Goal: Task Accomplishment & Management: Manage account settings

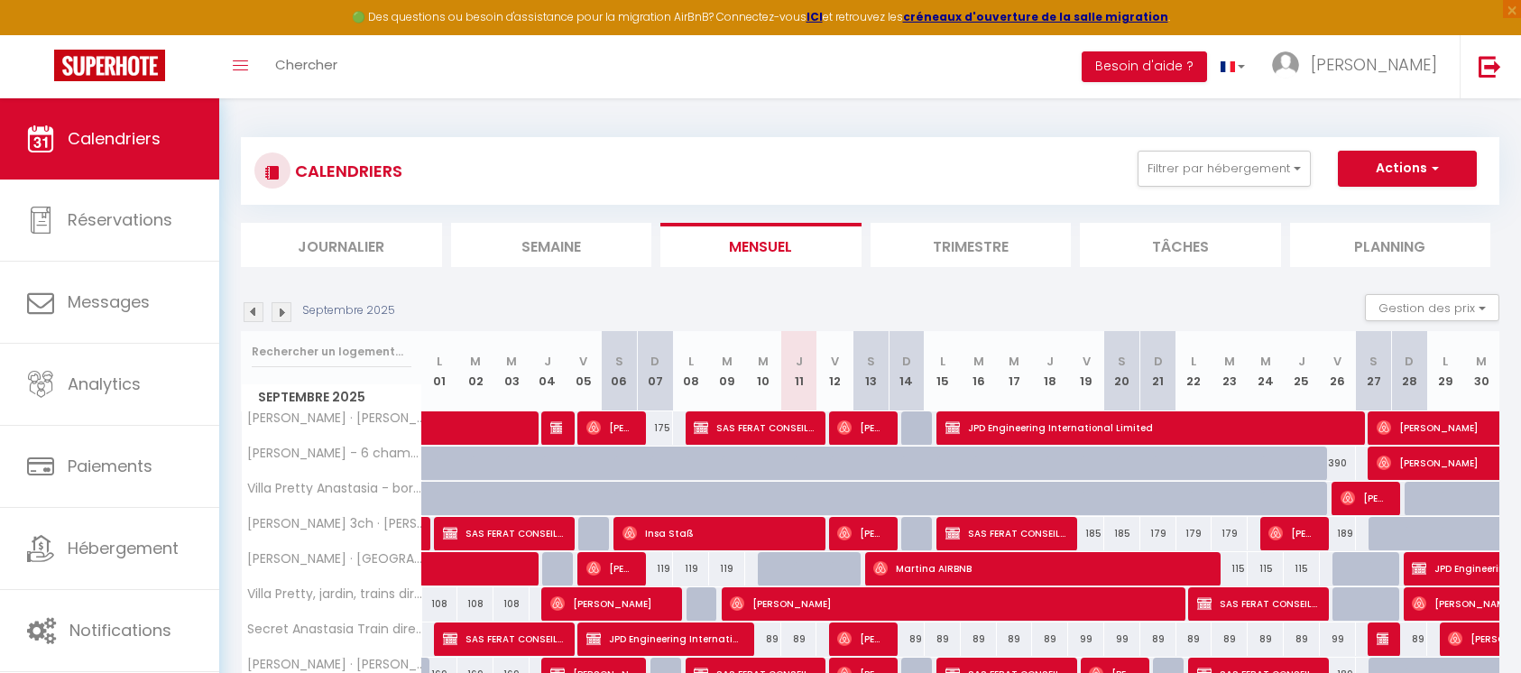
select select
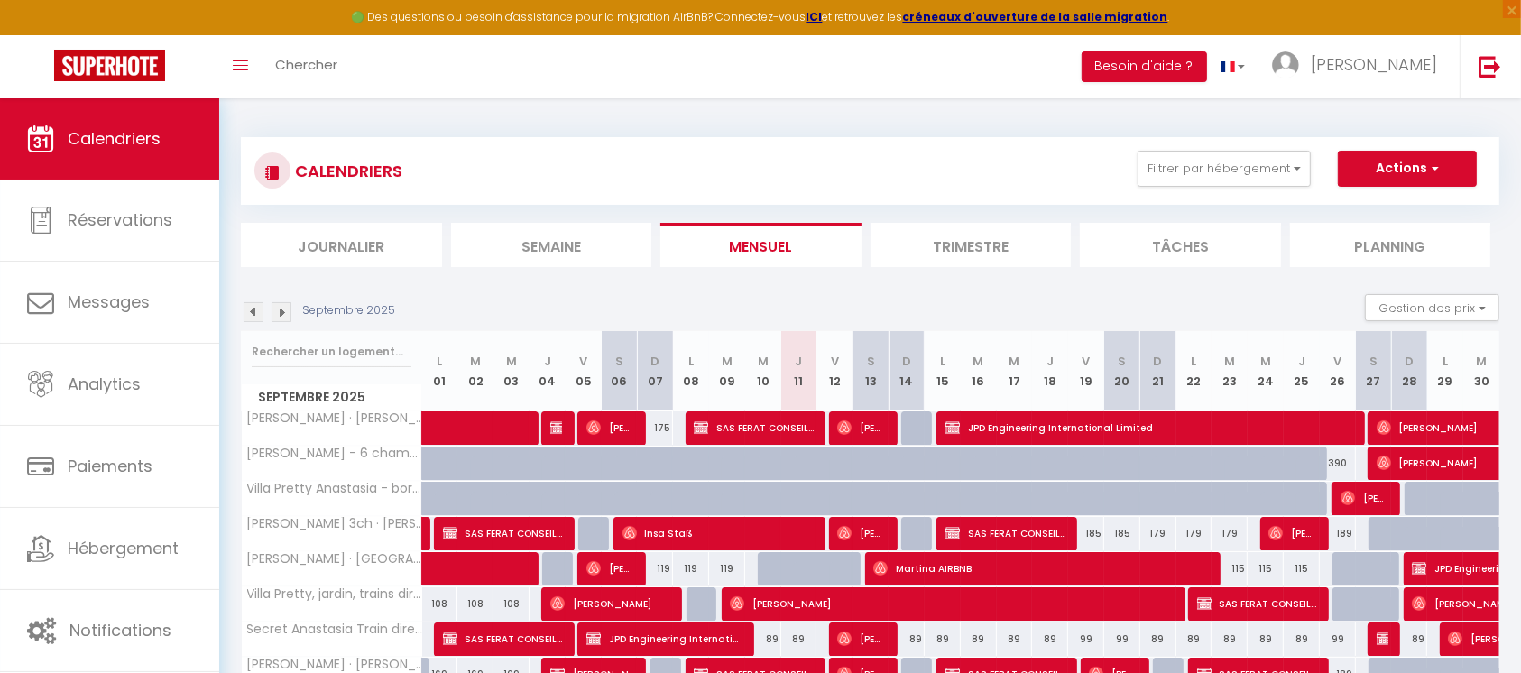
scroll to position [98, 0]
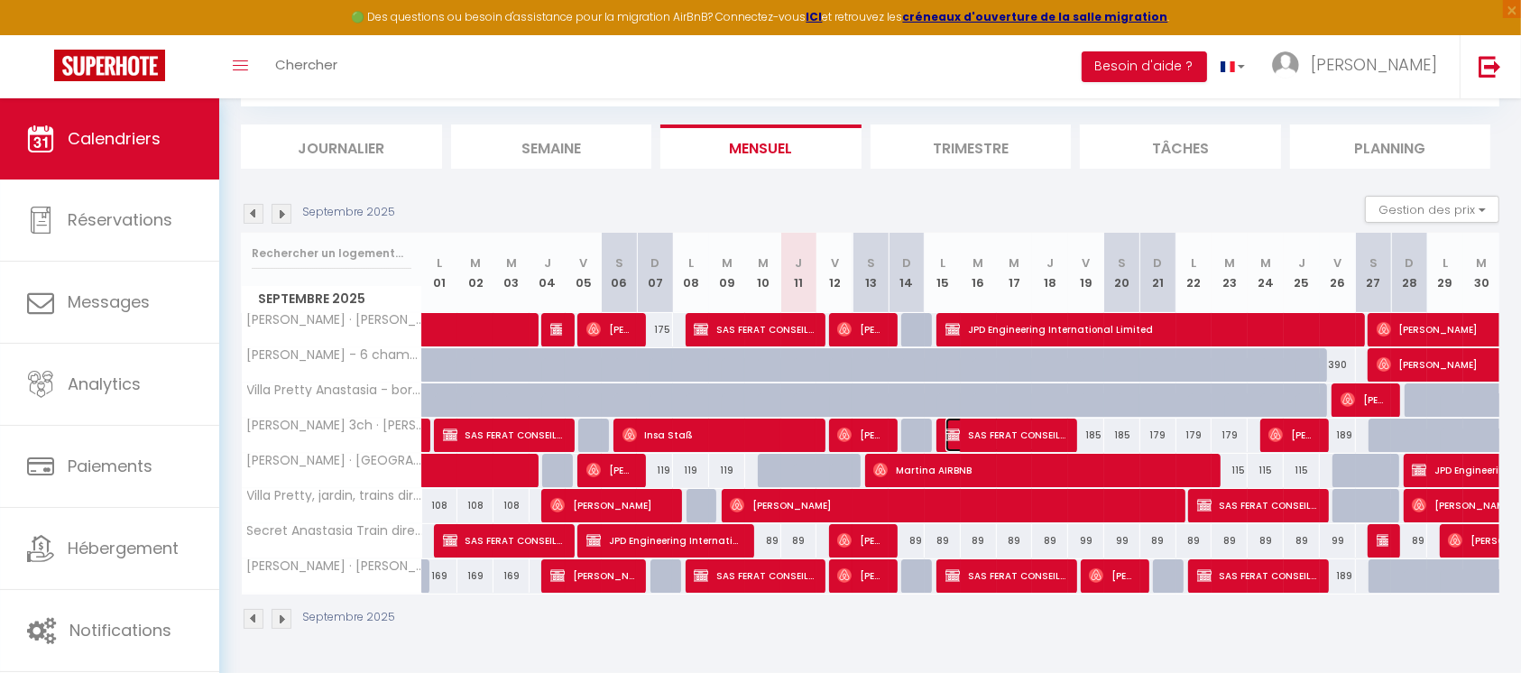
click at [1023, 428] on span "SAS FERAT CONSEILS" at bounding box center [1006, 435] width 120 height 34
select select "KO"
select select "0"
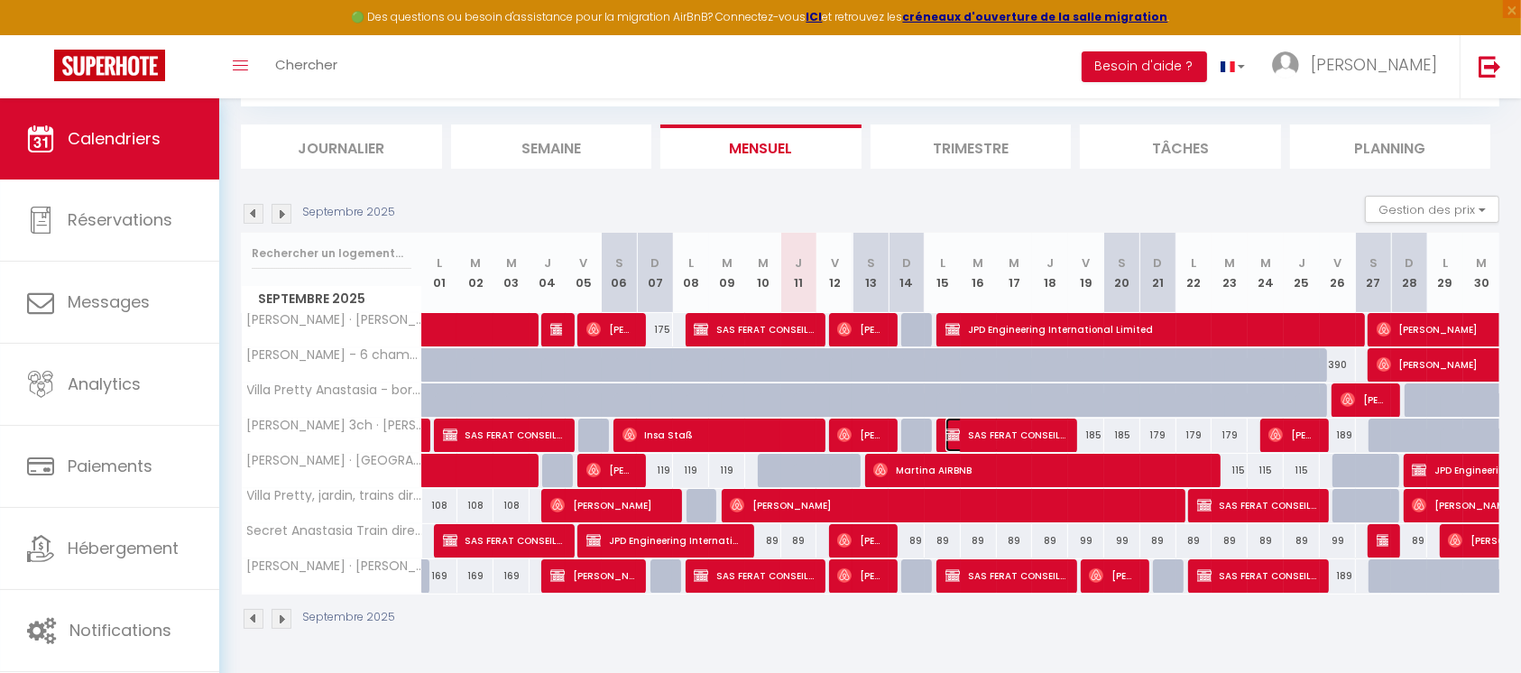
select select "1"
select select
select select "32771"
select select "32774"
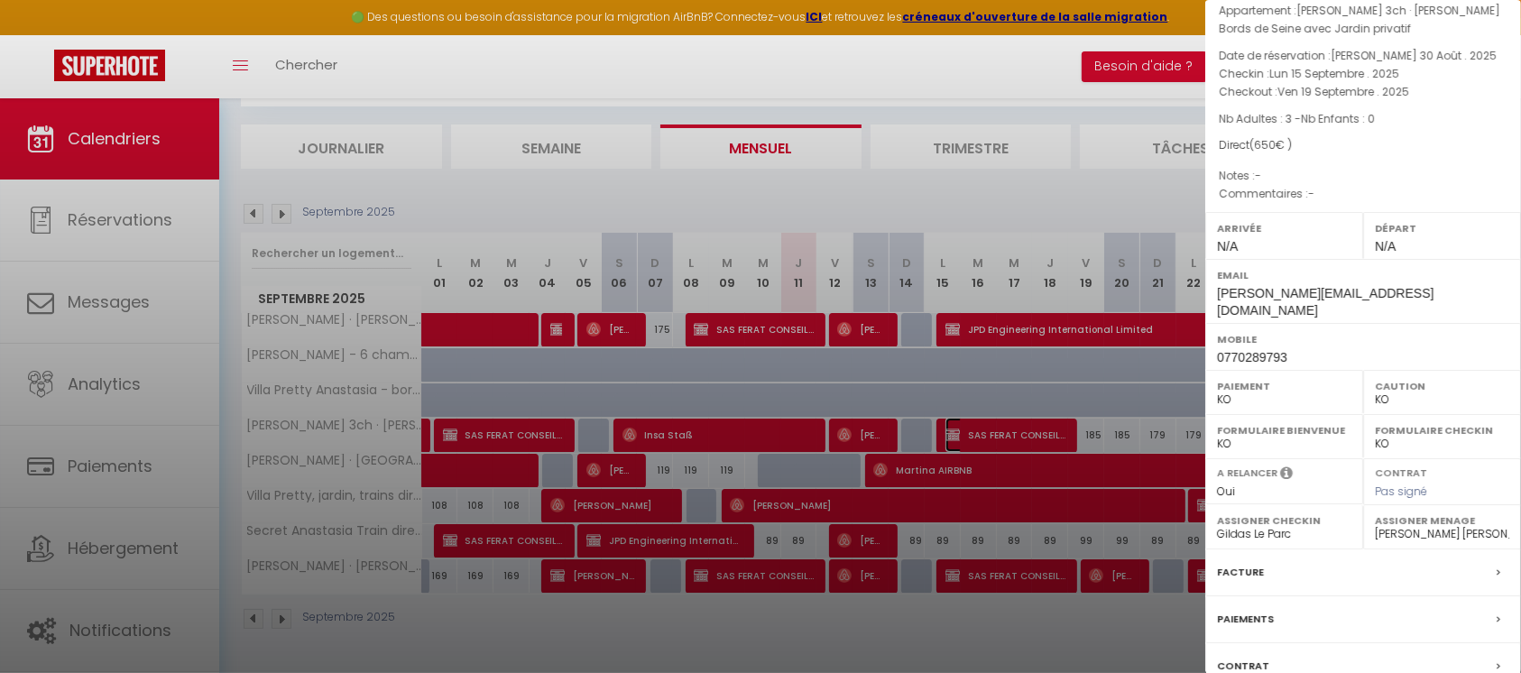
scroll to position [213, 0]
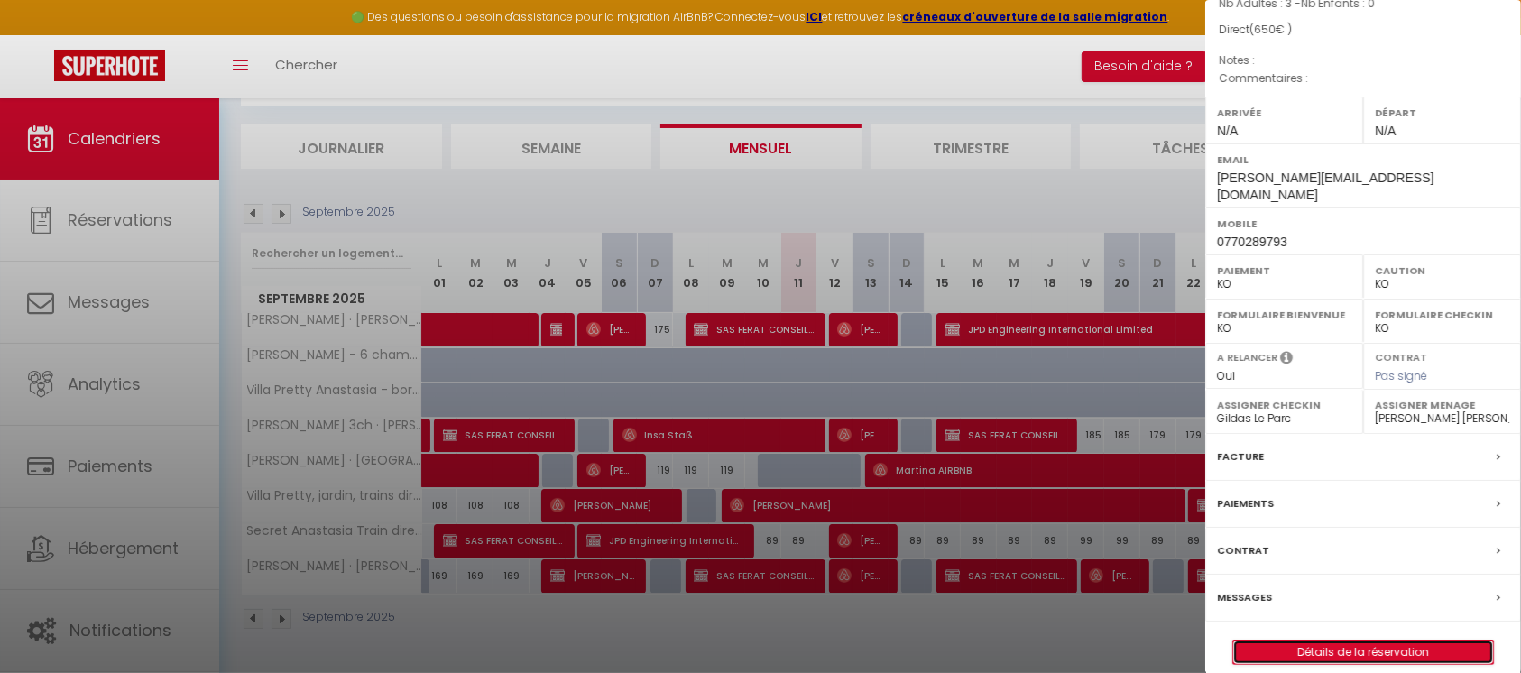
click at [1380, 641] on link "Détails de la réservation" at bounding box center [1363, 652] width 260 height 23
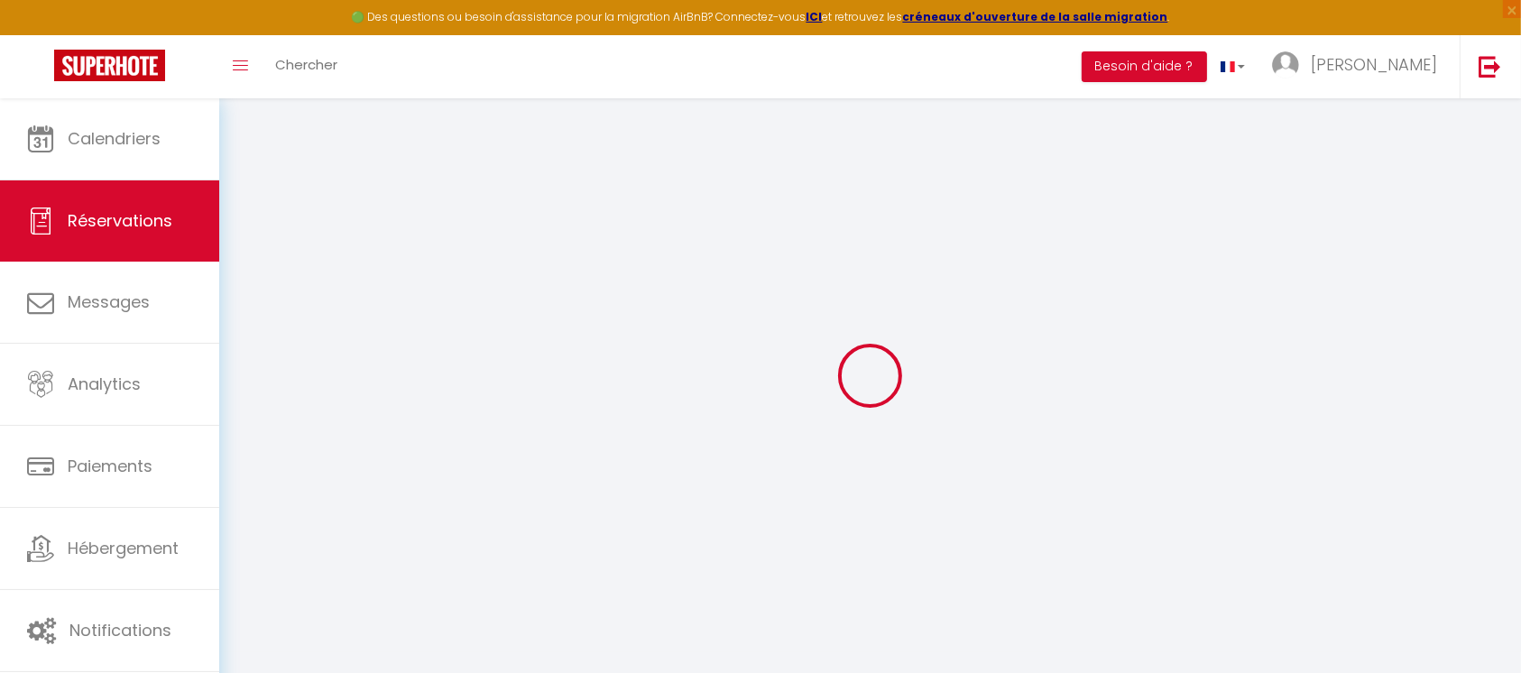
select select
checkbox input "false"
select select
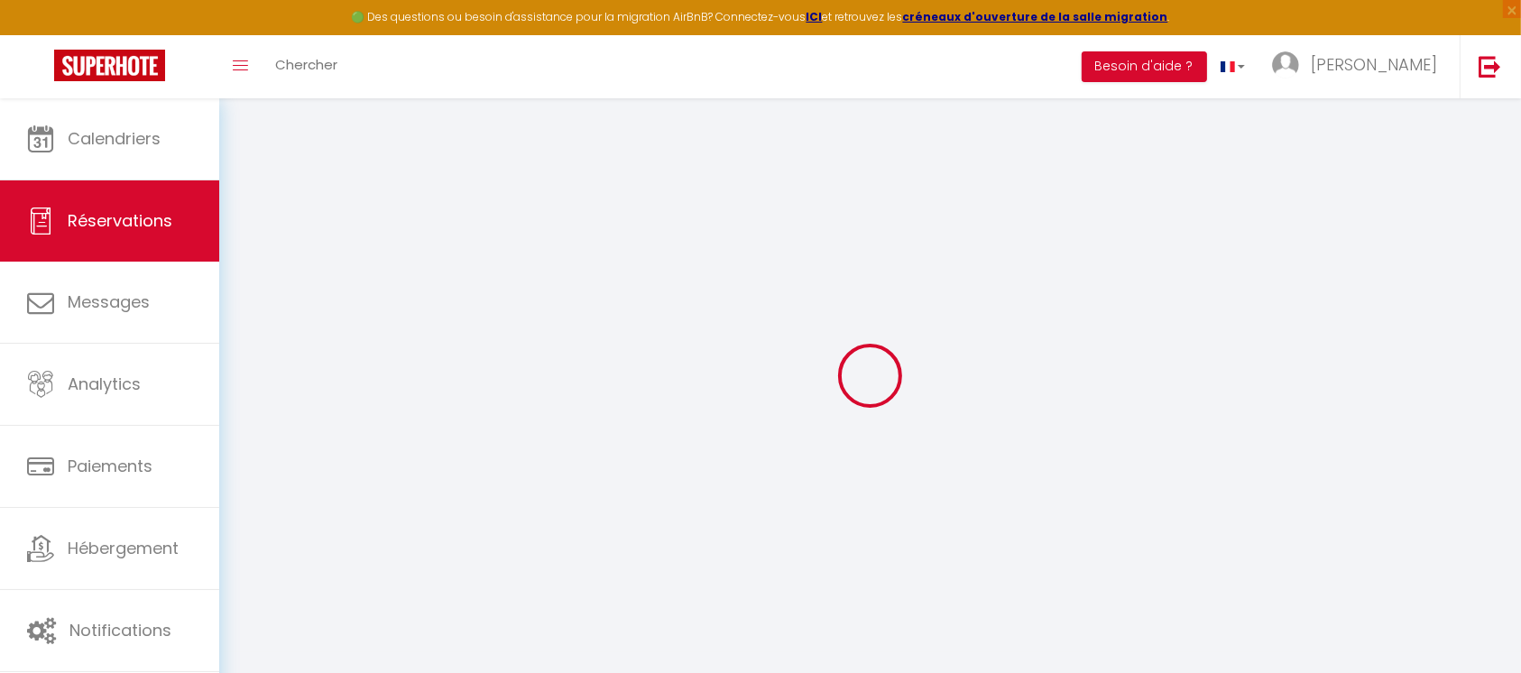
checkbox input "false"
select select
checkbox input "false"
select select
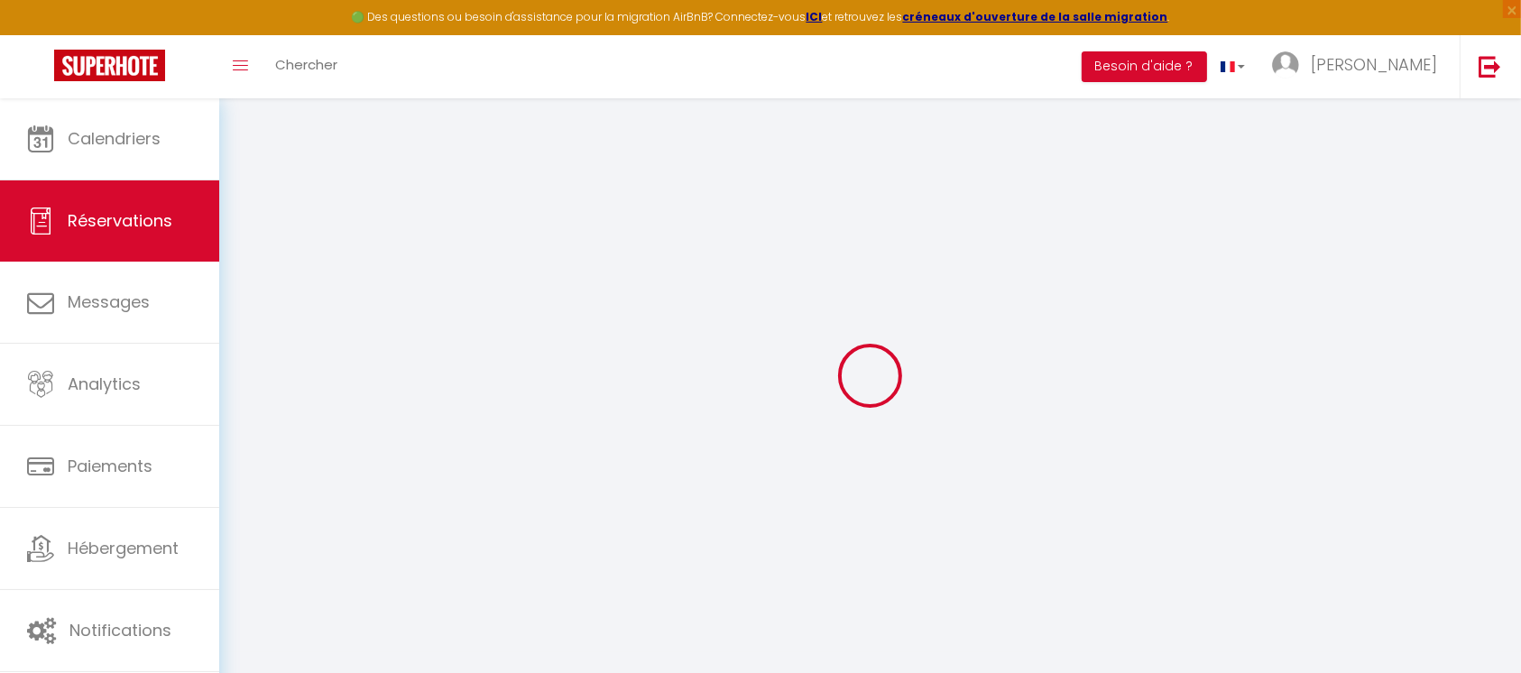
select select
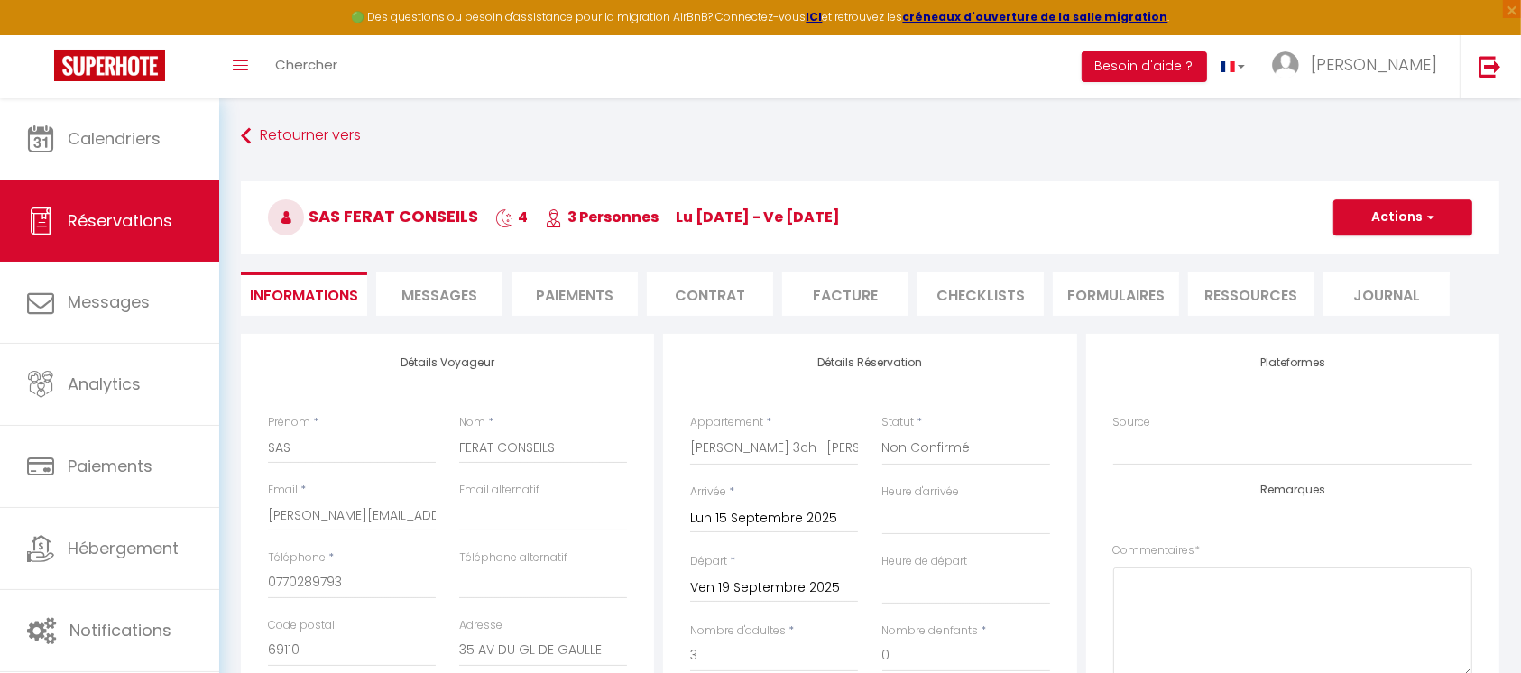
checkbox input "false"
select select
paste input "[EMAIL_ADDRESS][DOMAIN_NAME]"
type input "[EMAIL_ADDRESS][DOMAIN_NAME]"
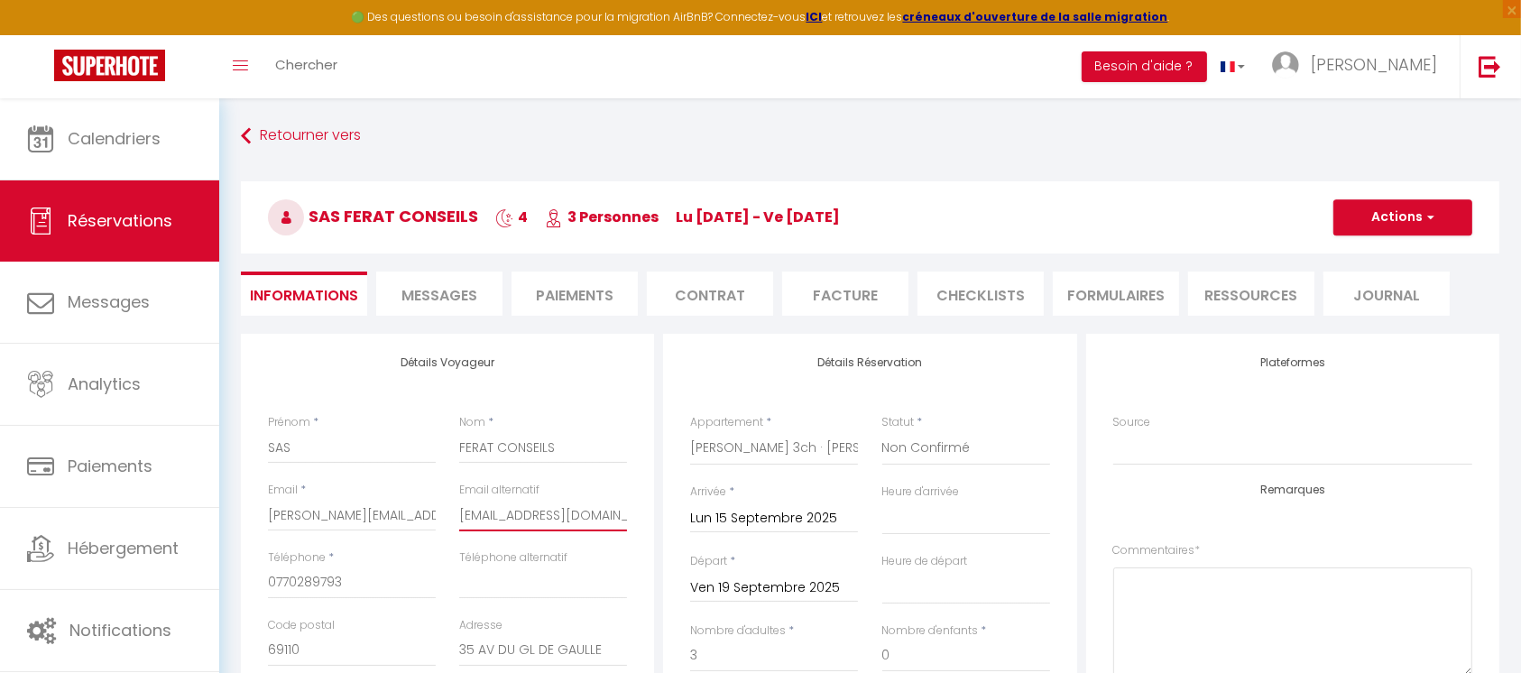
select select
checkbox input "false"
type input "[EMAIL_ADDRESS][DOMAIN_NAME]"
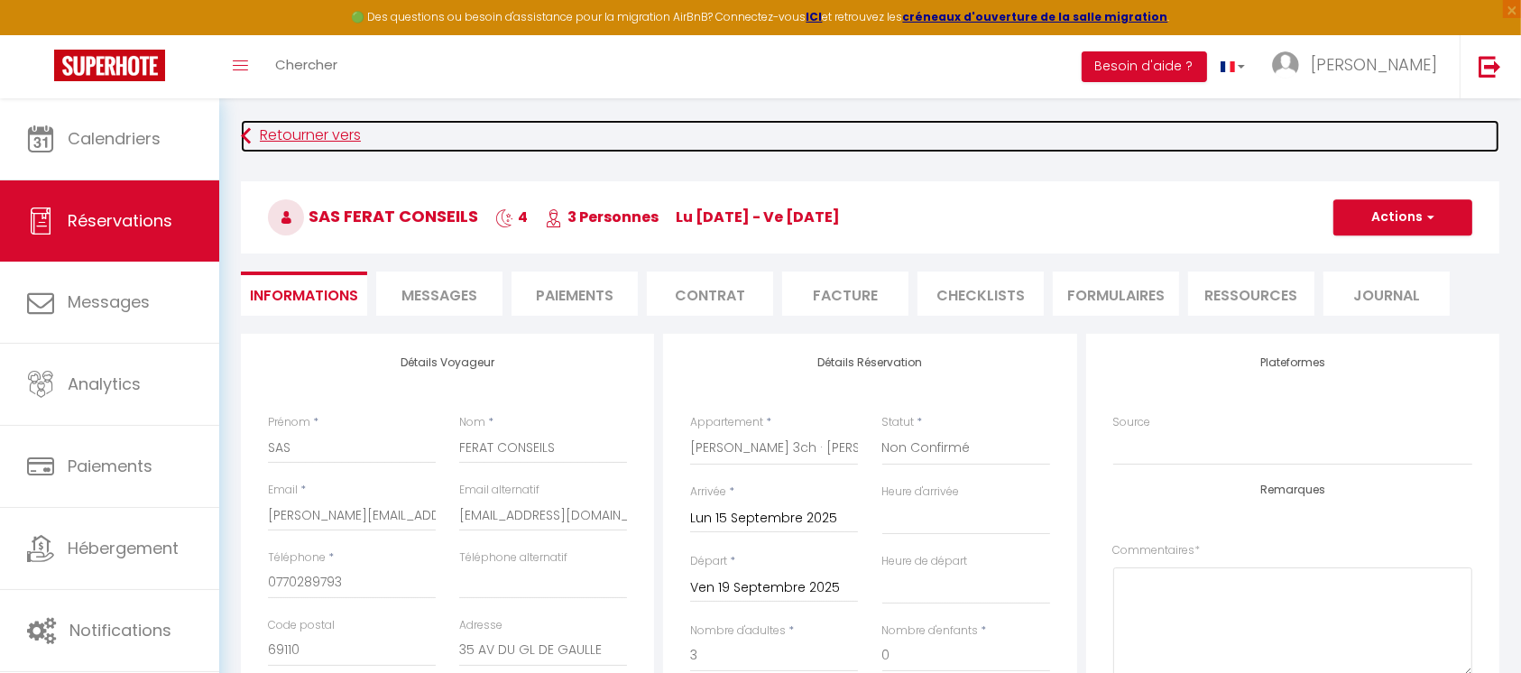
click at [831, 139] on link "Retourner vers" at bounding box center [870, 136] width 1259 height 32
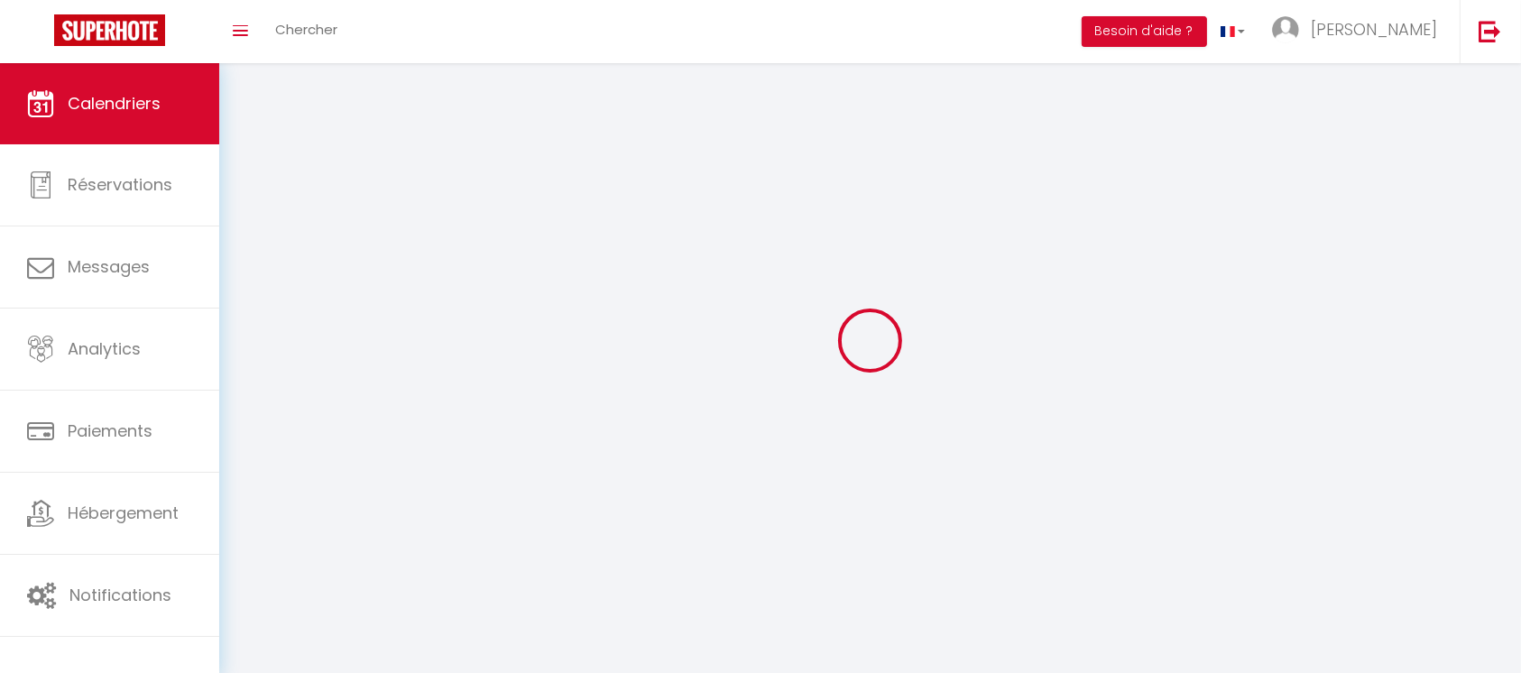
scroll to position [63, 0]
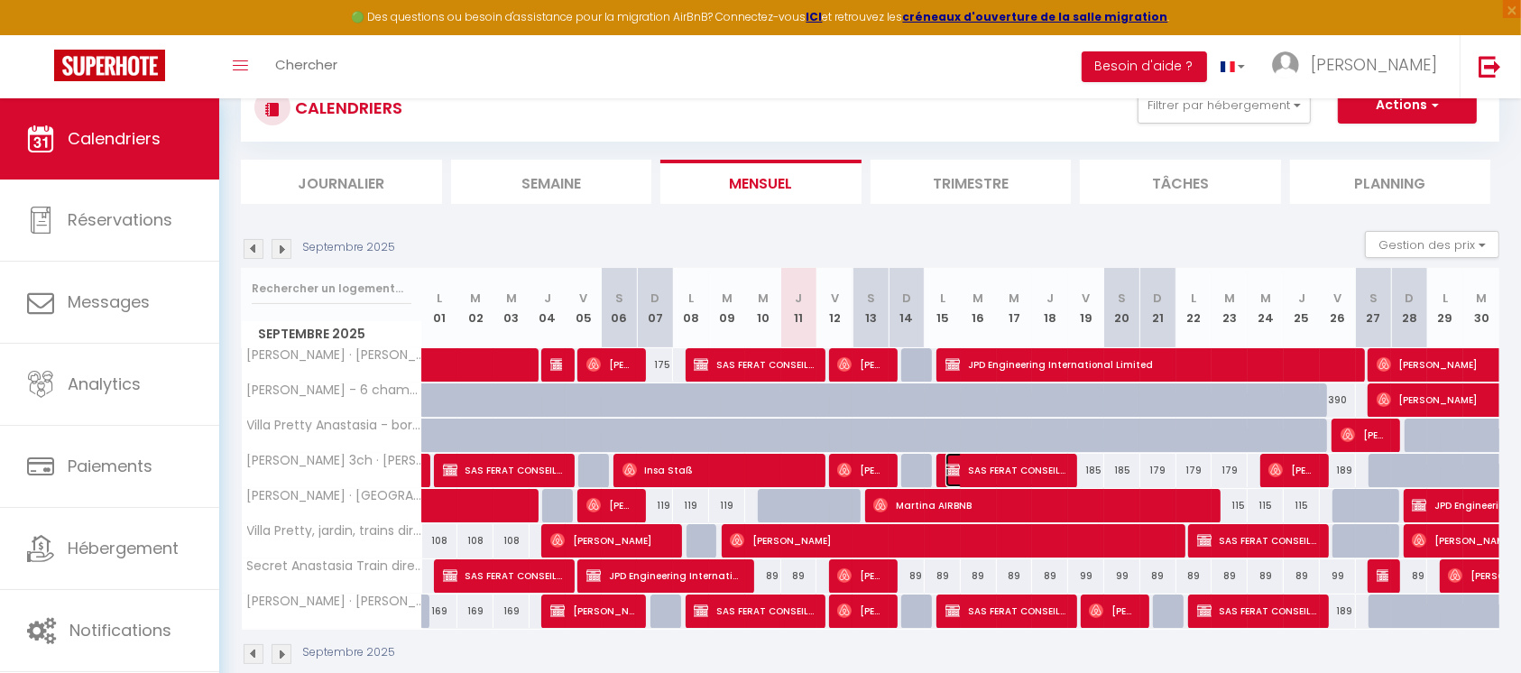
click at [1001, 466] on span "SAS FERAT CONSEILS" at bounding box center [1006, 470] width 120 height 34
select select "KO"
select select "0"
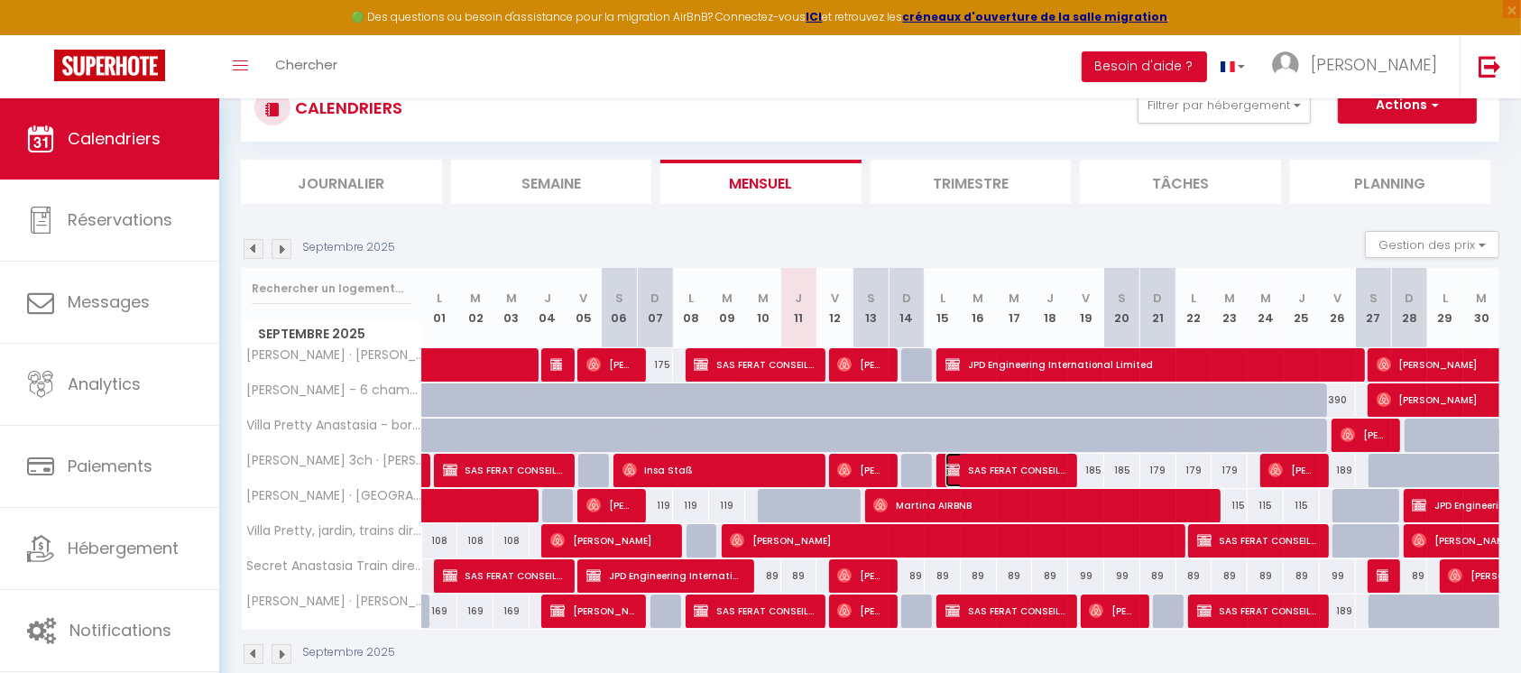
select select "1"
select select
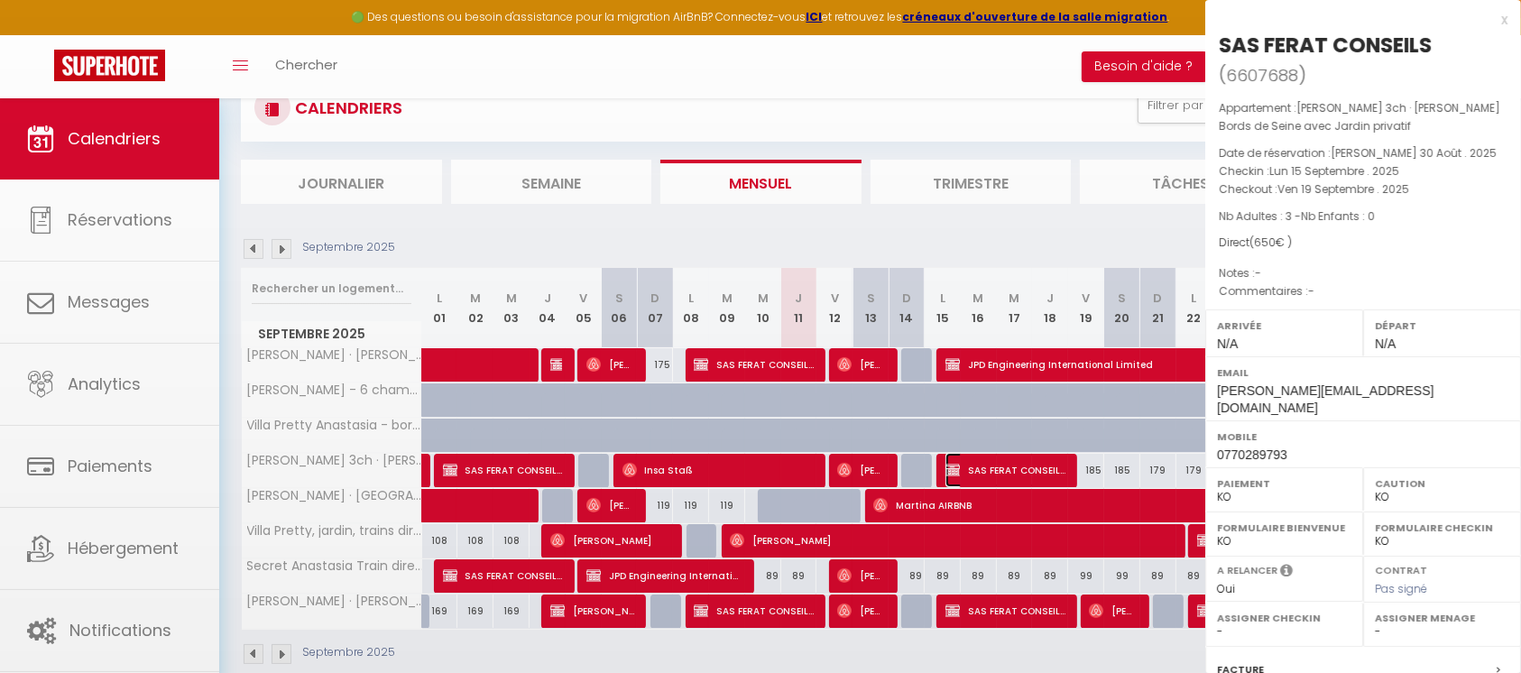
select select "32771"
select select "32774"
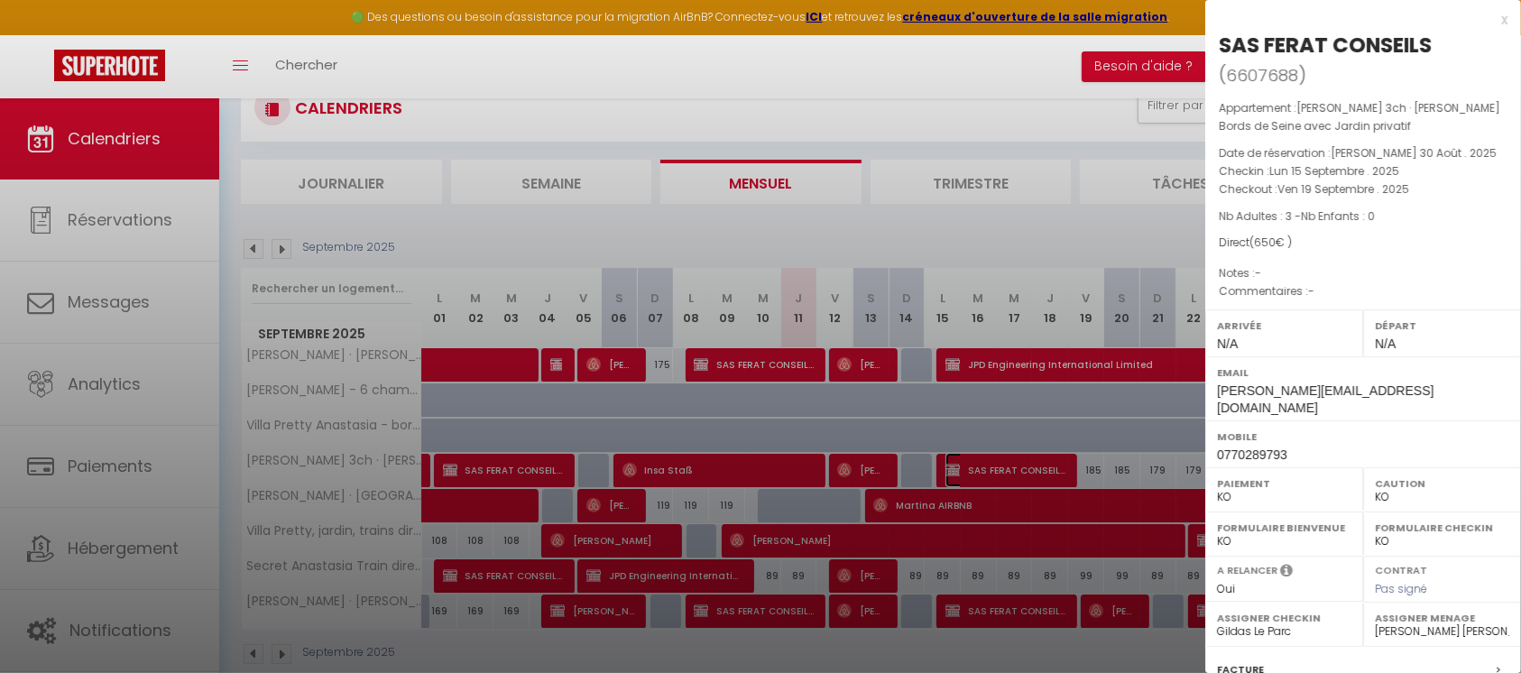
scroll to position [213, 0]
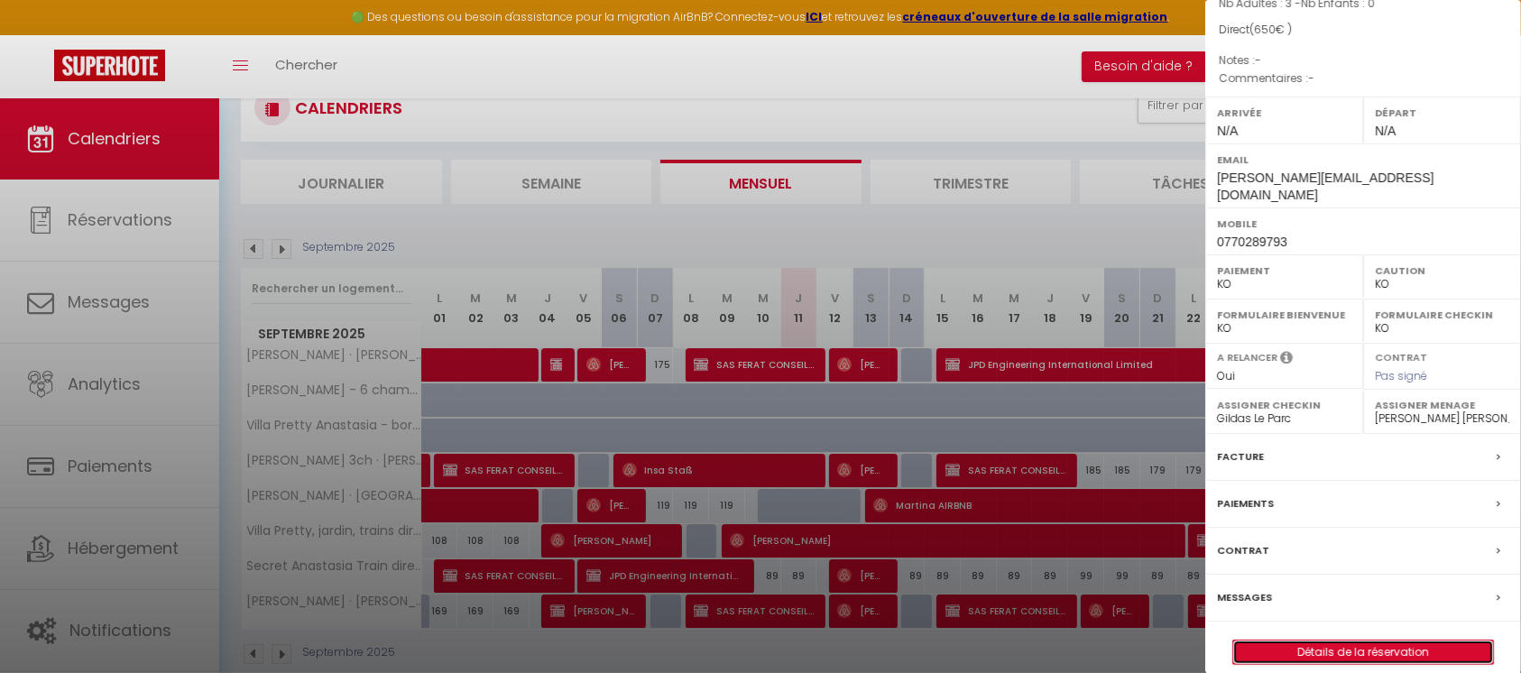
click at [1362, 641] on link "Détails de la réservation" at bounding box center [1363, 652] width 260 height 23
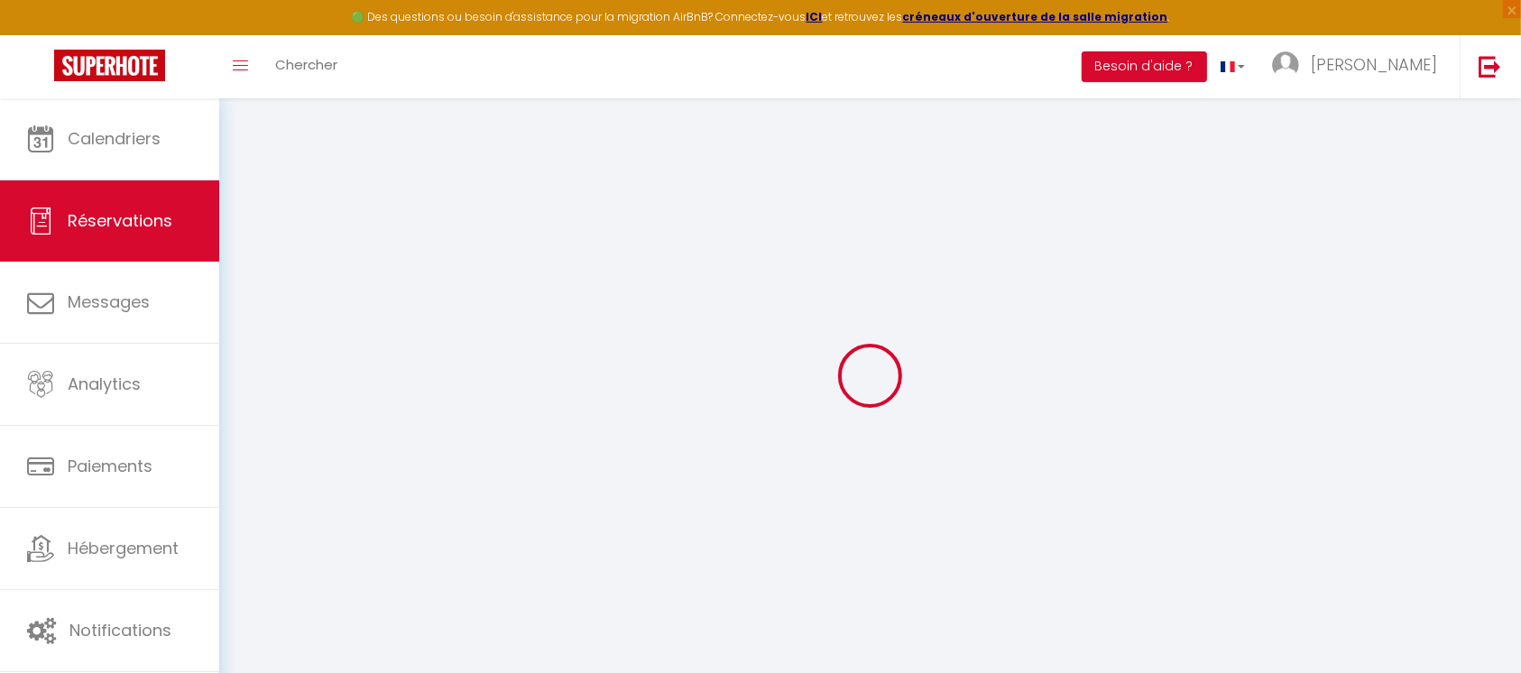
type input "SAS"
type input "FERAT CONSEILS"
type input "[PERSON_NAME][EMAIL_ADDRESS][DOMAIN_NAME]"
type input "0770289793"
type input "69110"
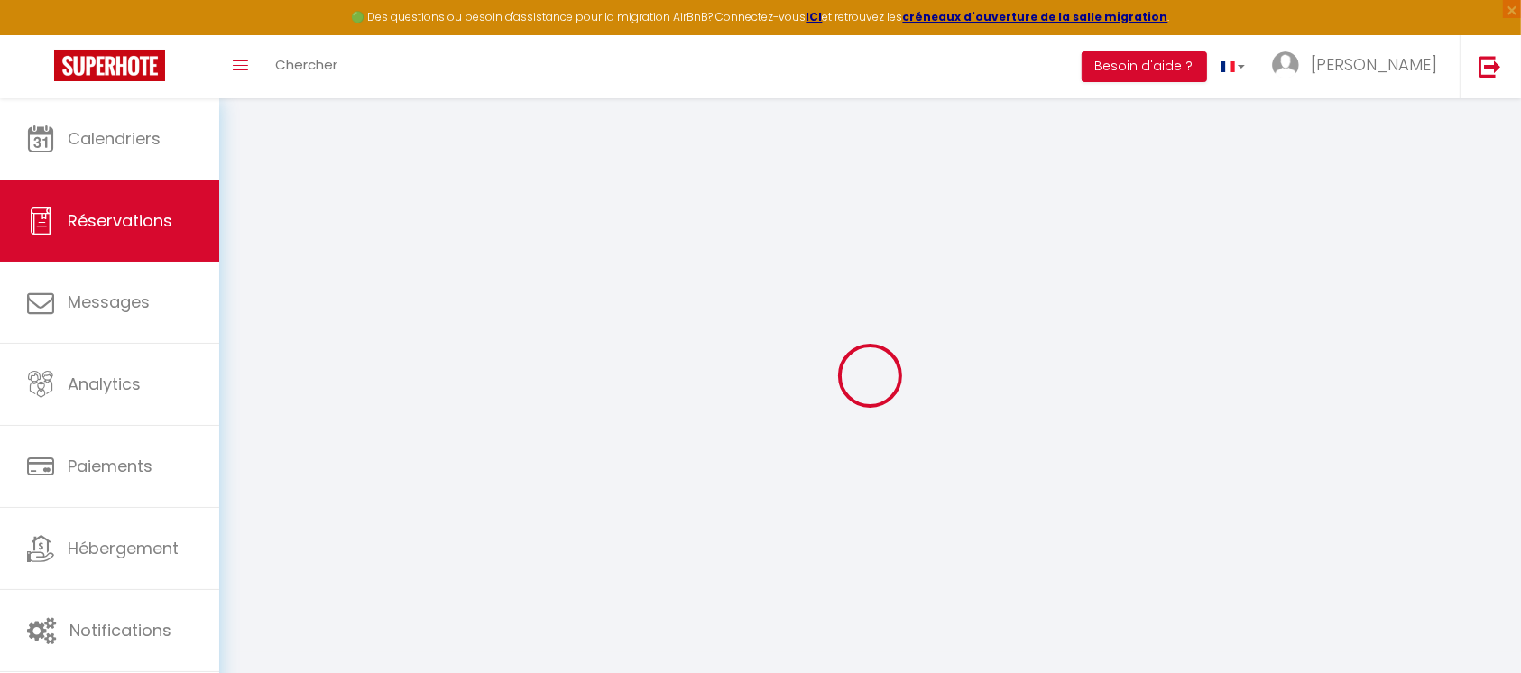
type input "35 AV DU GL DE GAULLE"
type input "SAINTE FOY LES LYON"
select select "FR"
select select "49414"
select select "2"
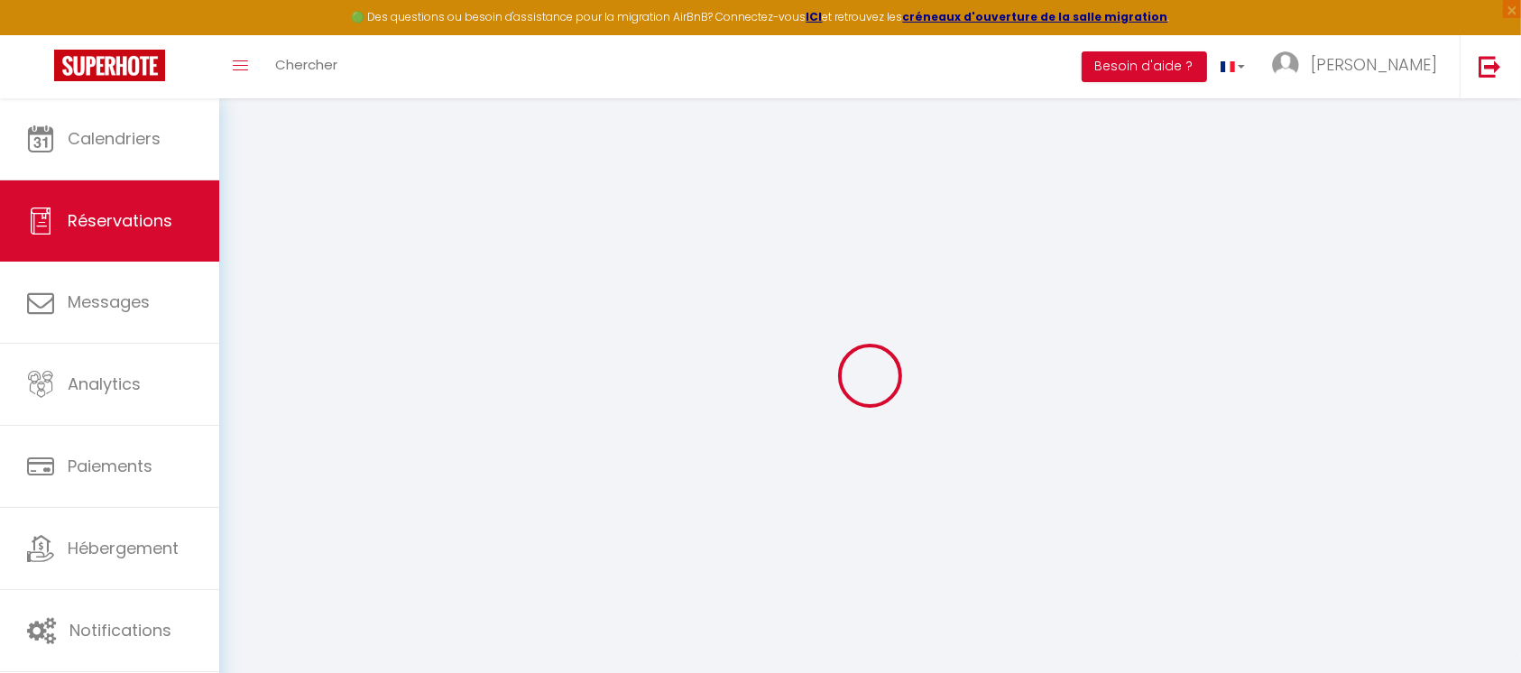
type input "Lun 15 Septembre 2025"
select select
type input "Ven 19 Septembre 2025"
select select
type input "3"
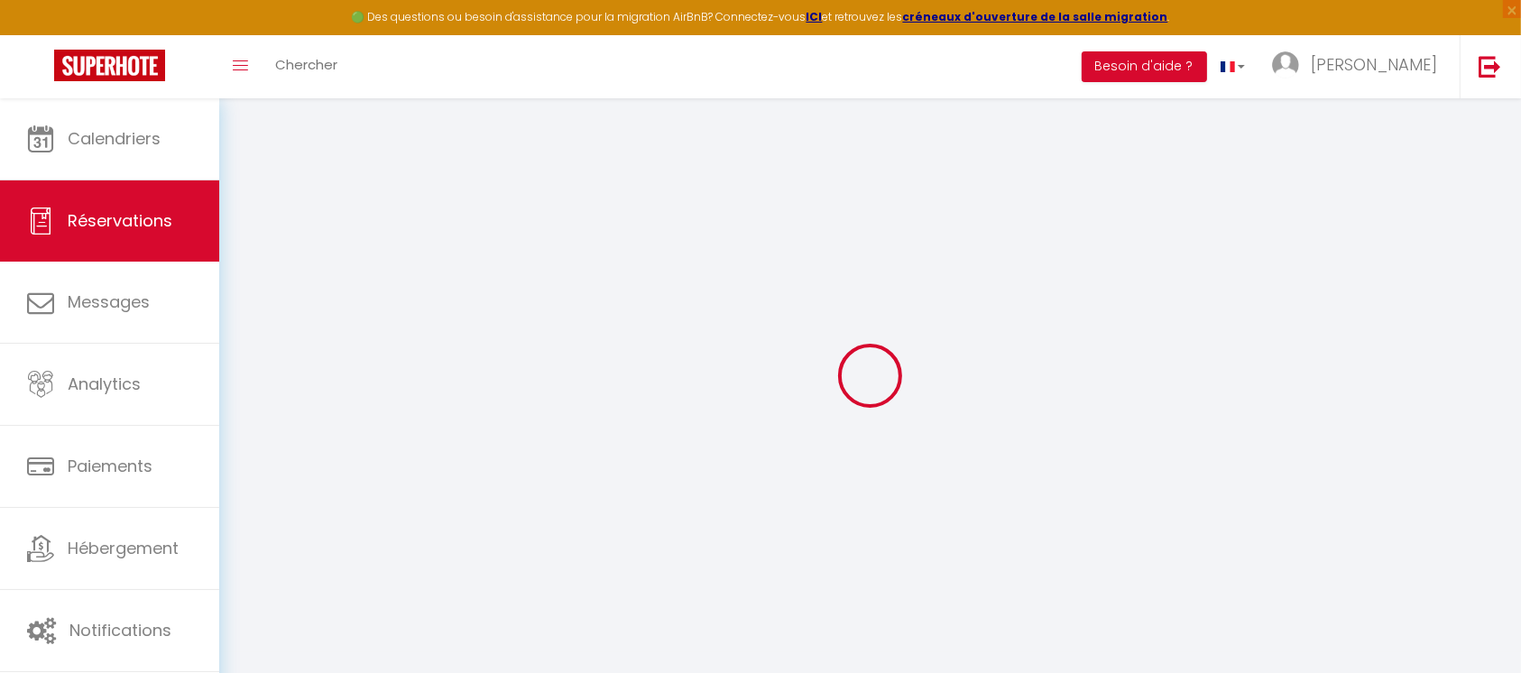
select select "10"
select select
type input "650"
checkbox input "false"
type input "650"
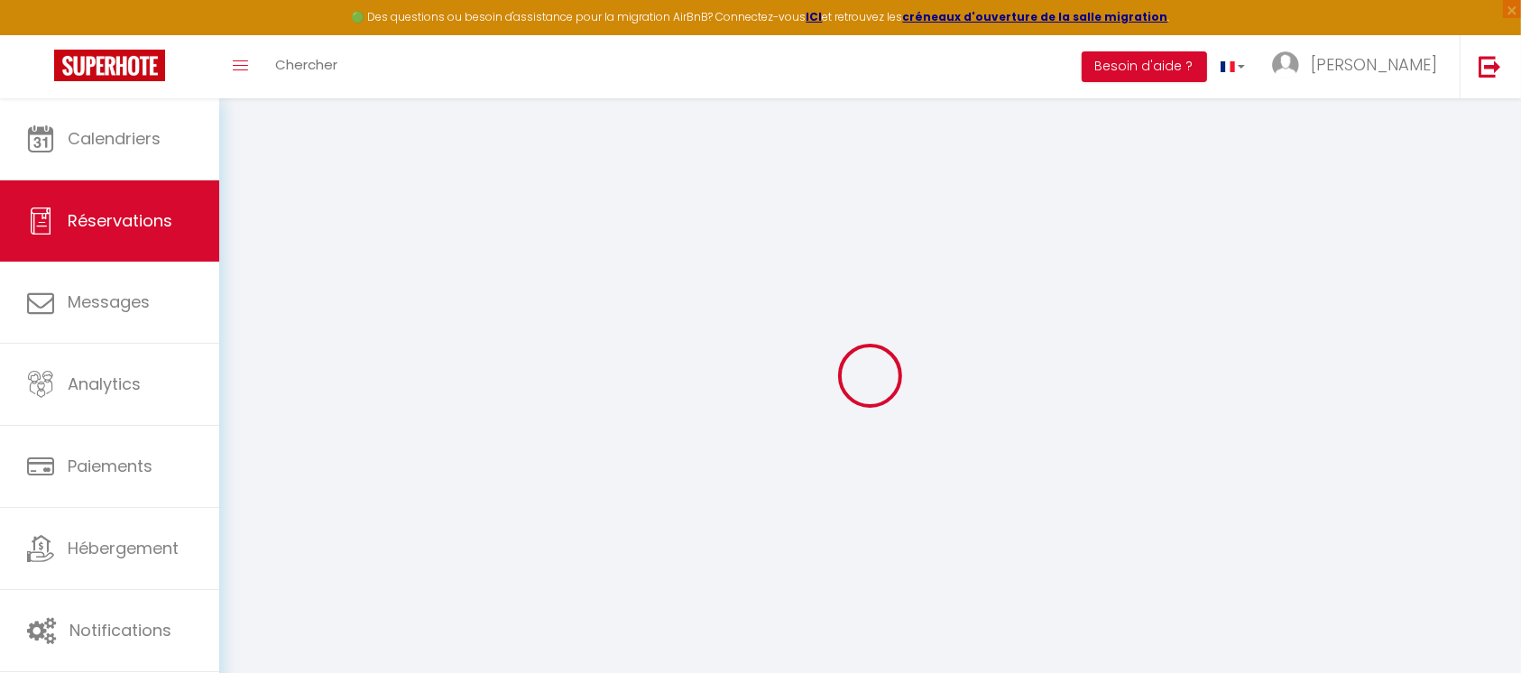
type input "0"
select select
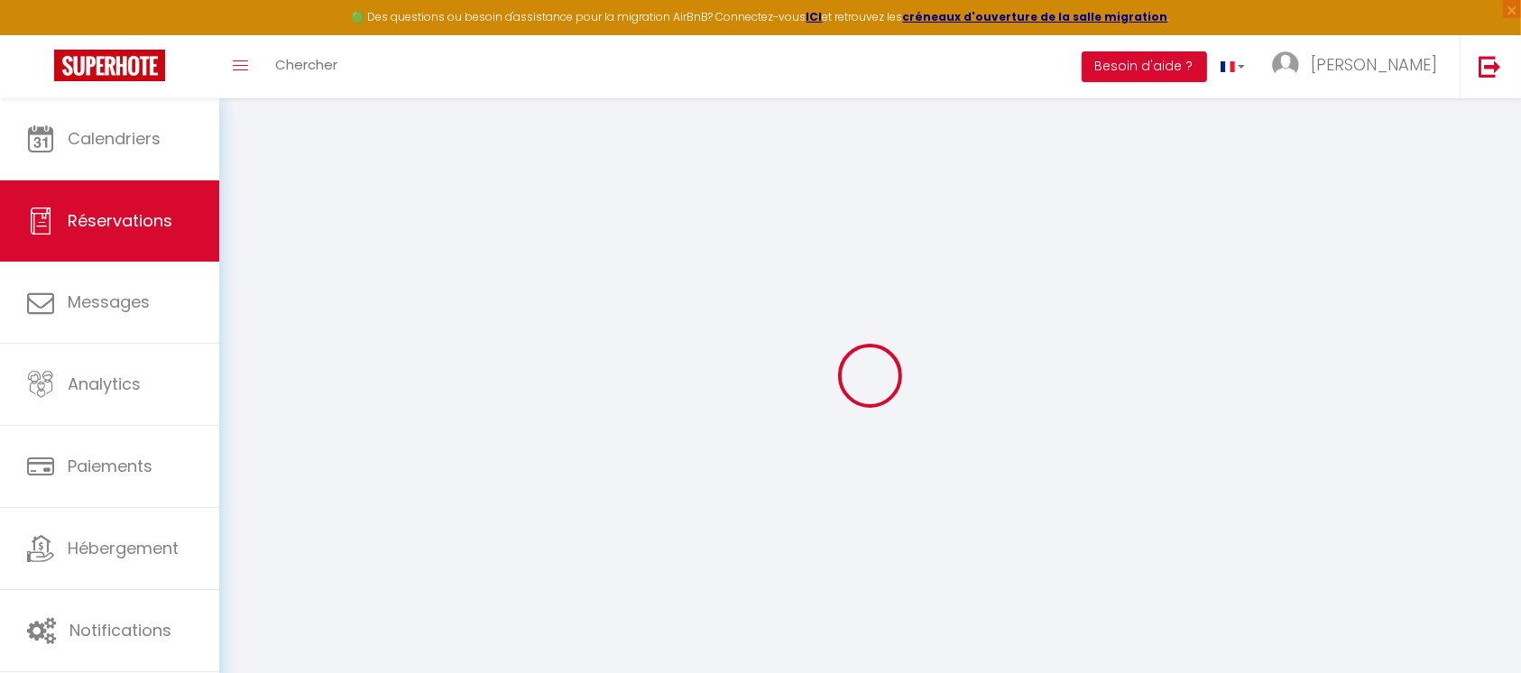
select select "14"
checkbox input "false"
select select
checkbox input "false"
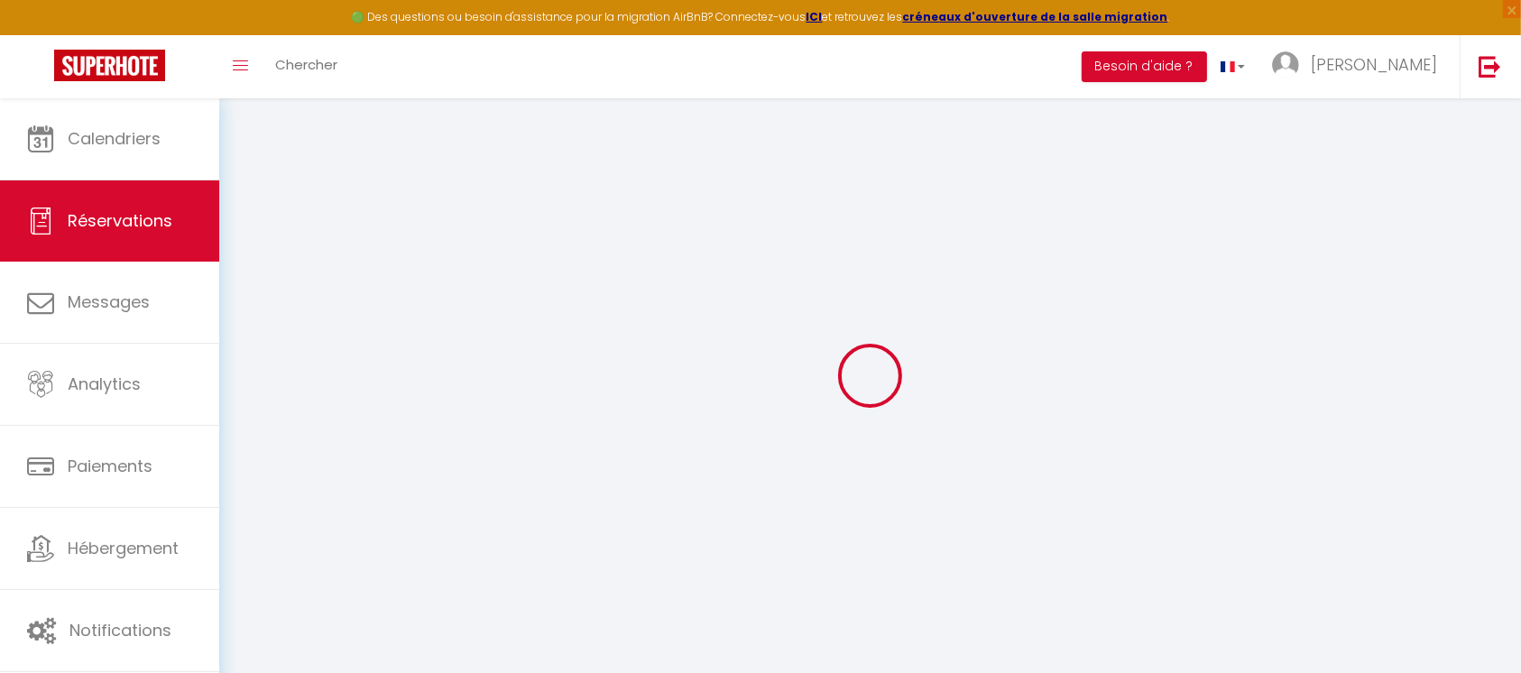
select select
checkbox input "false"
select select
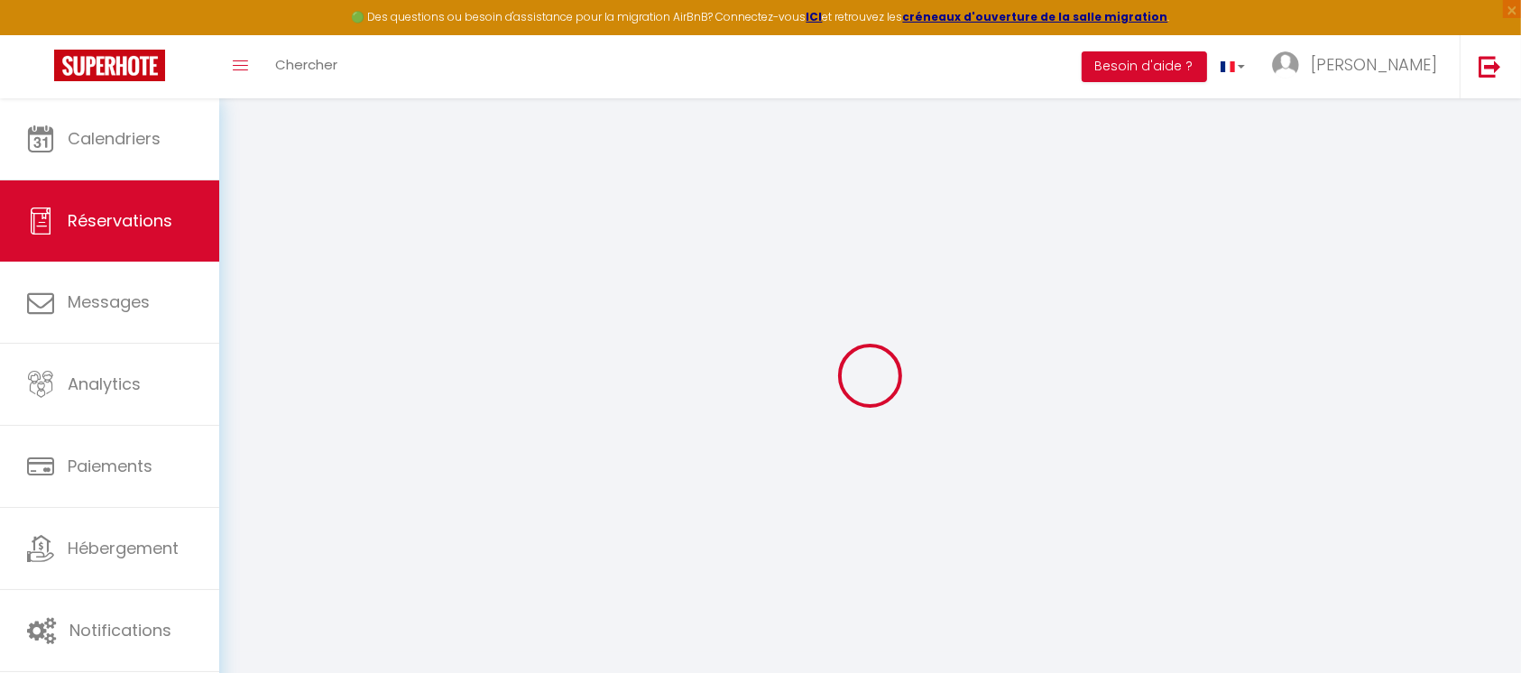
checkbox input "false"
select select
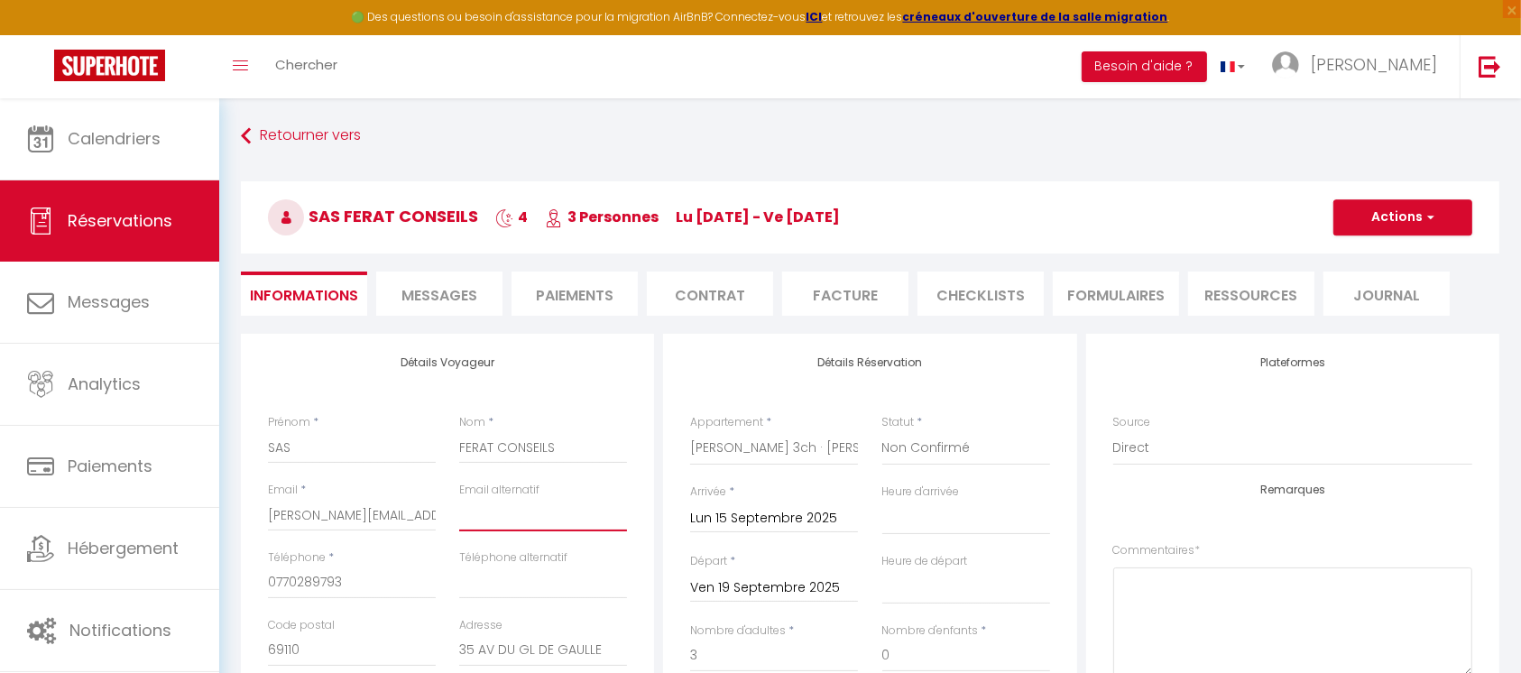
paste input "[EMAIL_ADDRESS][DOMAIN_NAME]"
type input "[EMAIL_ADDRESS][DOMAIN_NAME]"
select select
checkbox input "false"
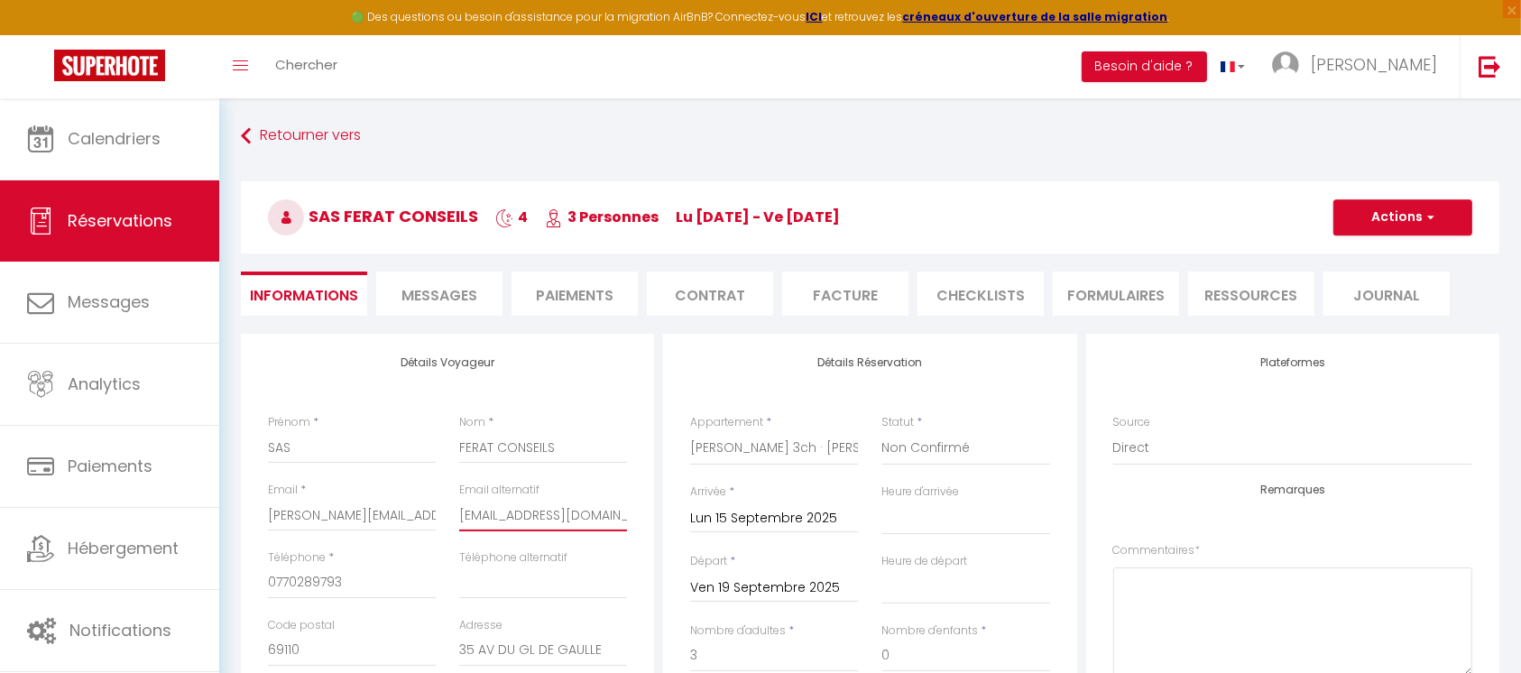
type input "[EMAIL_ADDRESS][DOMAIN_NAME]"
click at [1416, 207] on button "Actions" at bounding box center [1403, 217] width 139 height 36
click at [1389, 254] on link "Enregistrer" at bounding box center [1385, 256] width 143 height 23
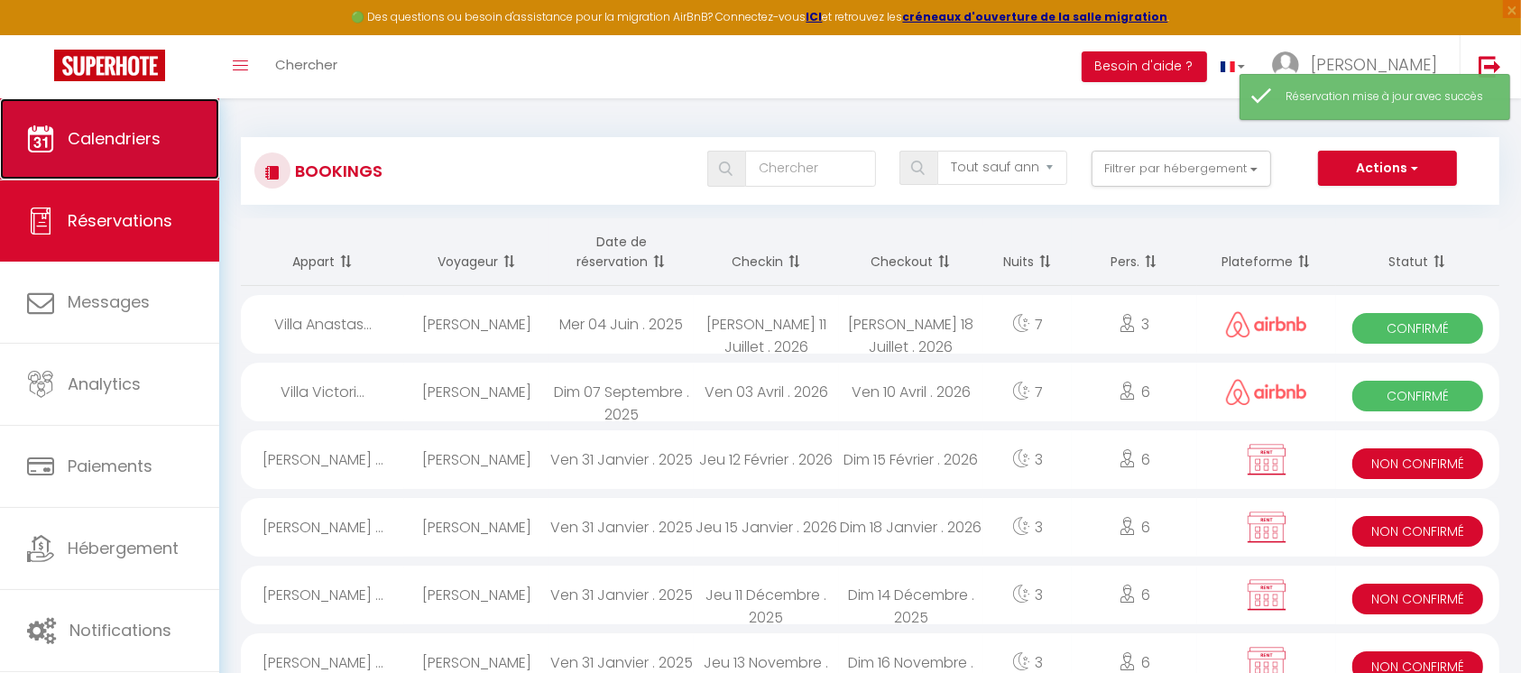
click at [141, 136] on span "Calendriers" at bounding box center [114, 138] width 93 height 23
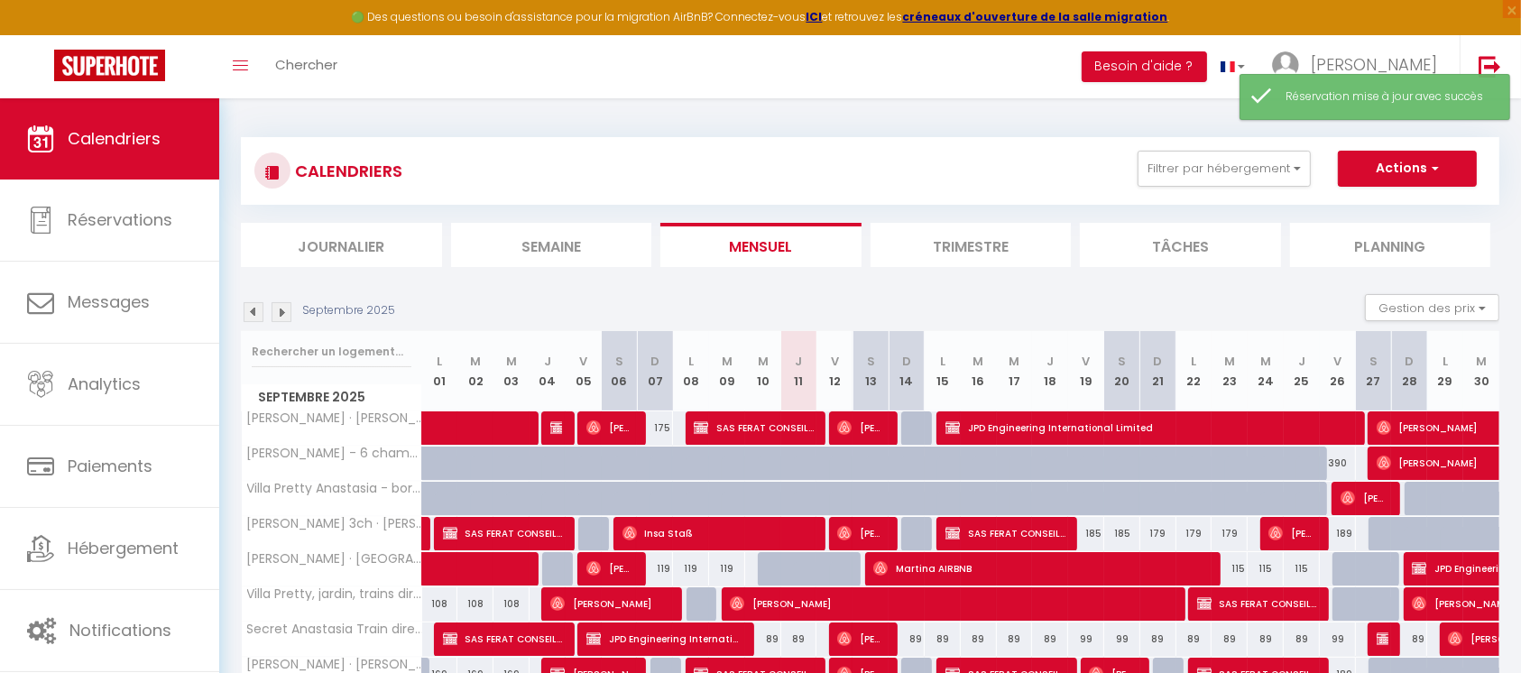
scroll to position [98, 0]
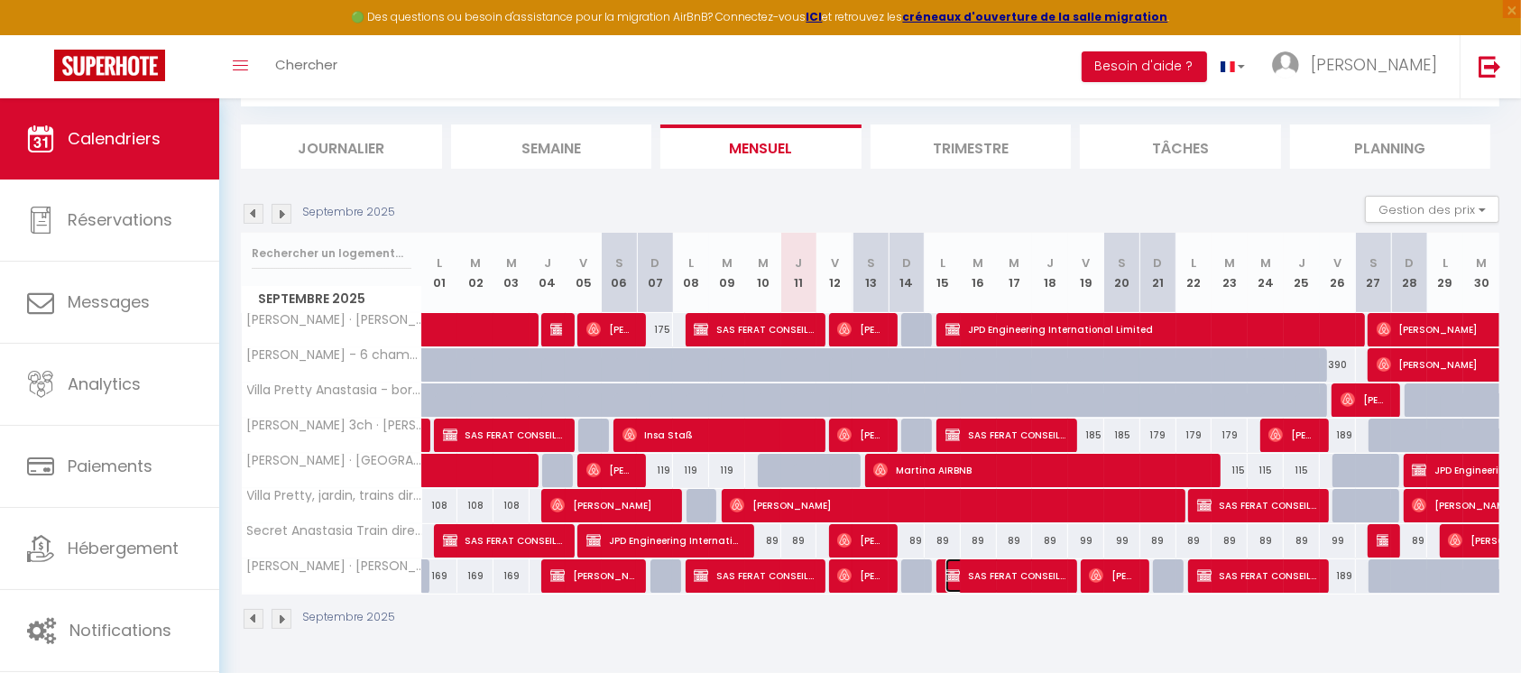
click at [1014, 577] on span "SAS FERAT CONSEILS" at bounding box center [1006, 576] width 120 height 34
select select "KO"
select select "0"
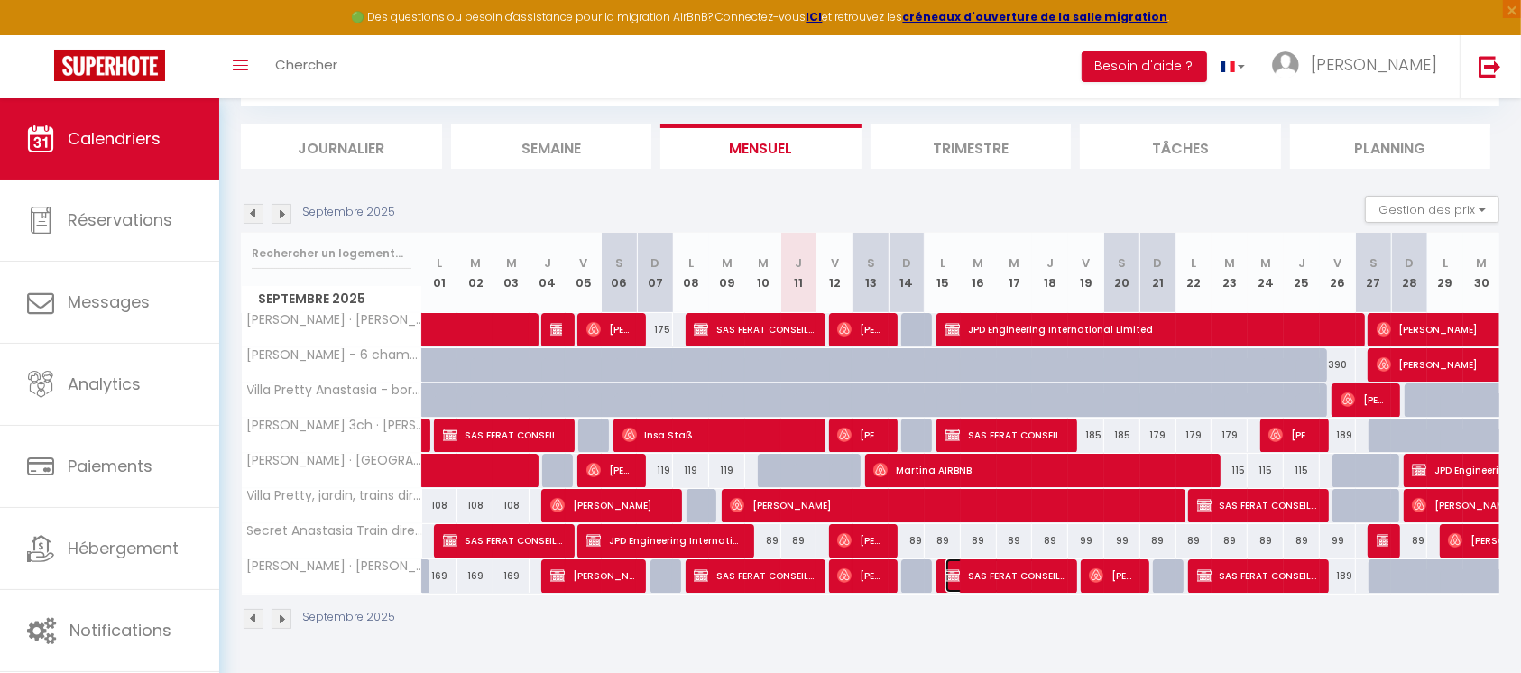
select select "1"
select select
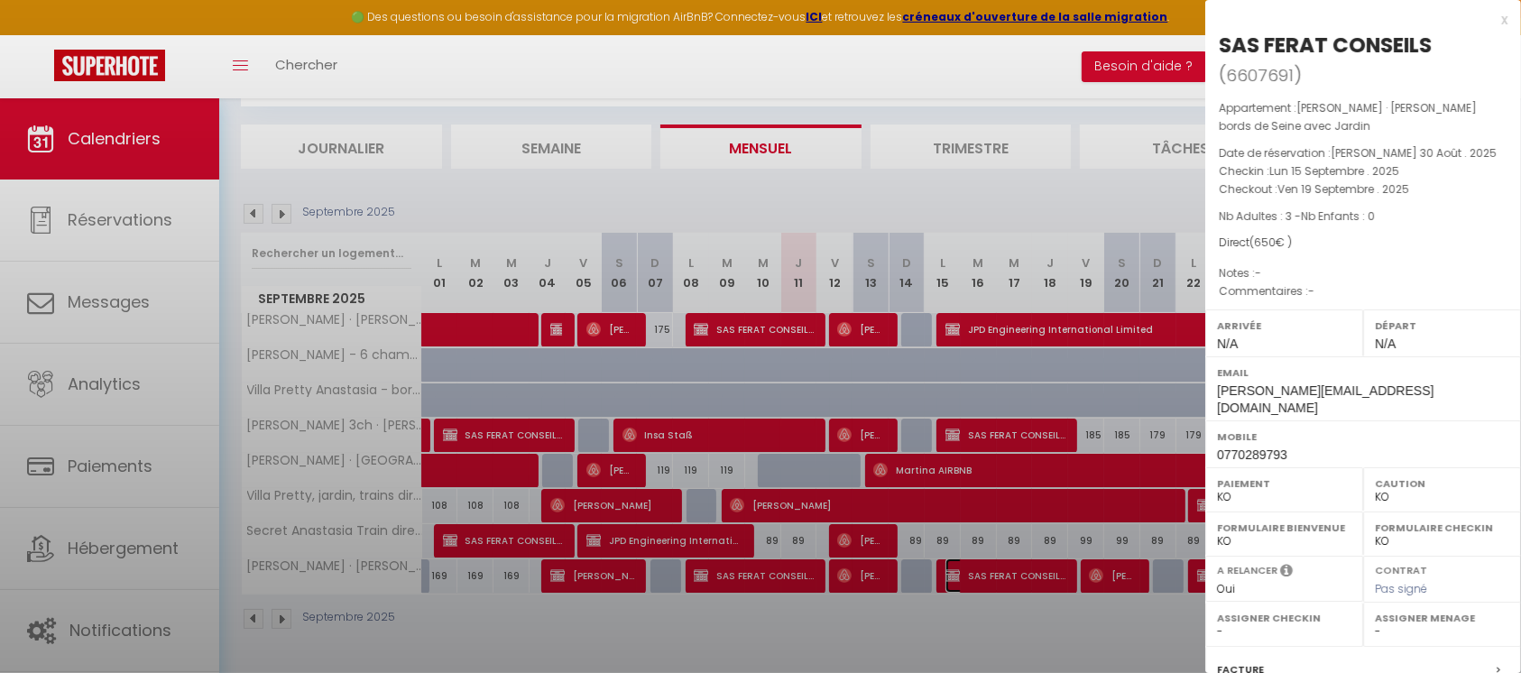
select select "32771"
select select "32774"
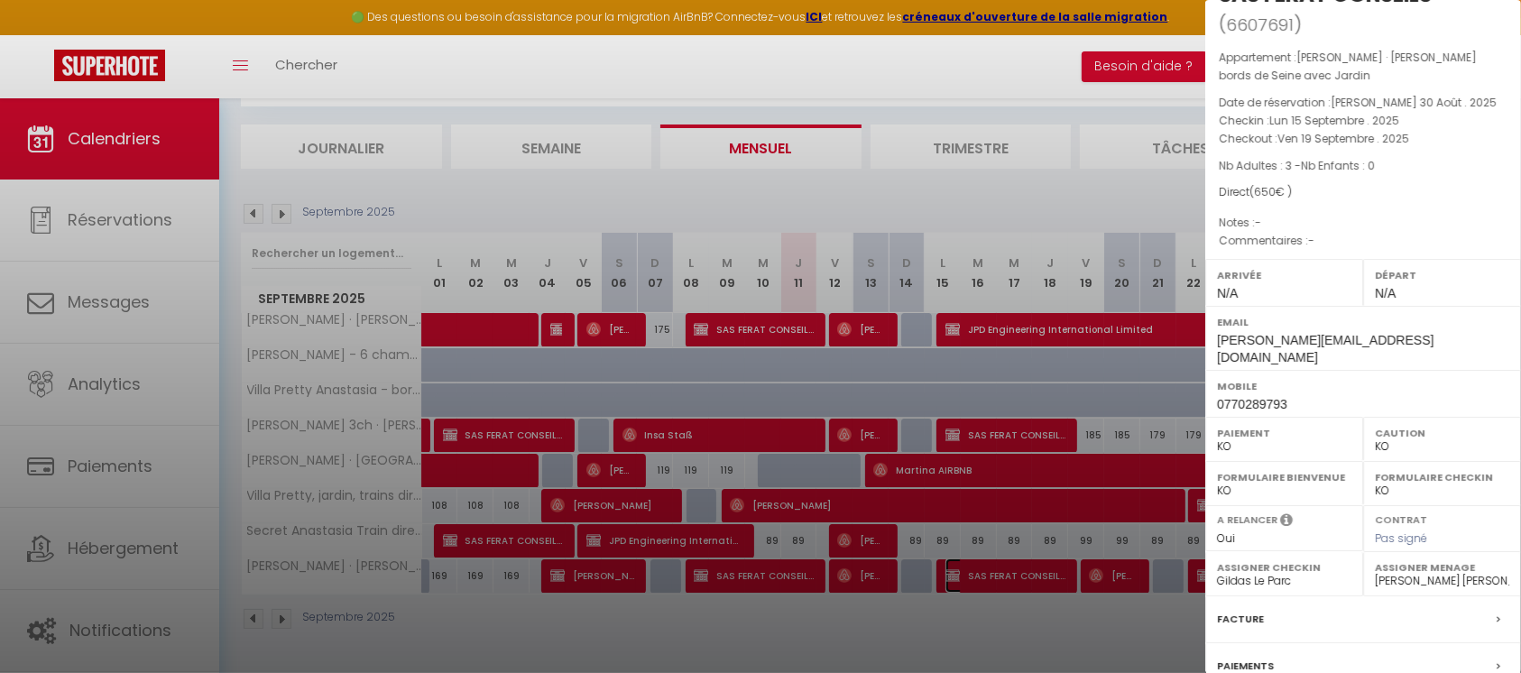
scroll to position [213, 0]
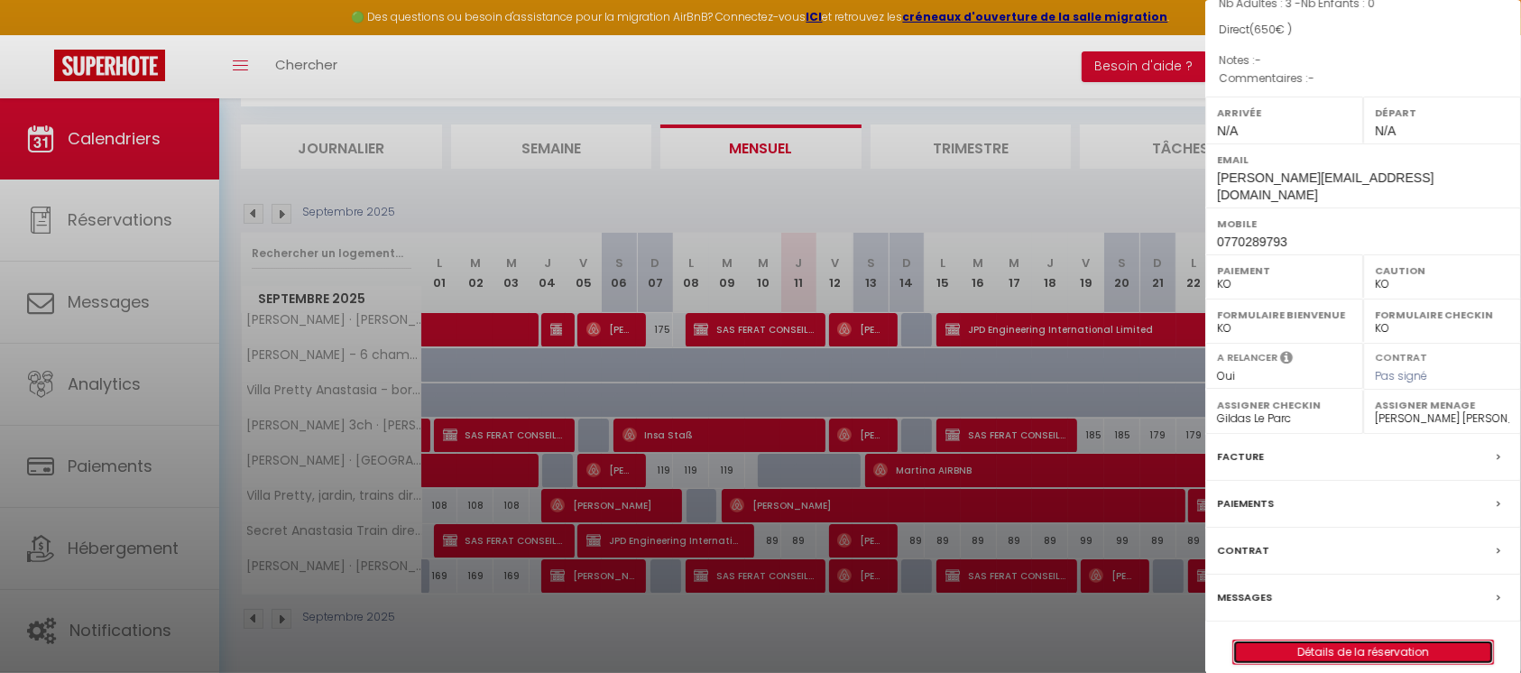
click at [1323, 641] on link "Détails de la réservation" at bounding box center [1363, 652] width 260 height 23
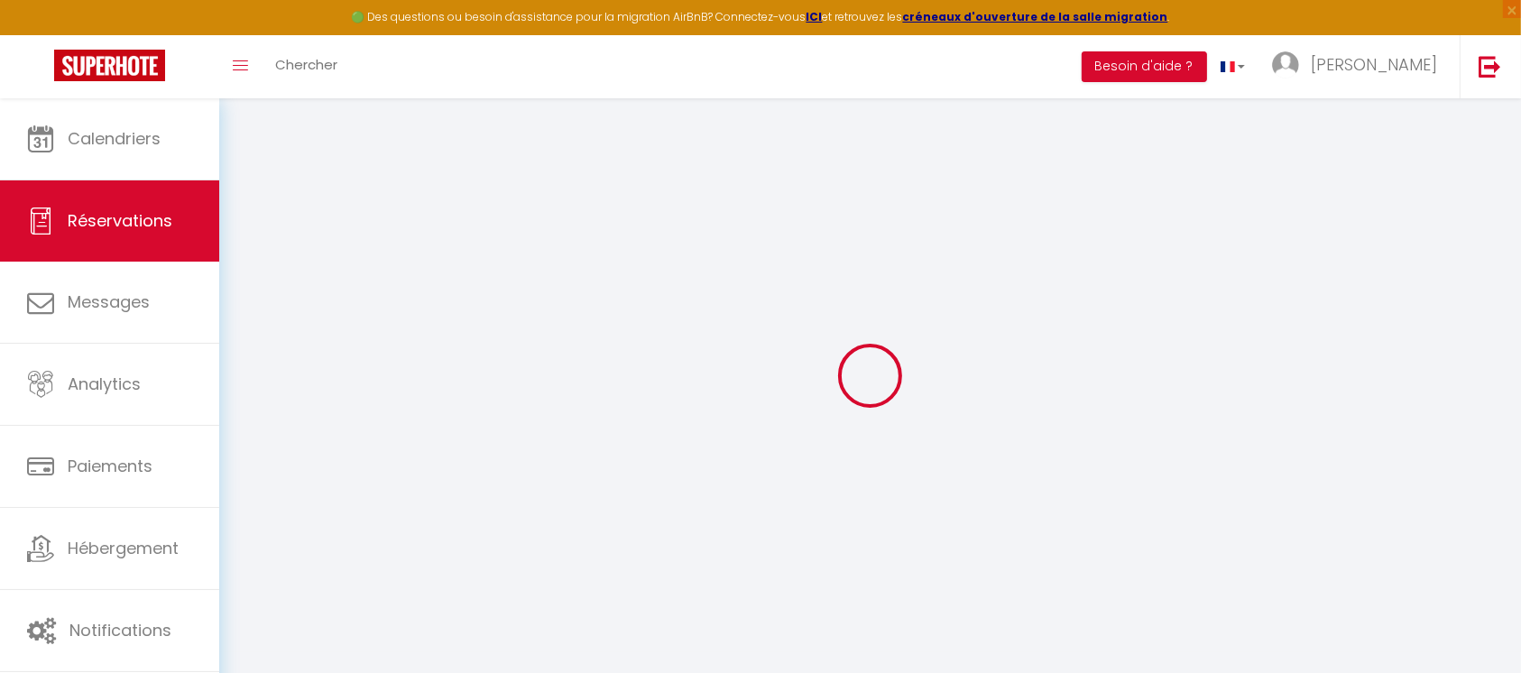
select select
select select "14"
checkbox input "false"
select select
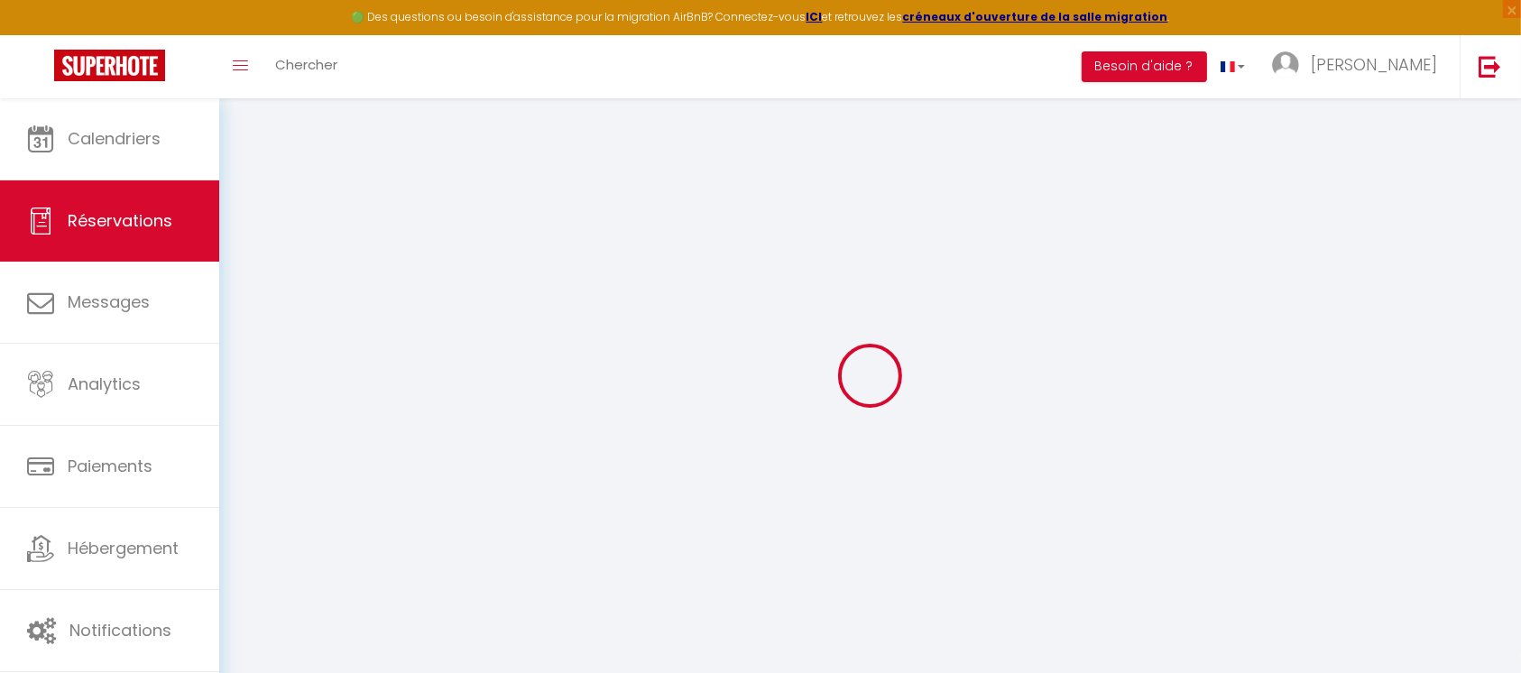
select select
checkbox input "false"
select select
checkbox input "false"
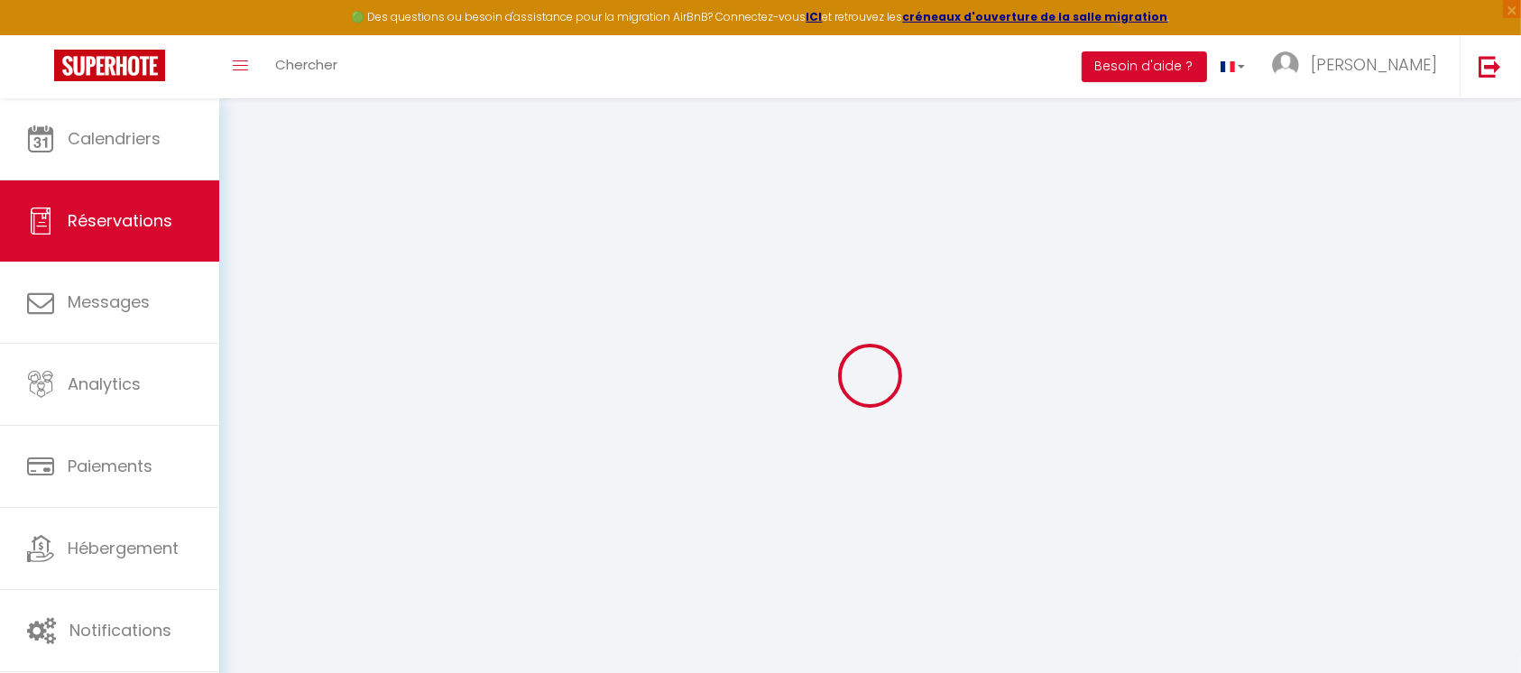
select select
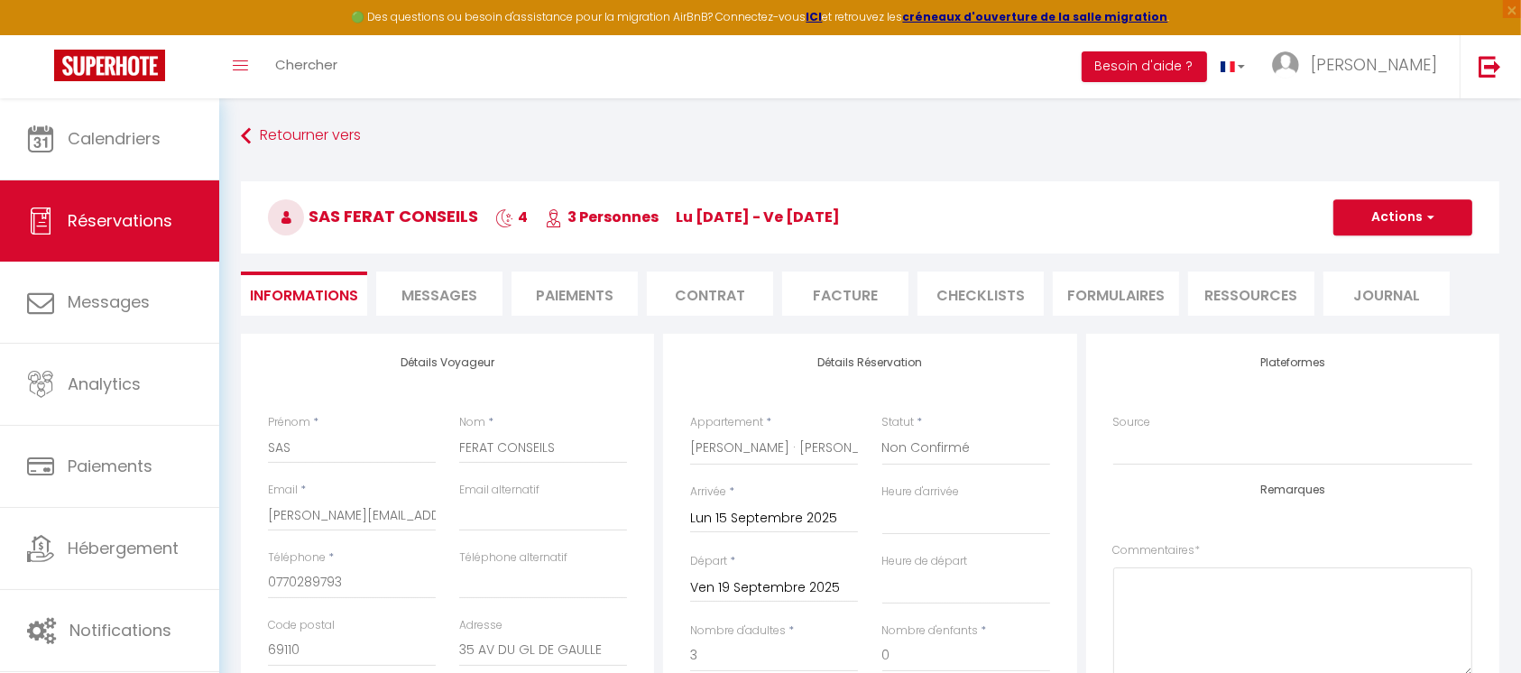
checkbox input "false"
select select
paste input "[EMAIL_ADDRESS][DOMAIN_NAME]"
type input "[EMAIL_ADDRESS][DOMAIN_NAME]"
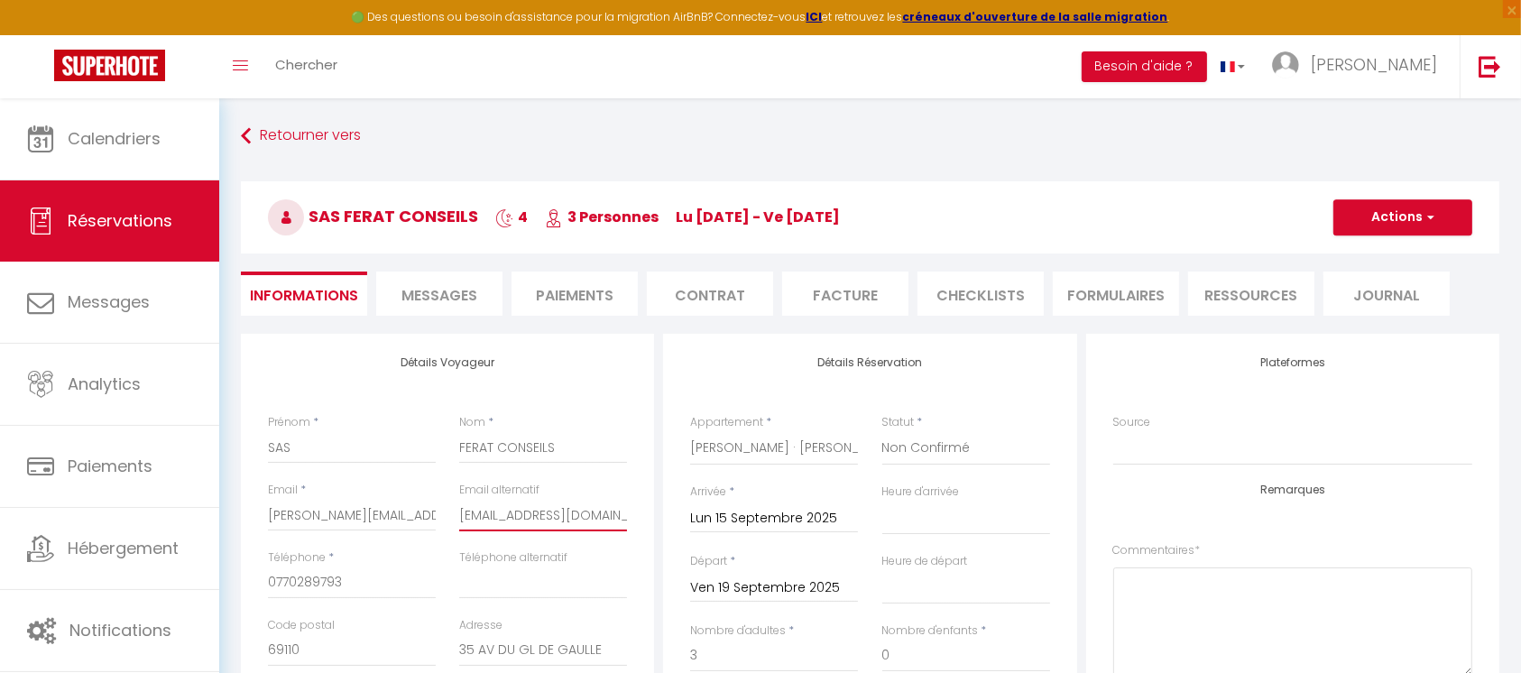
select select
checkbox input "false"
type input "[EMAIL_ADDRESS][DOMAIN_NAME]"
click at [1427, 216] on span "button" at bounding box center [1428, 217] width 11 height 16
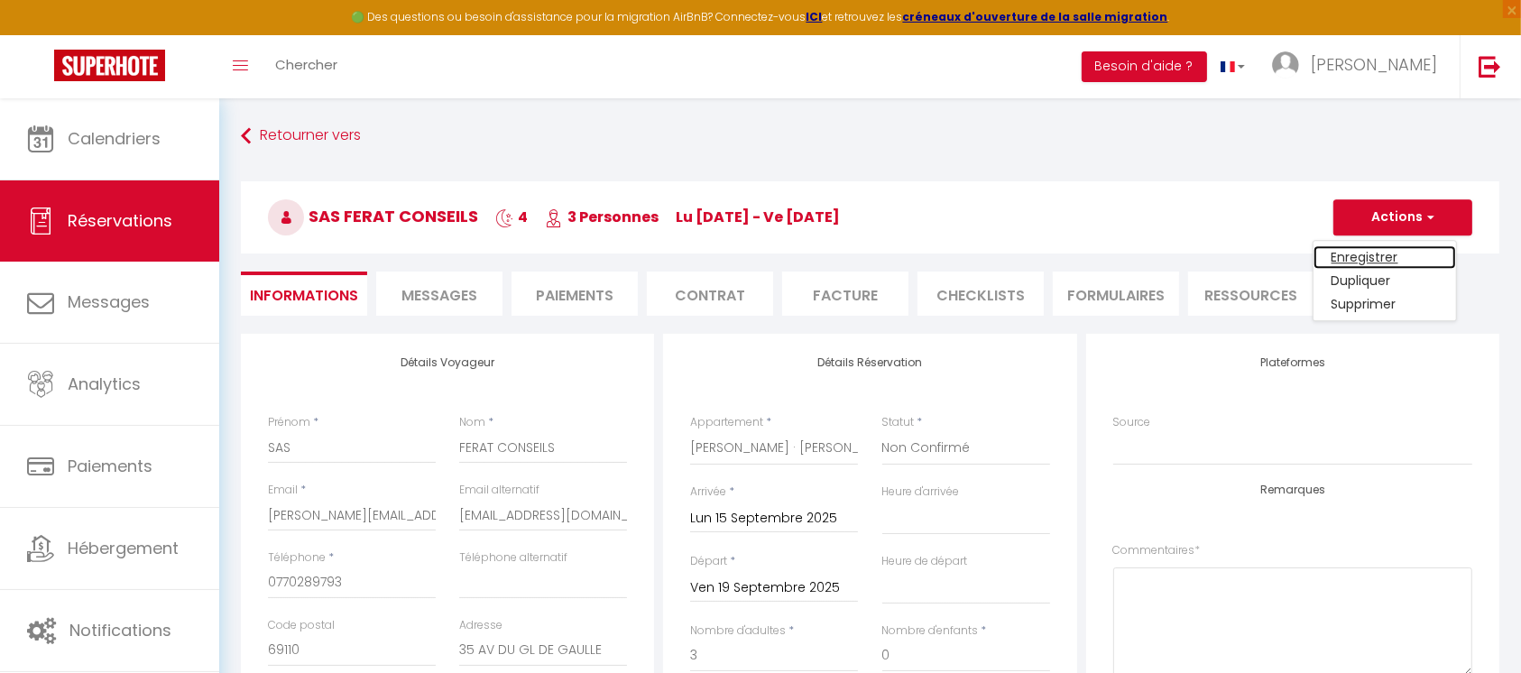
click at [1381, 252] on link "Enregistrer" at bounding box center [1385, 256] width 143 height 23
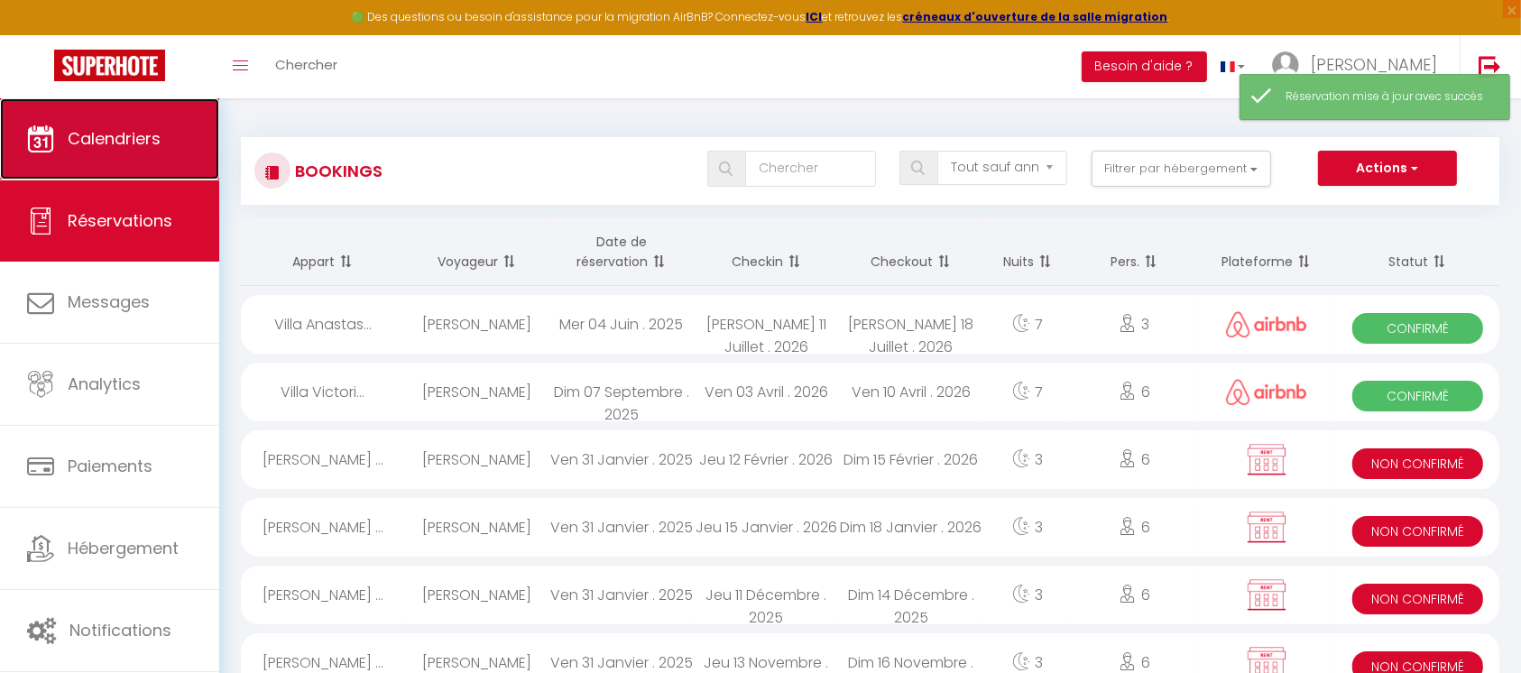
click at [84, 135] on span "Calendriers" at bounding box center [114, 138] width 93 height 23
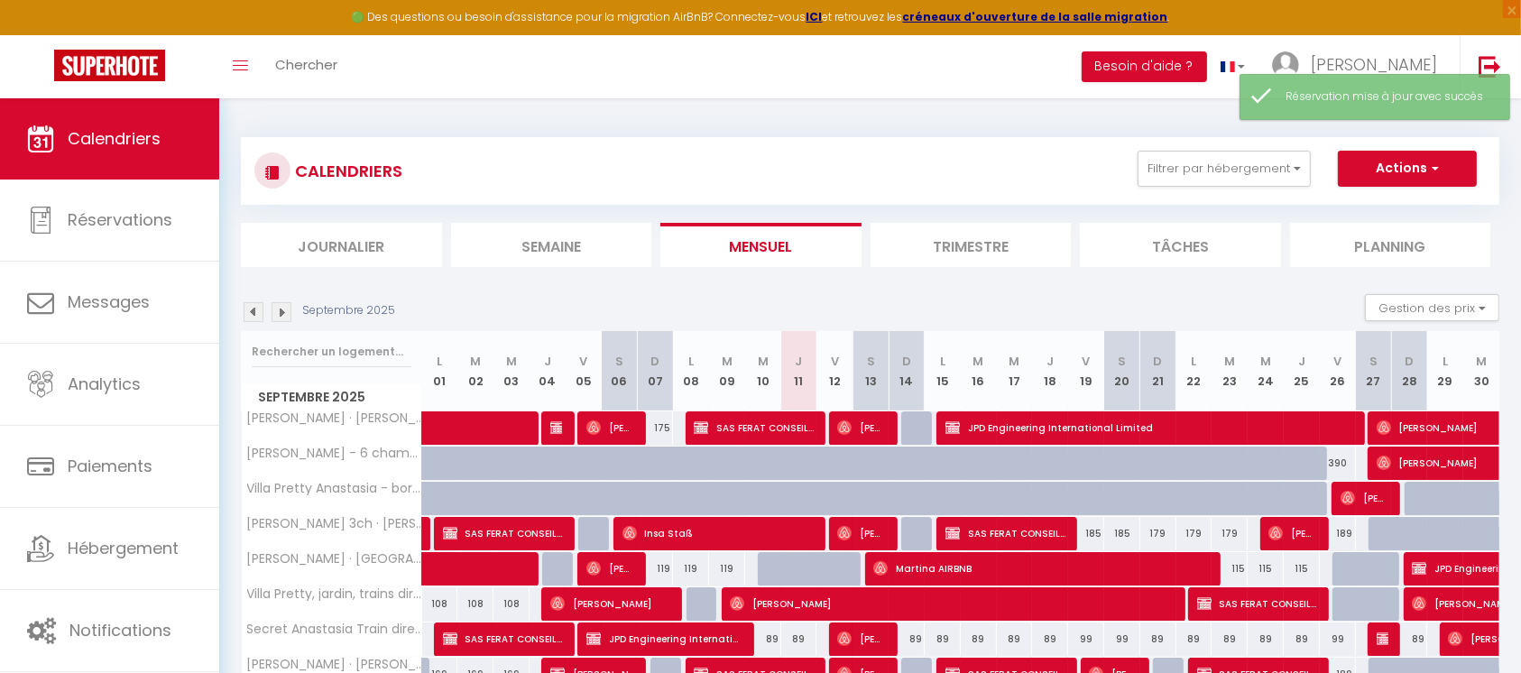
scroll to position [98, 0]
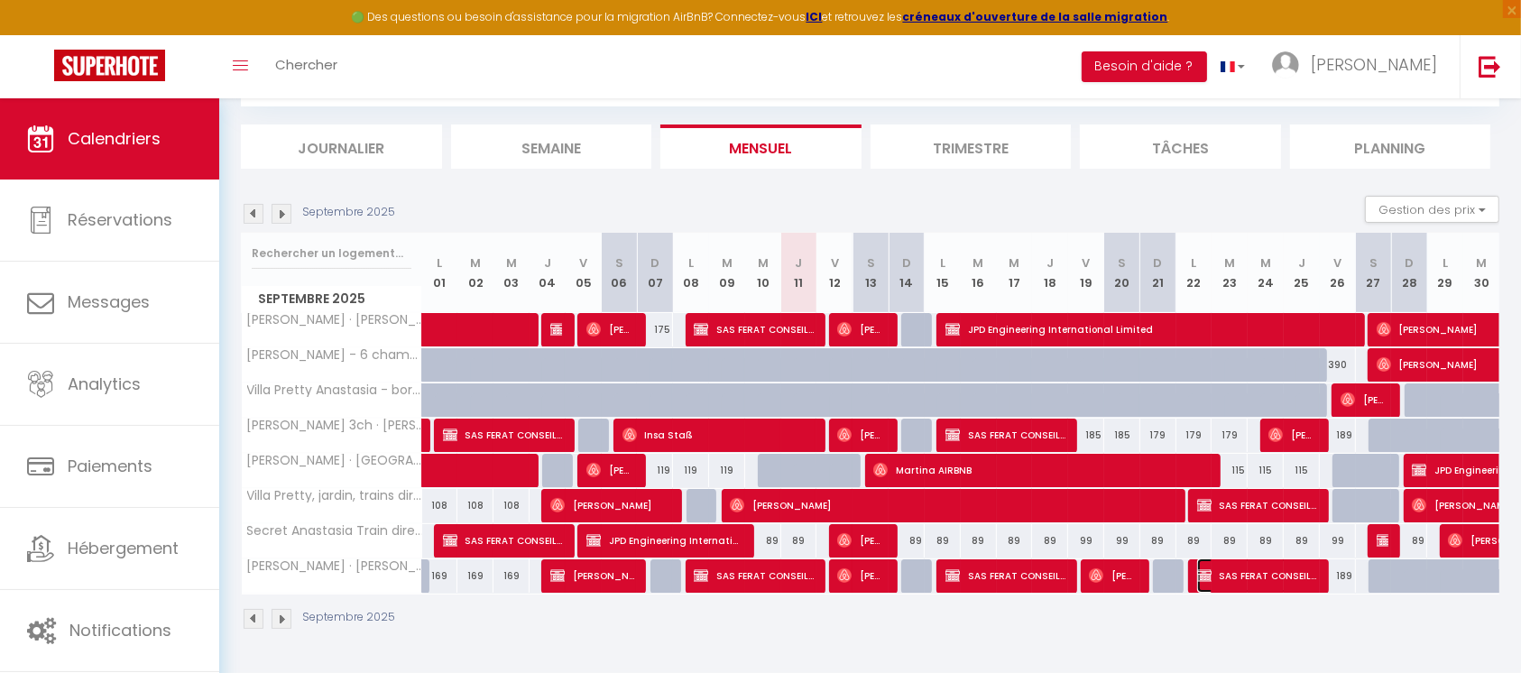
click at [1259, 575] on span "SAS FERAT CONSEILS" at bounding box center [1257, 576] width 120 height 34
select select "KO"
select select "0"
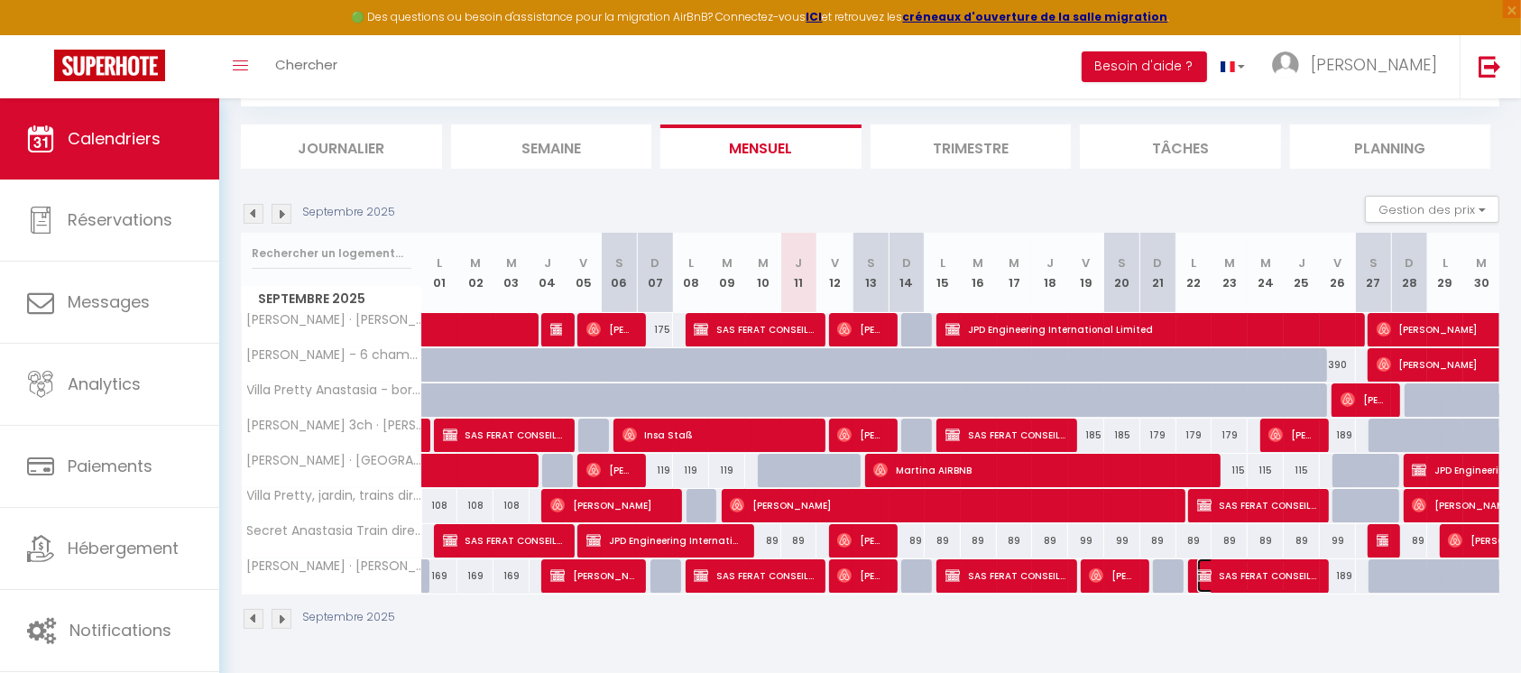
select select "1"
select select
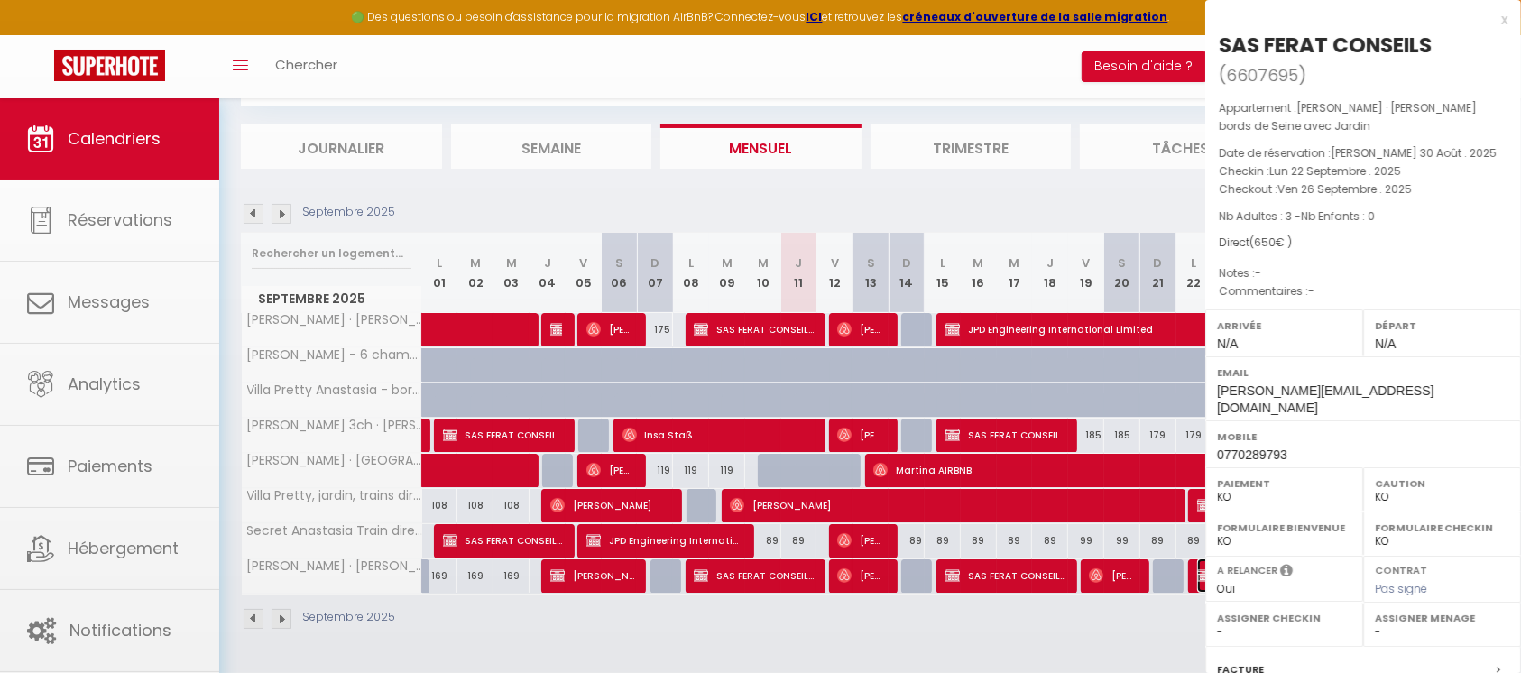
select select "32771"
select select "32774"
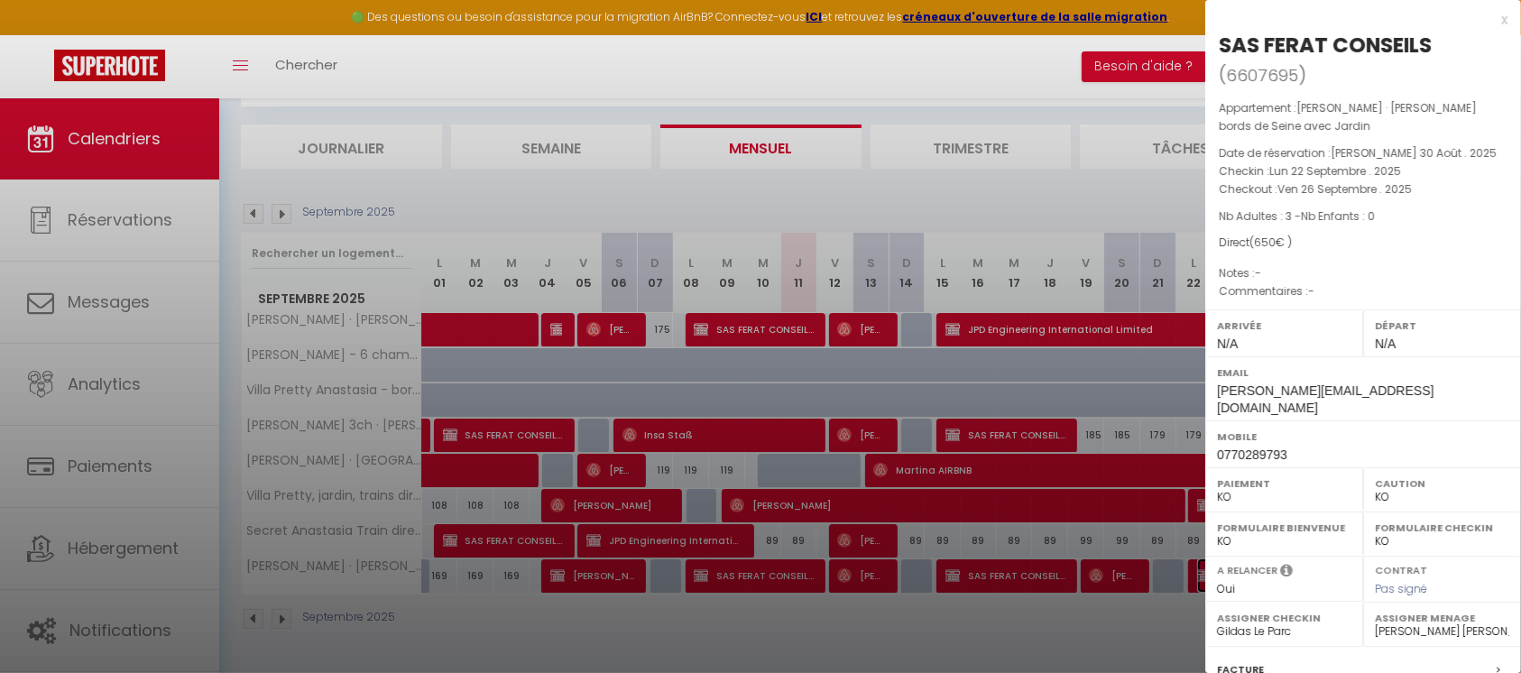
scroll to position [213, 0]
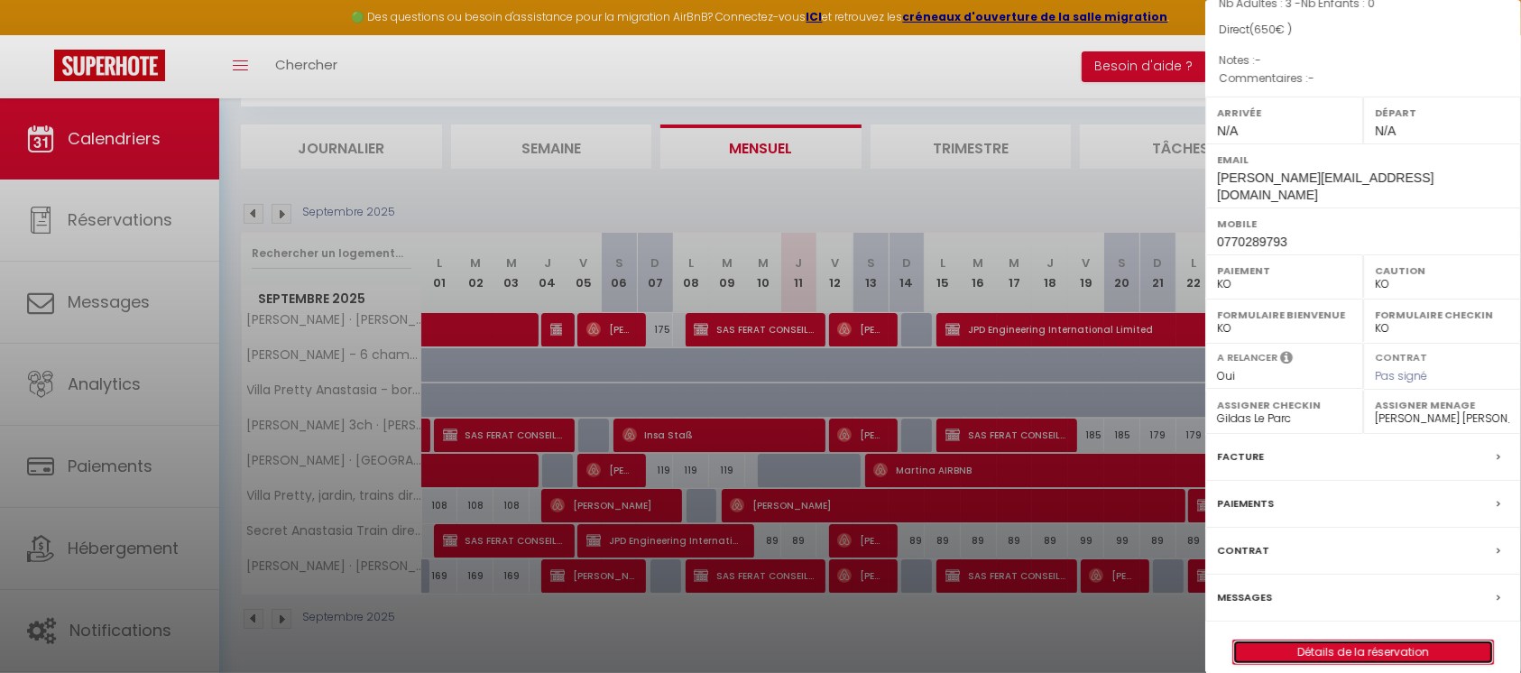
click at [1354, 641] on link "Détails de la réservation" at bounding box center [1363, 652] width 260 height 23
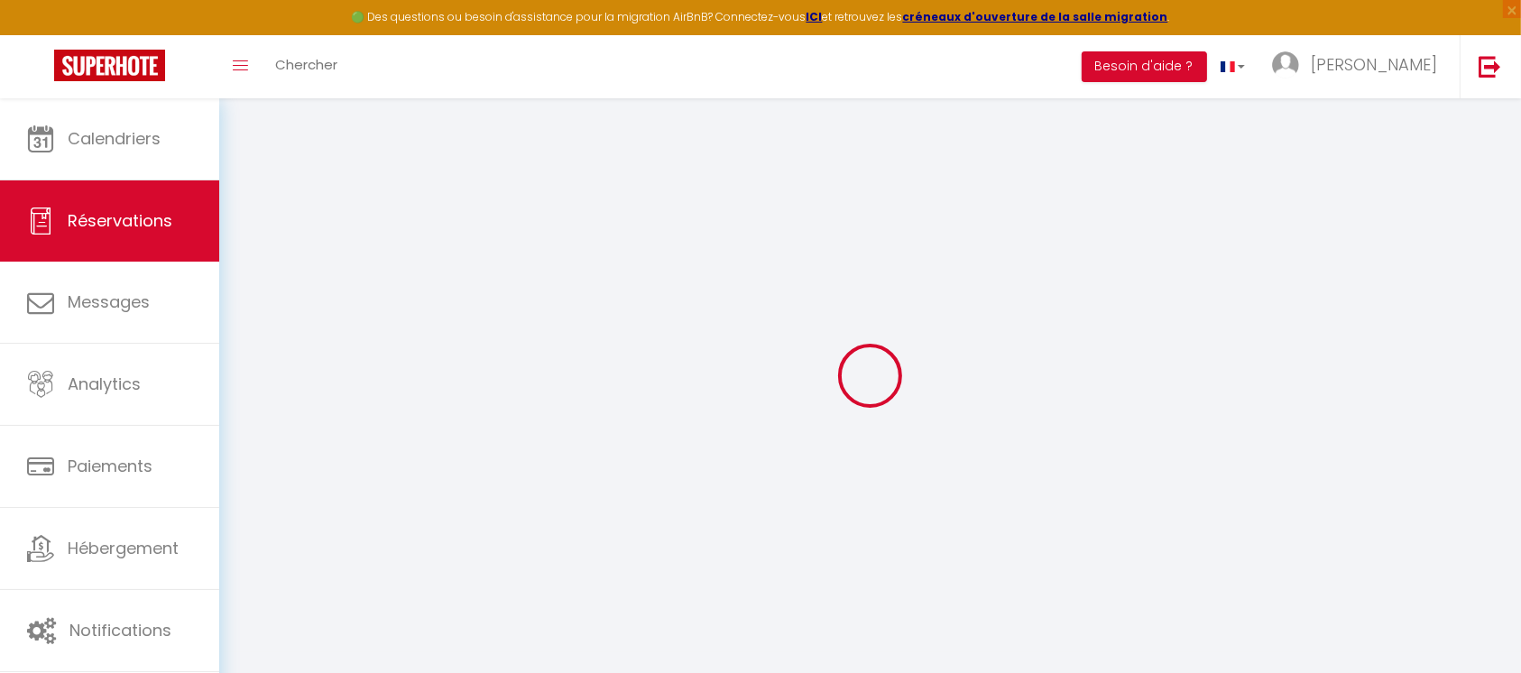
type input "SAS"
type input "FERAT CONSEILS"
type input "[PERSON_NAME][EMAIL_ADDRESS][DOMAIN_NAME]"
type input "0770289793"
type input "69110"
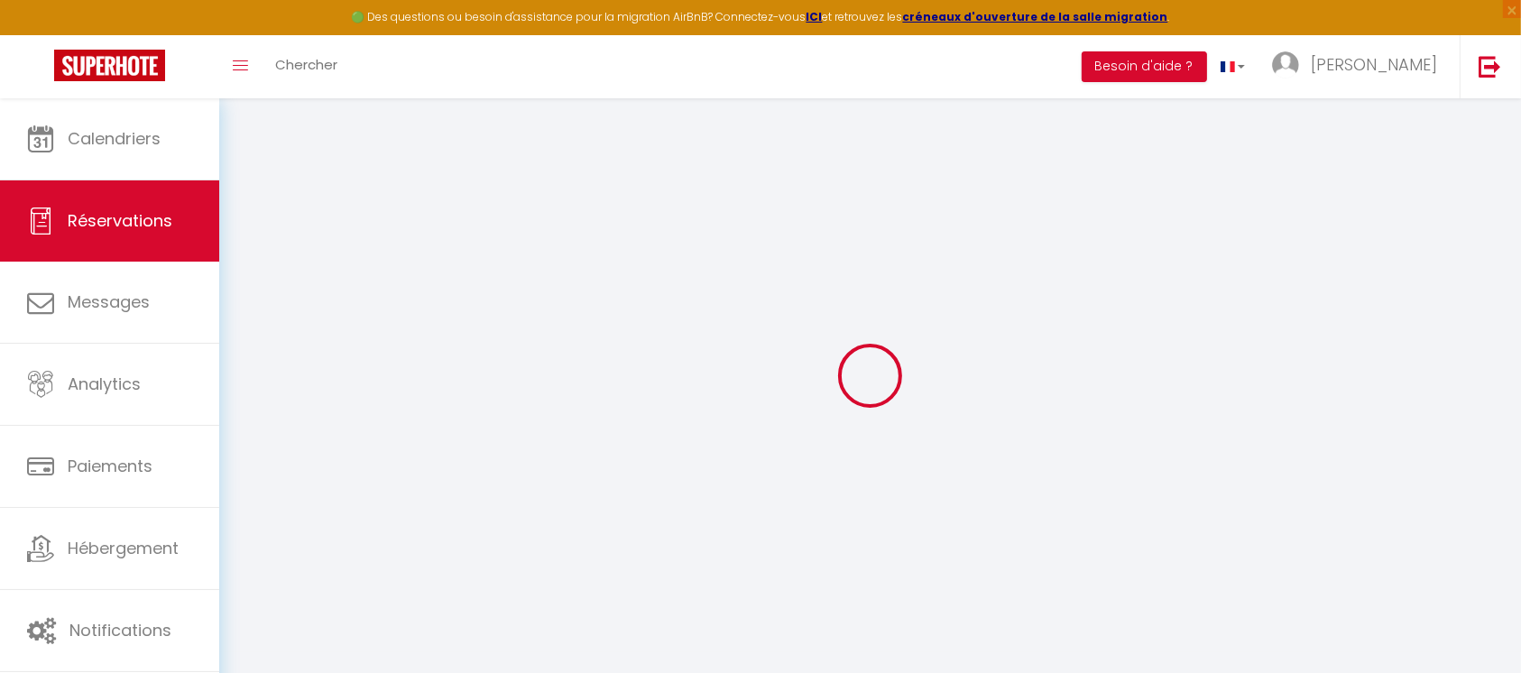
type input "35 AV DU GL DE GAULLE"
type input "SAINTE FOY LES LYON"
select select "FR"
select select "49415"
select select "2"
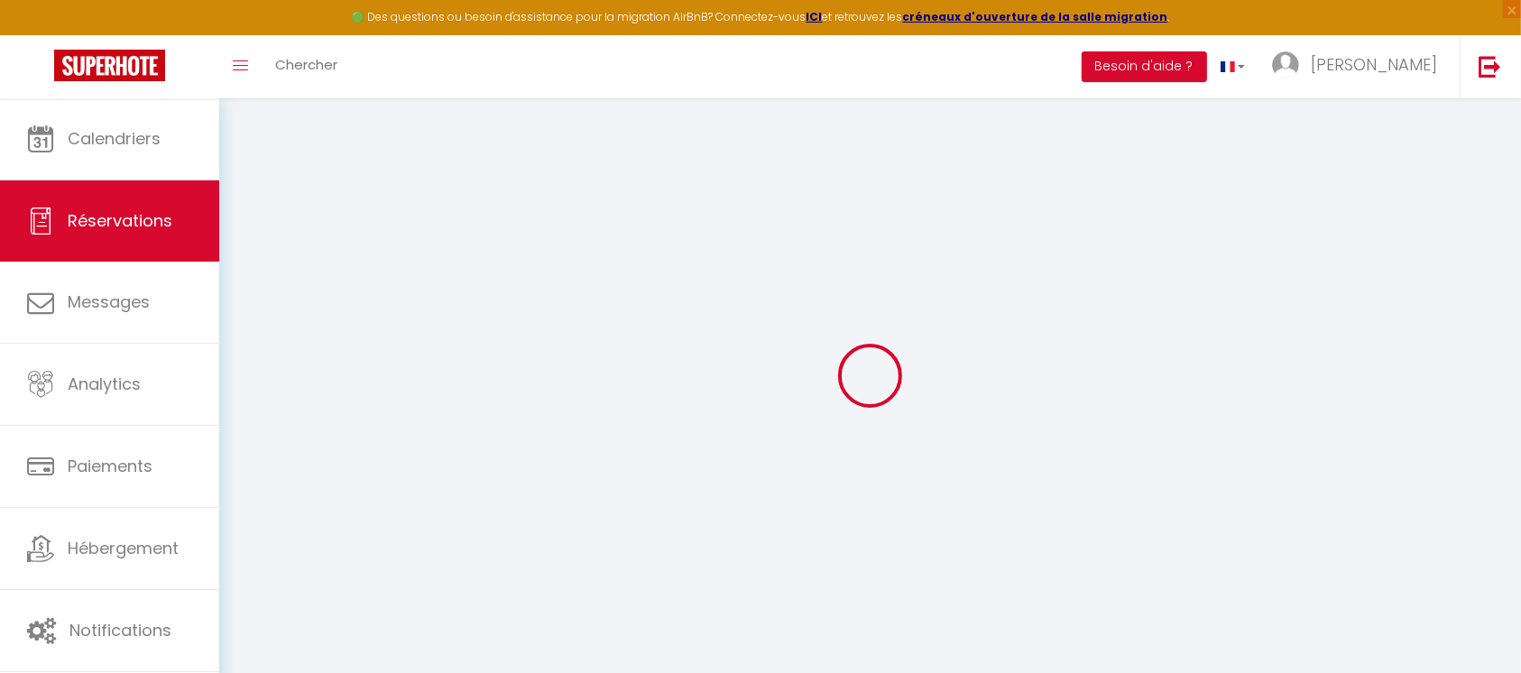
type input "Lun 22 Septembre 2025"
select select
type input "Ven 26 Septembre 2025"
select select
type input "3"
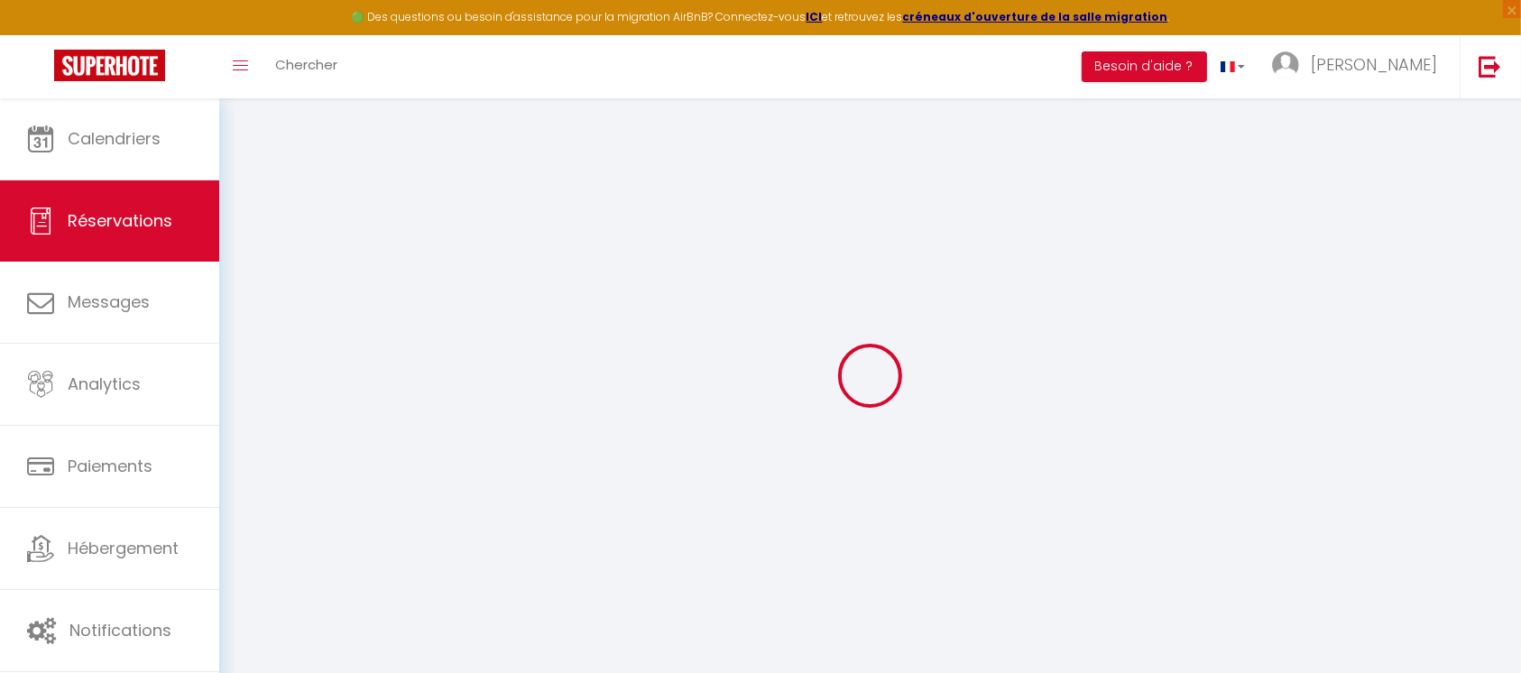
select select "10"
select select
type input "650"
checkbox input "false"
type input "650"
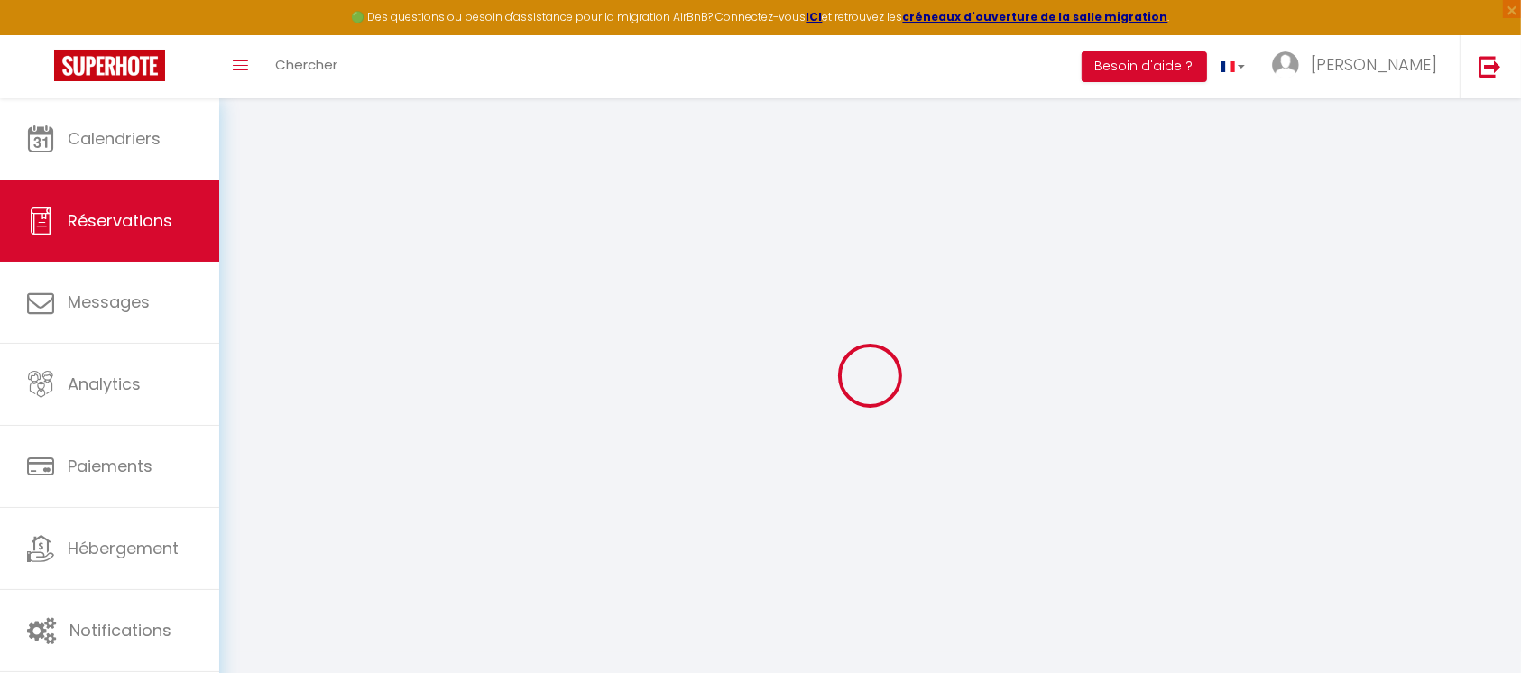
type input "0"
select select
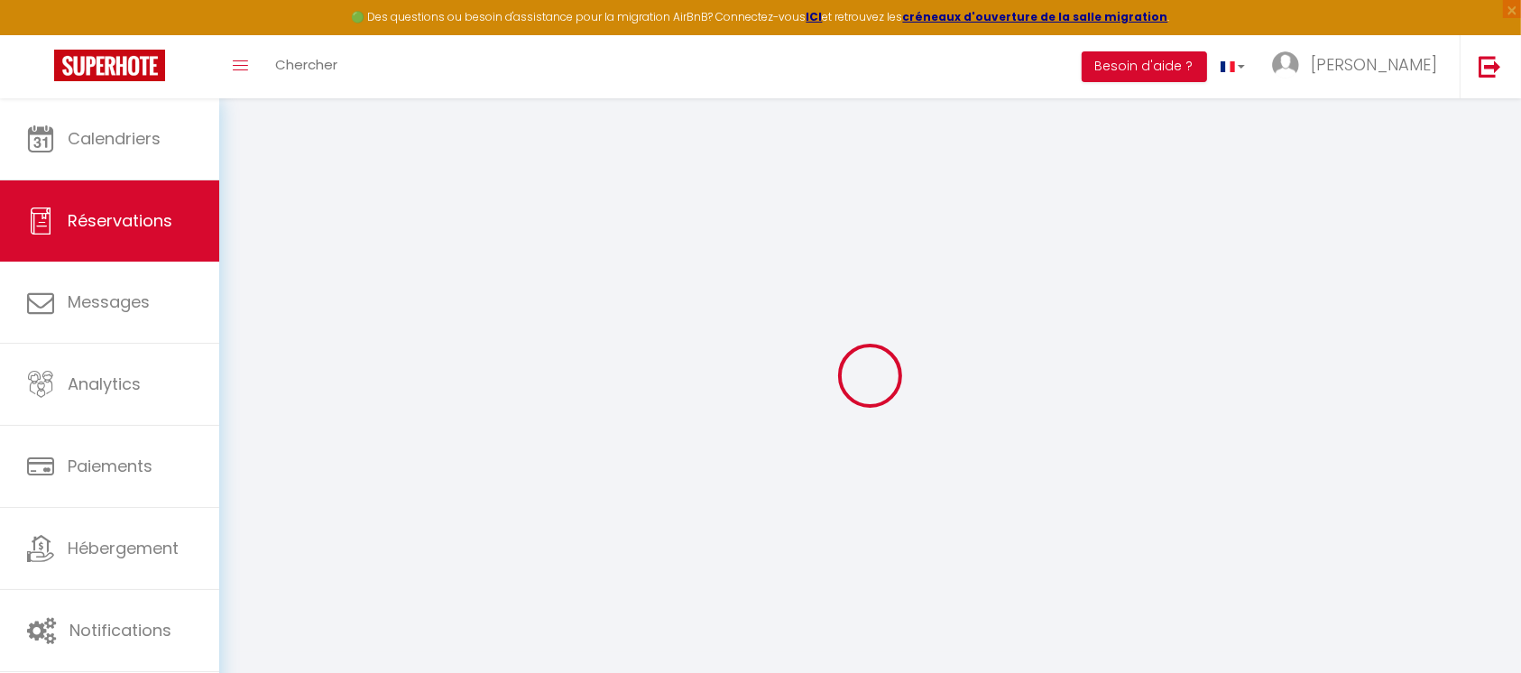
select select "14"
checkbox input "false"
select select
checkbox input "false"
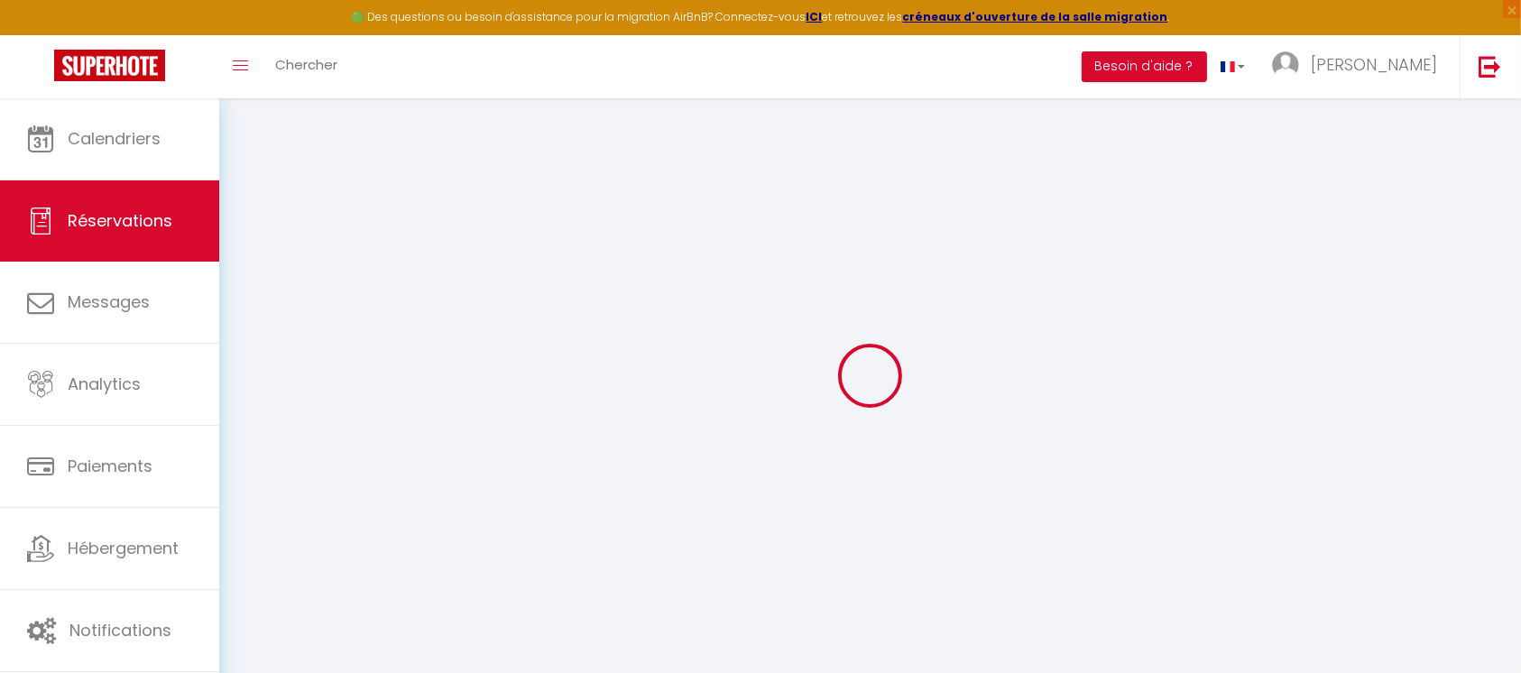
select select
checkbox input "false"
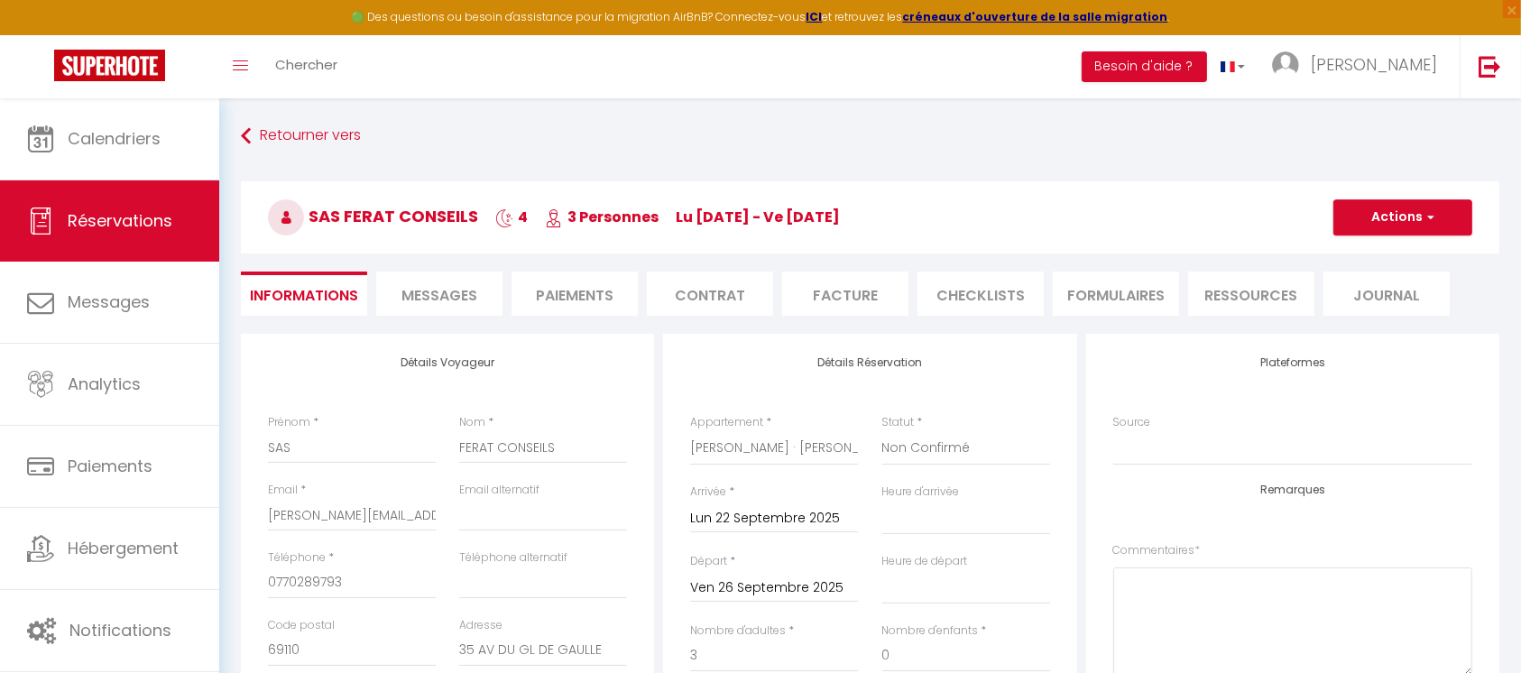
select select
checkbox input "false"
select select
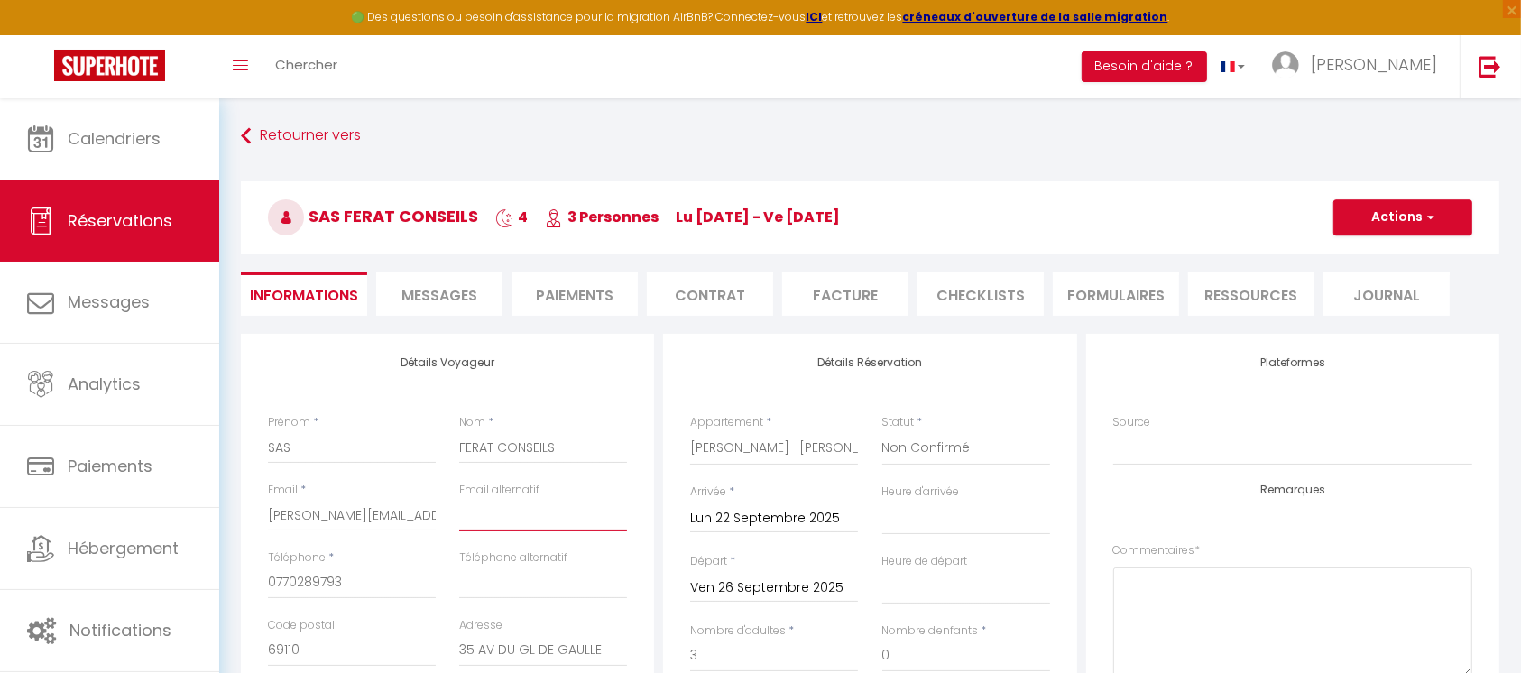
paste input "[EMAIL_ADDRESS][DOMAIN_NAME]"
type input "[EMAIL_ADDRESS][DOMAIN_NAME]"
select select
checkbox input "false"
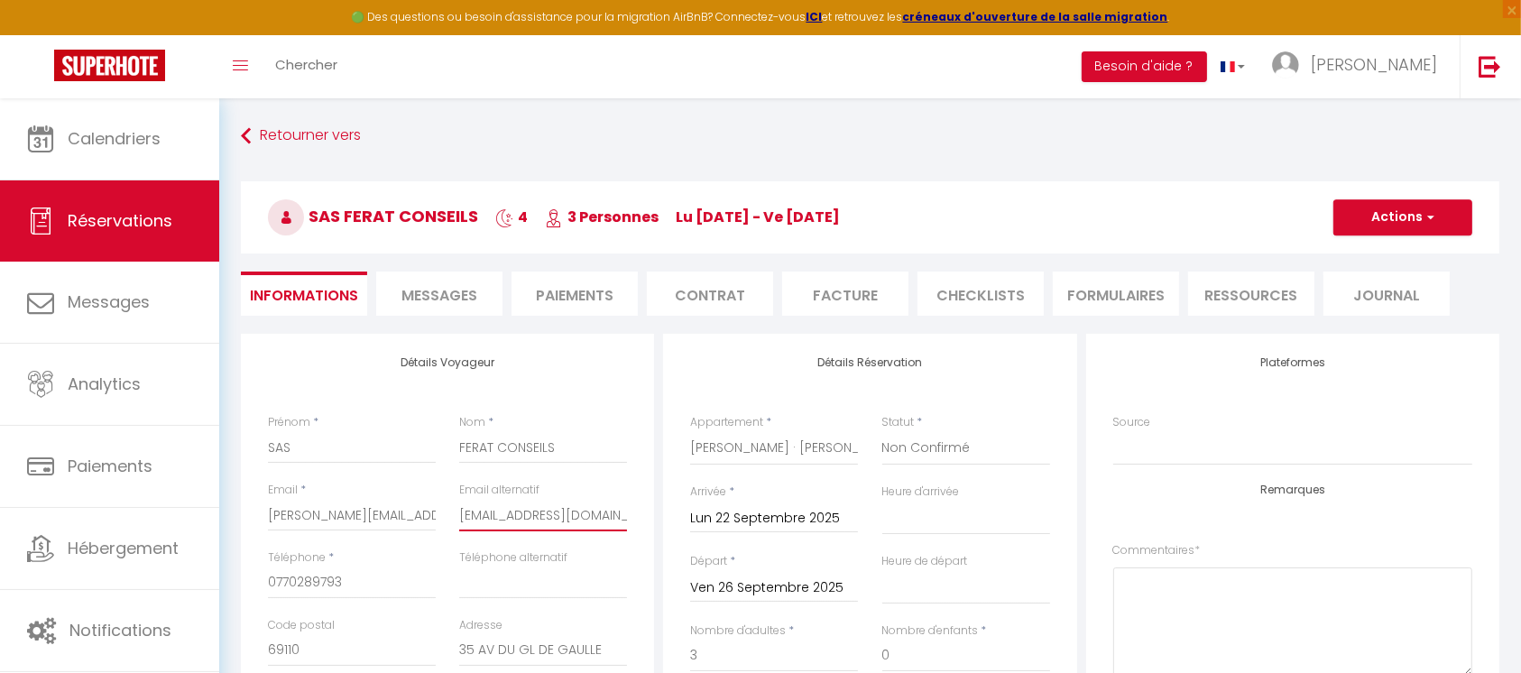
type input "[EMAIL_ADDRESS][DOMAIN_NAME]"
click at [1408, 213] on button "Actions" at bounding box center [1403, 217] width 139 height 36
click at [1375, 256] on link "Enregistrer" at bounding box center [1385, 256] width 143 height 23
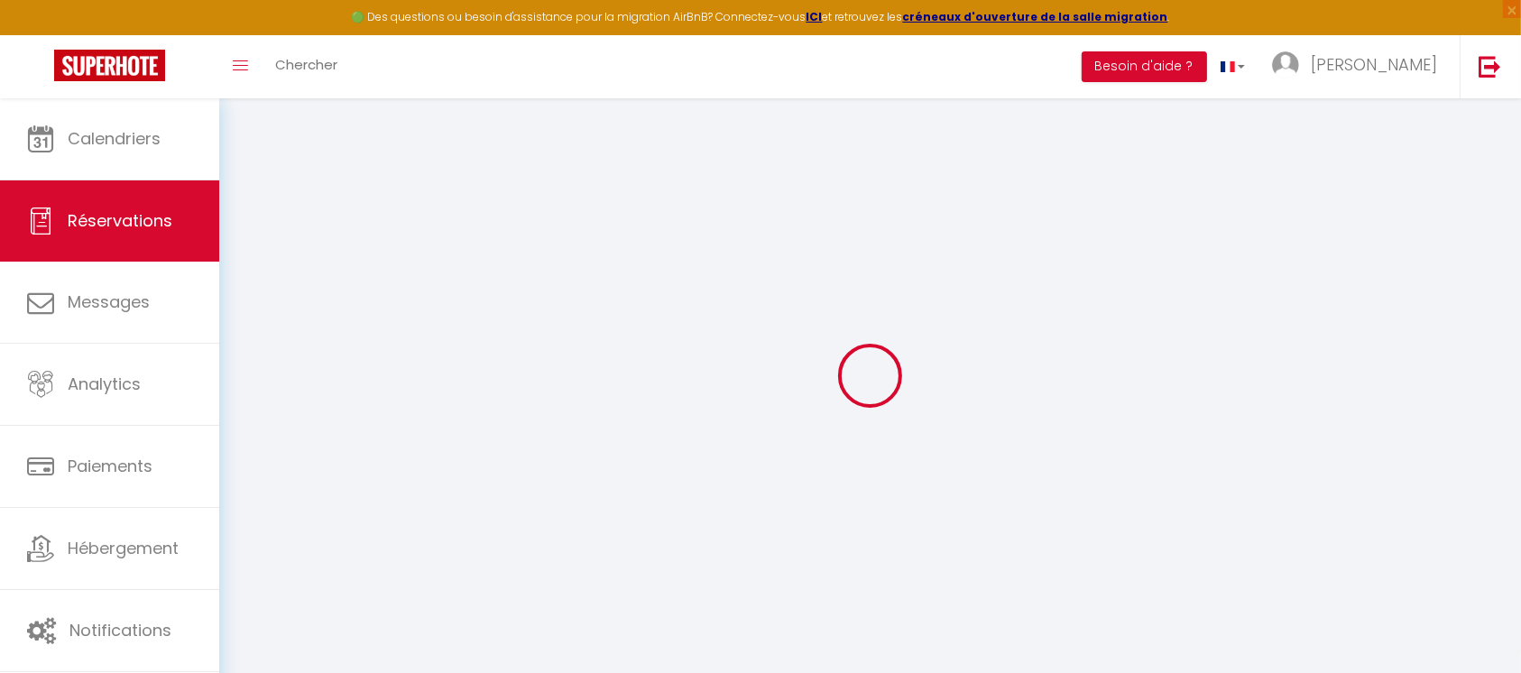
select select "not_cancelled"
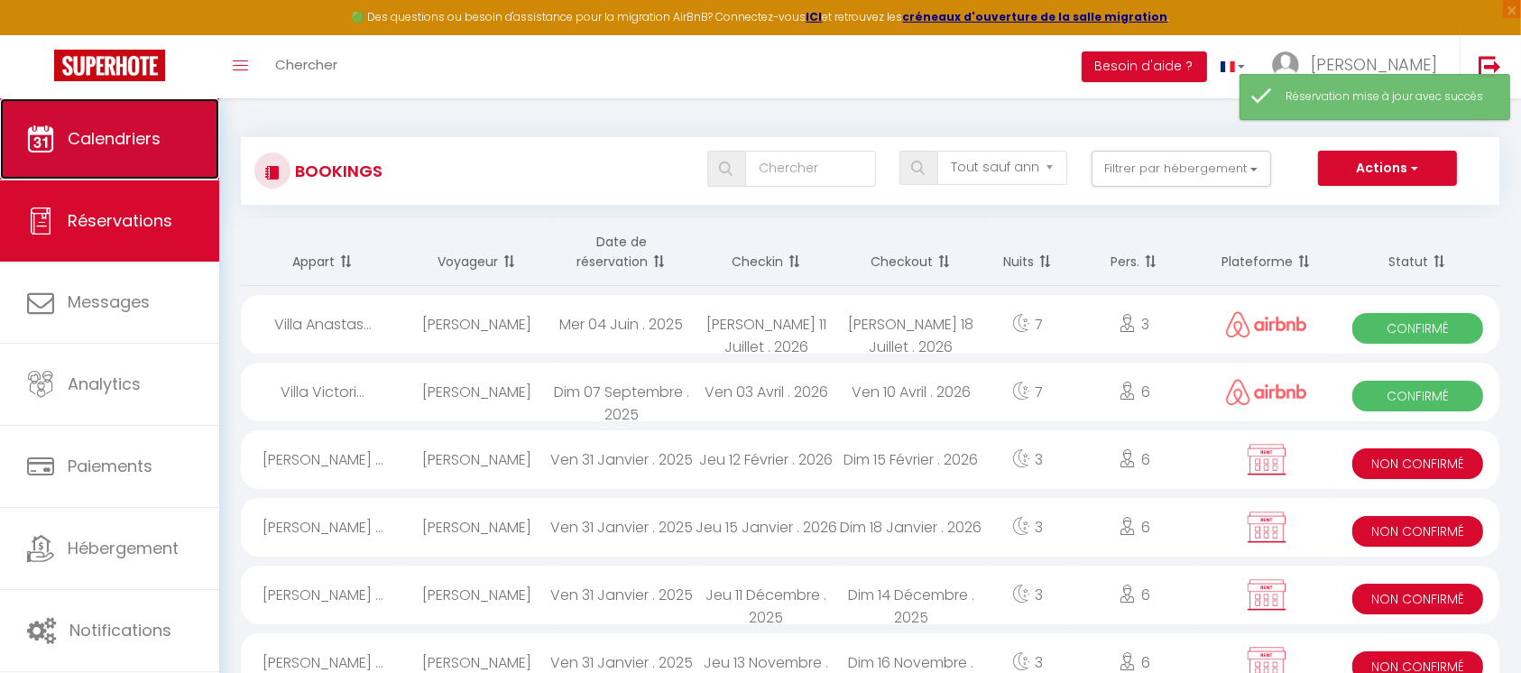
click at [169, 140] on link "Calendriers" at bounding box center [109, 138] width 219 height 81
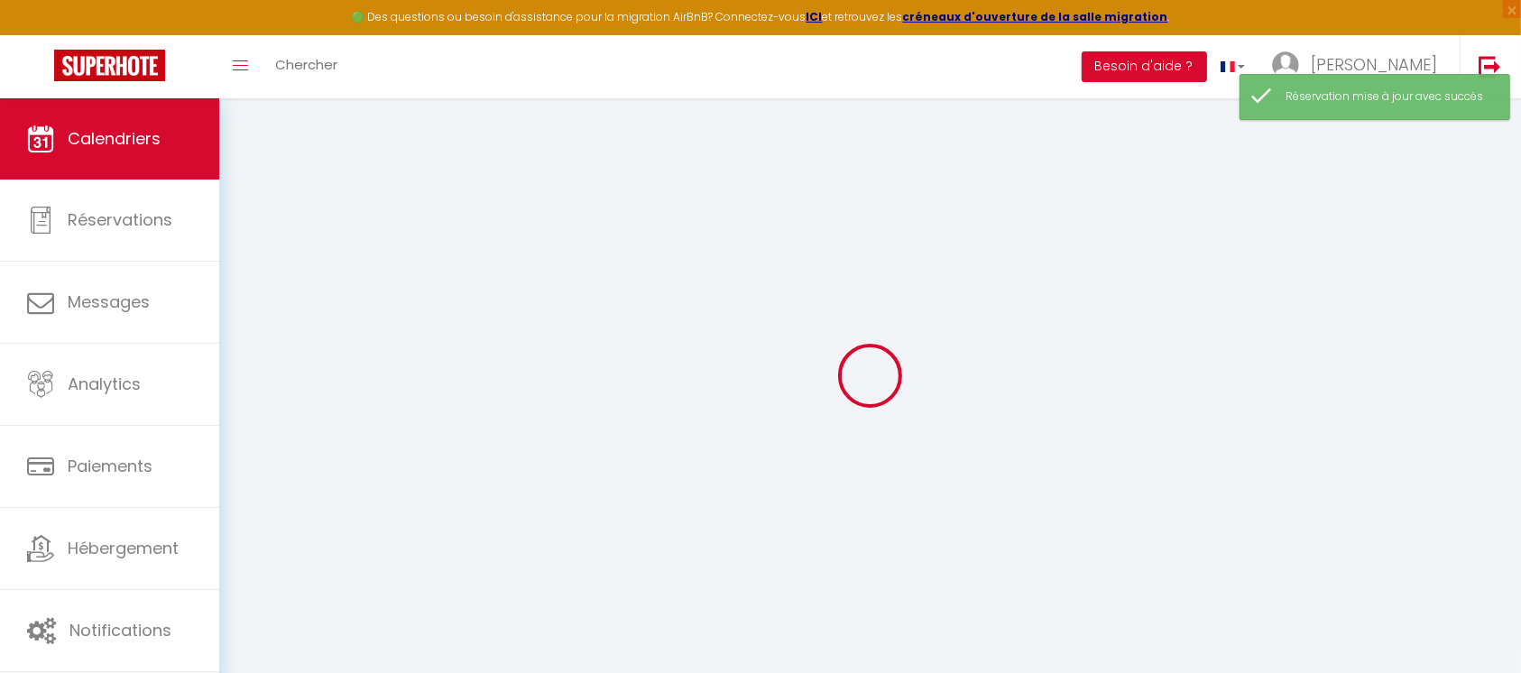
select select
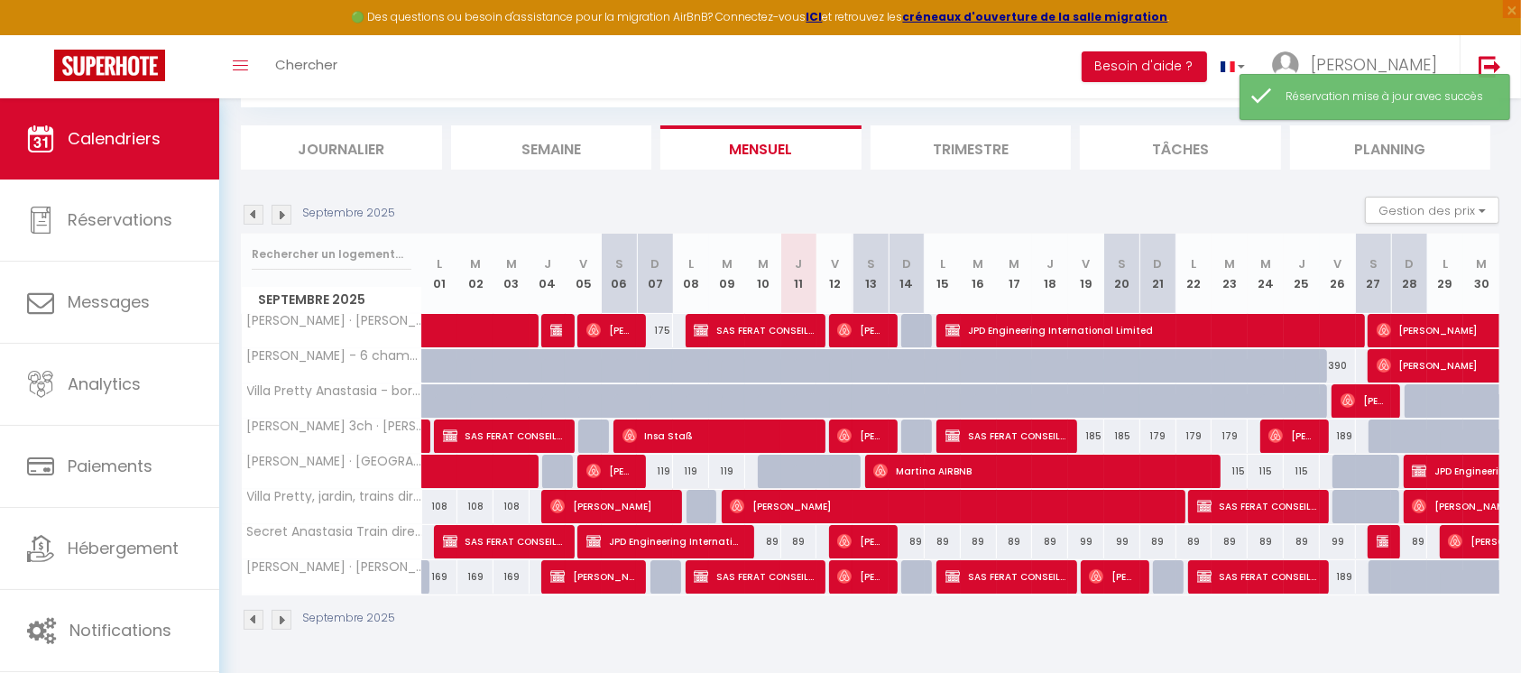
scroll to position [98, 0]
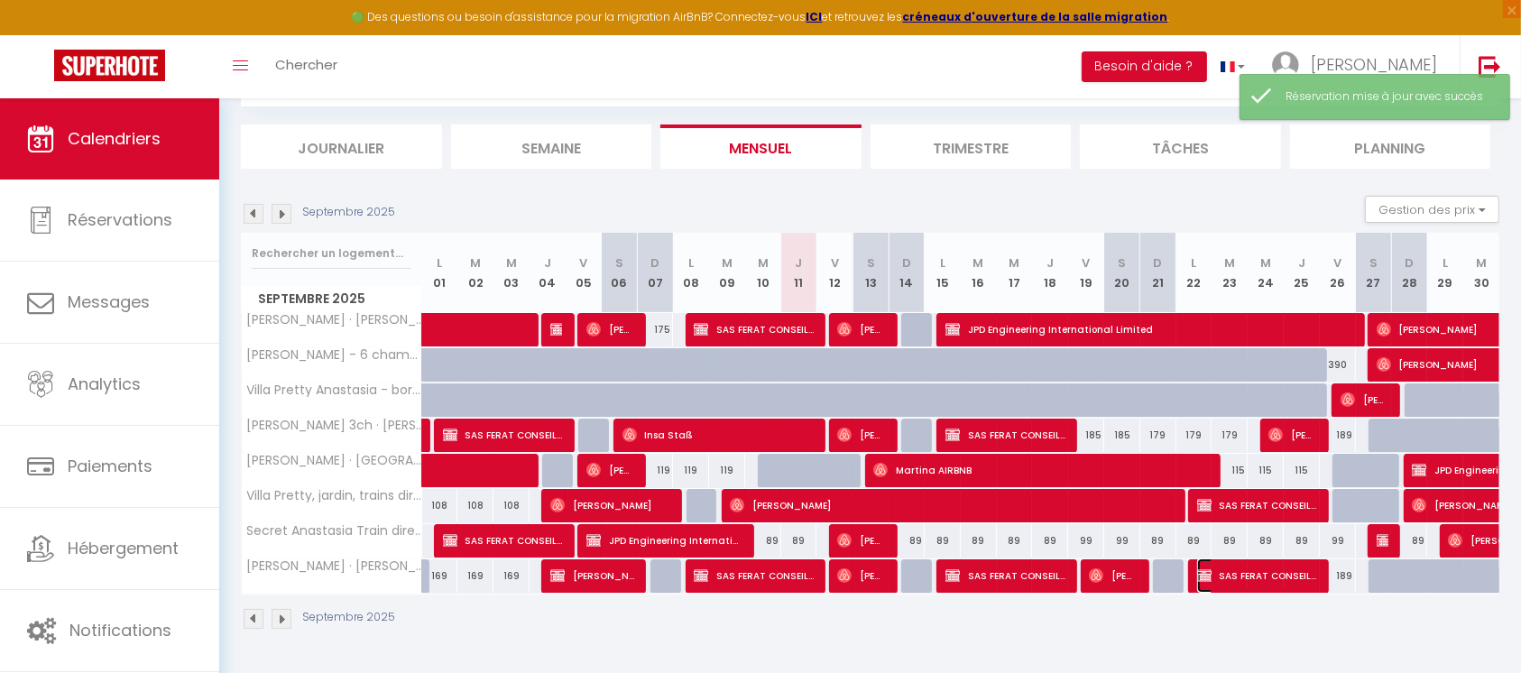
click at [1243, 579] on span "SAS FERAT CONSEILS" at bounding box center [1257, 576] width 120 height 34
select select "KO"
select select "0"
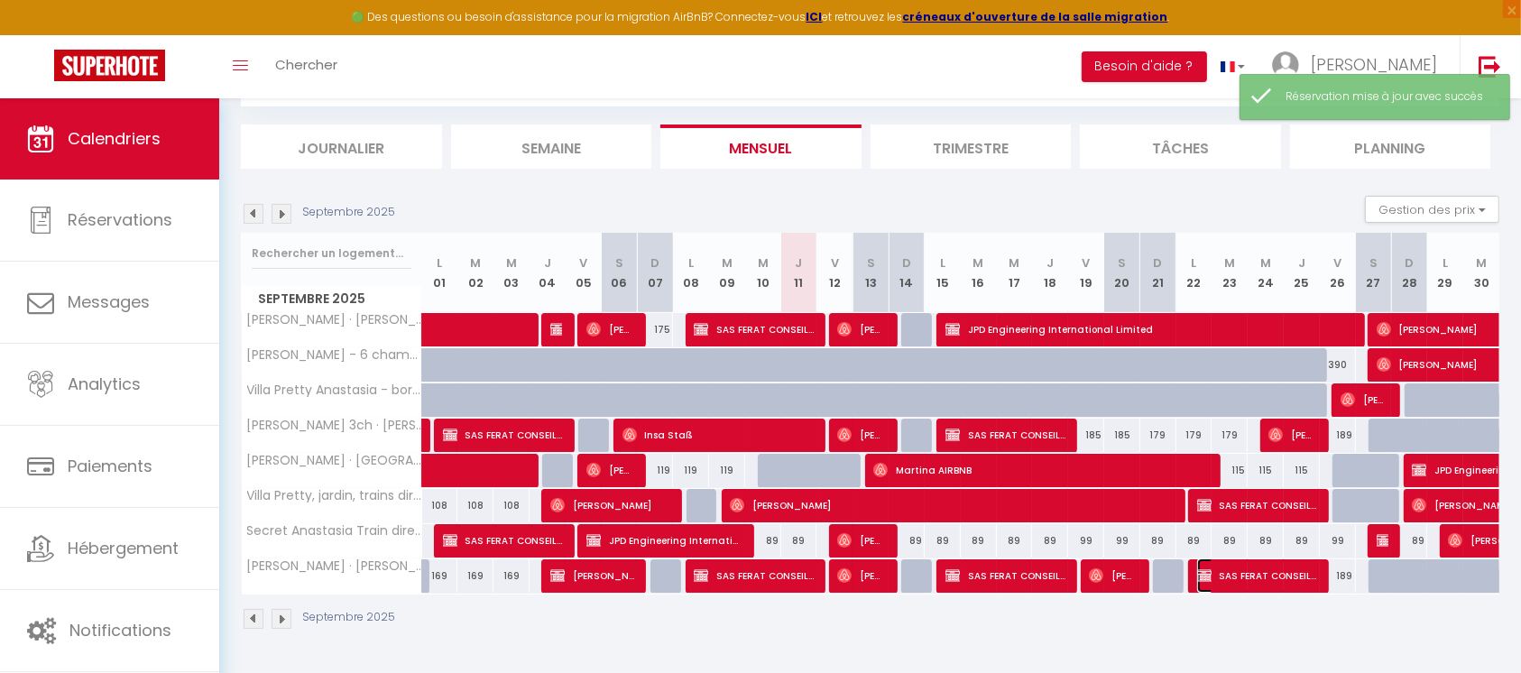
select select "1"
select select
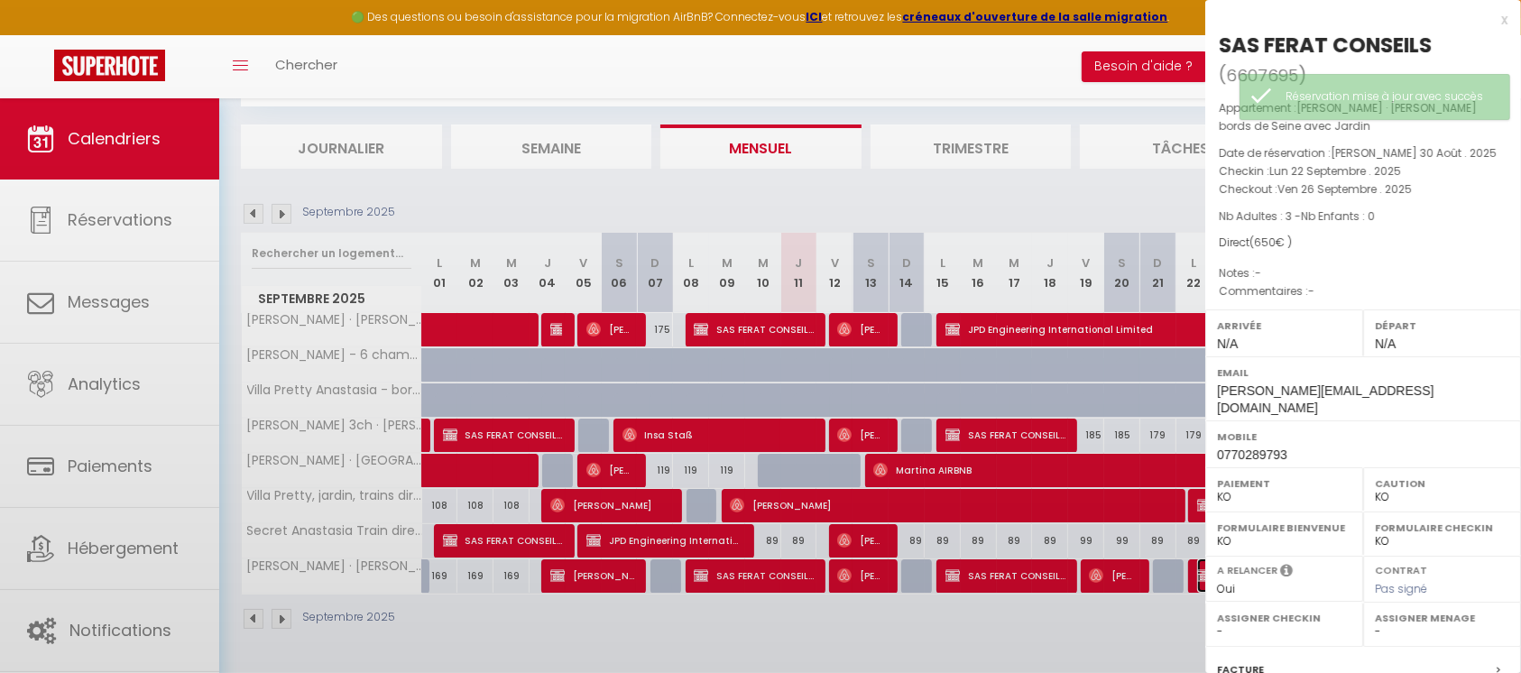
select select "32771"
select select "32774"
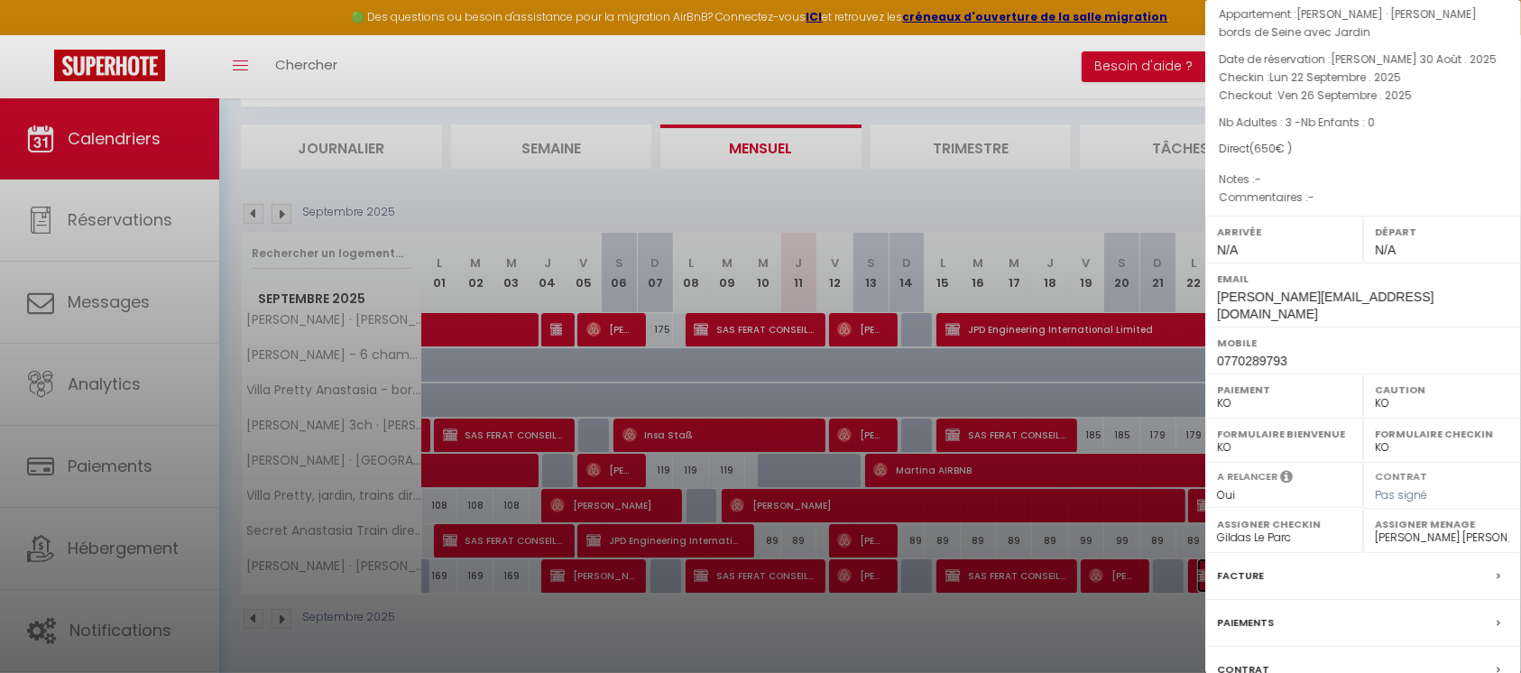
scroll to position [213, 0]
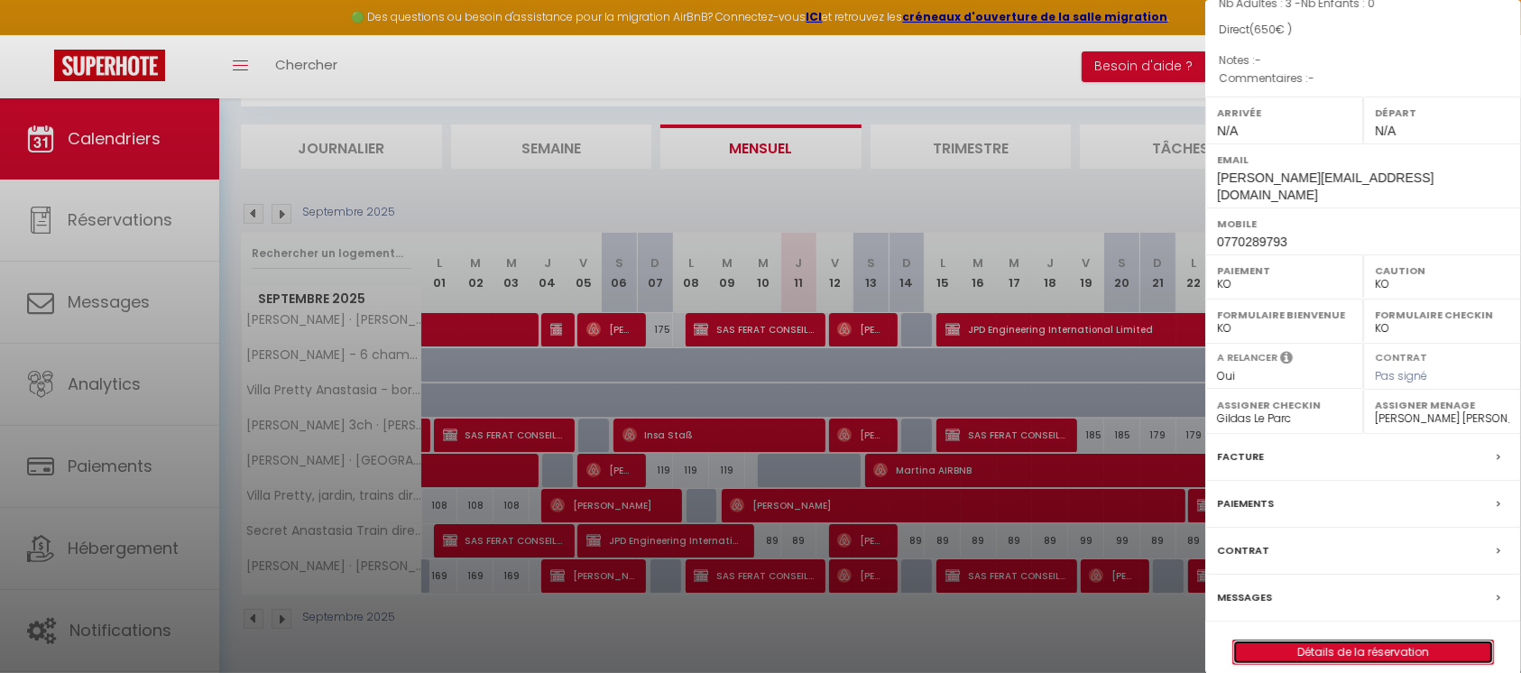
click at [1362, 641] on link "Détails de la réservation" at bounding box center [1363, 652] width 260 height 23
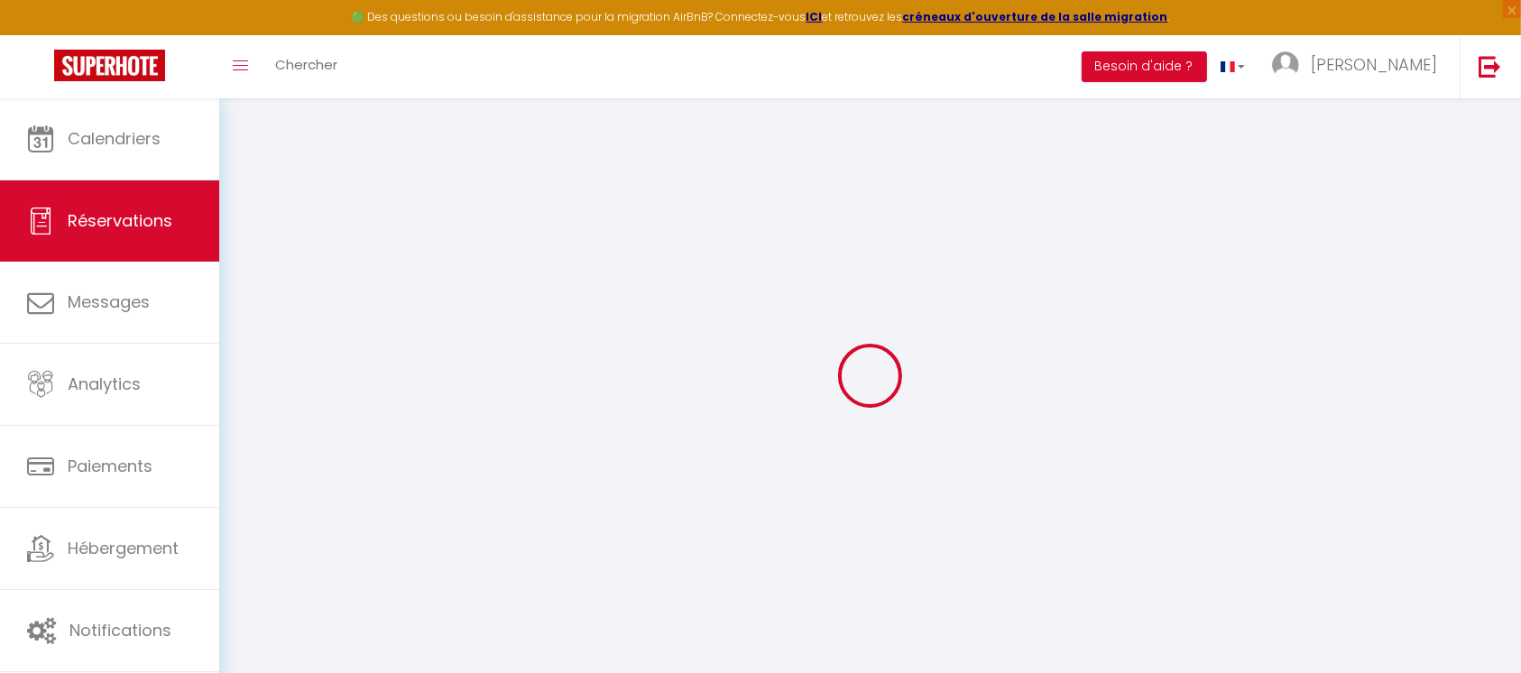
type input "SAS"
type input "FERAT CONSEILS"
type input "[PERSON_NAME][EMAIL_ADDRESS][DOMAIN_NAME]"
type input "[EMAIL_ADDRESS][DOMAIN_NAME]"
type input "0770289793"
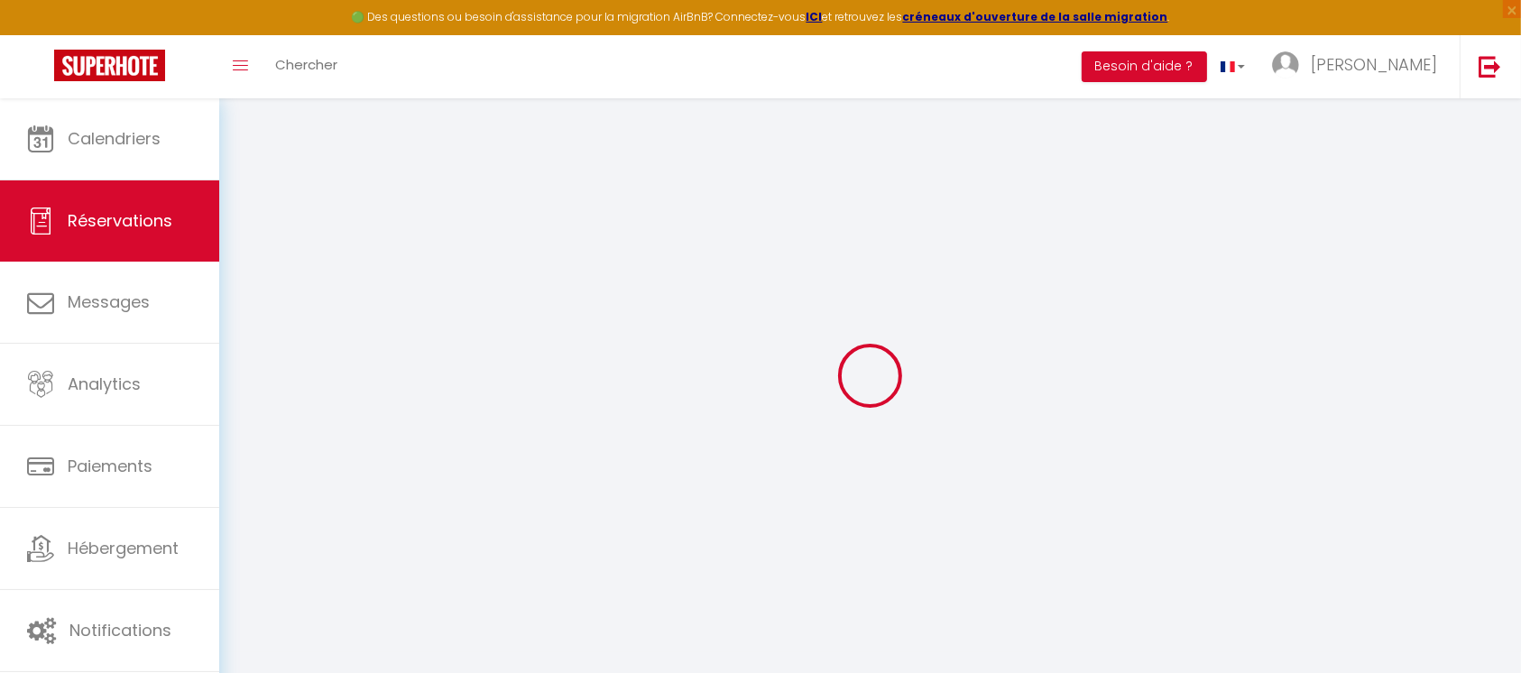
type input "69110"
type input "35 AV DU GL DE GAULLE"
type input "SAINTE FOY LES LYON"
select select "FR"
select select "49415"
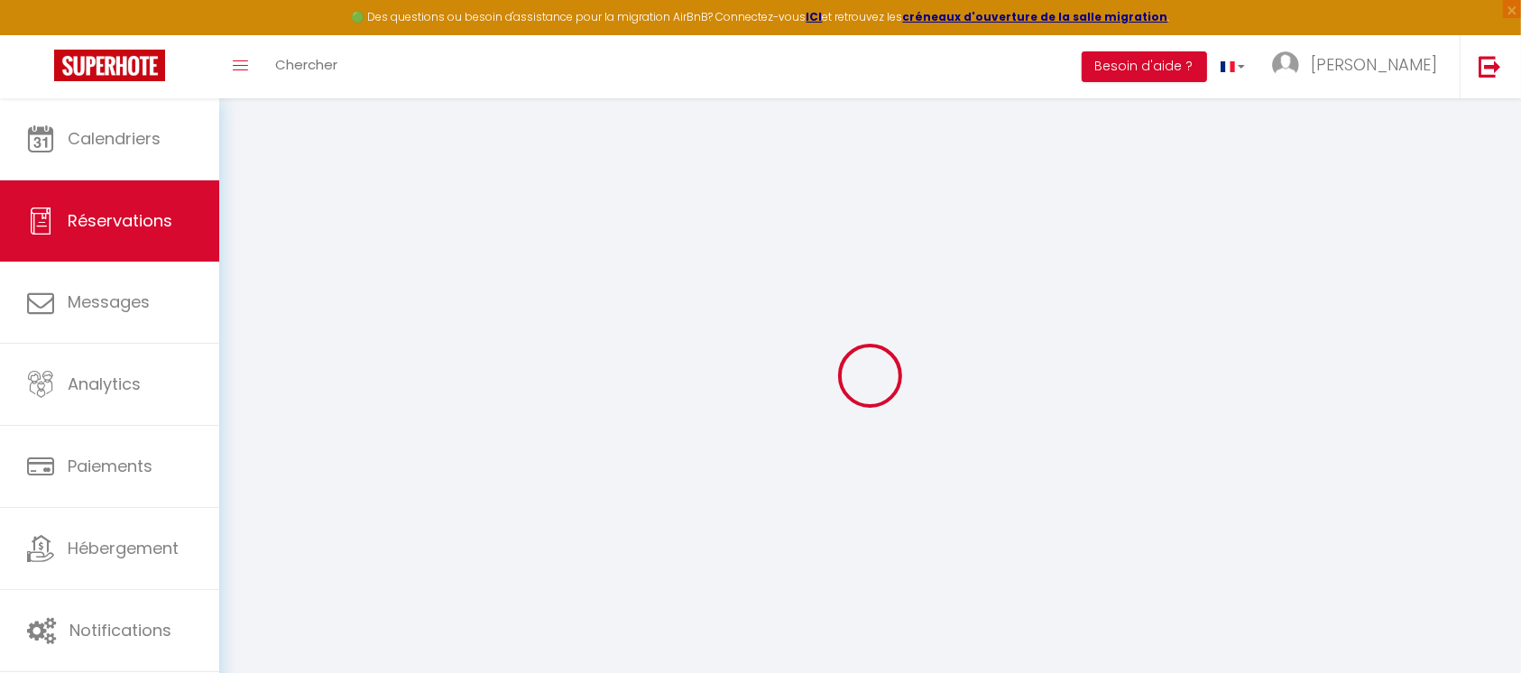
select select "2"
type input "Lun 22 Septembre 2025"
select select
type input "Ven 26 Septembre 2025"
select select
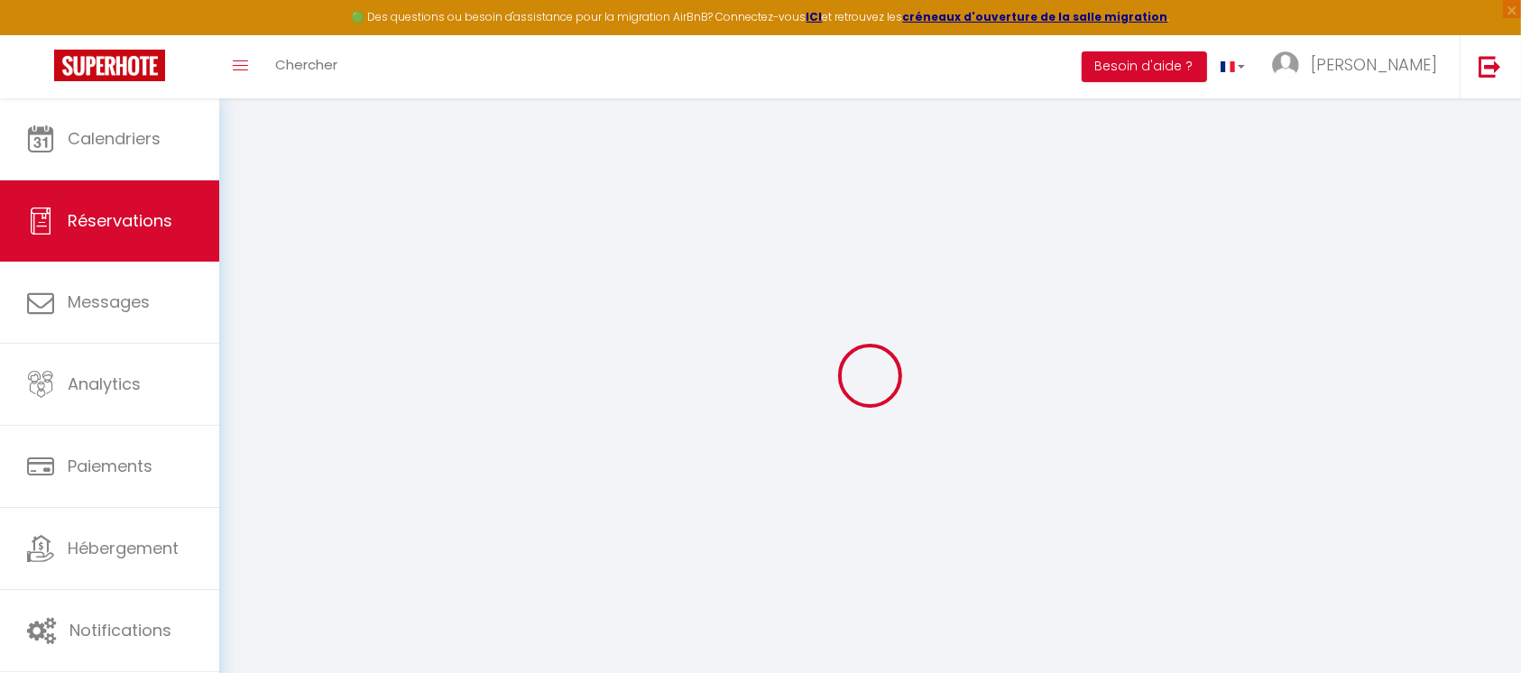
type input "3"
select select "10"
select select
type input "650"
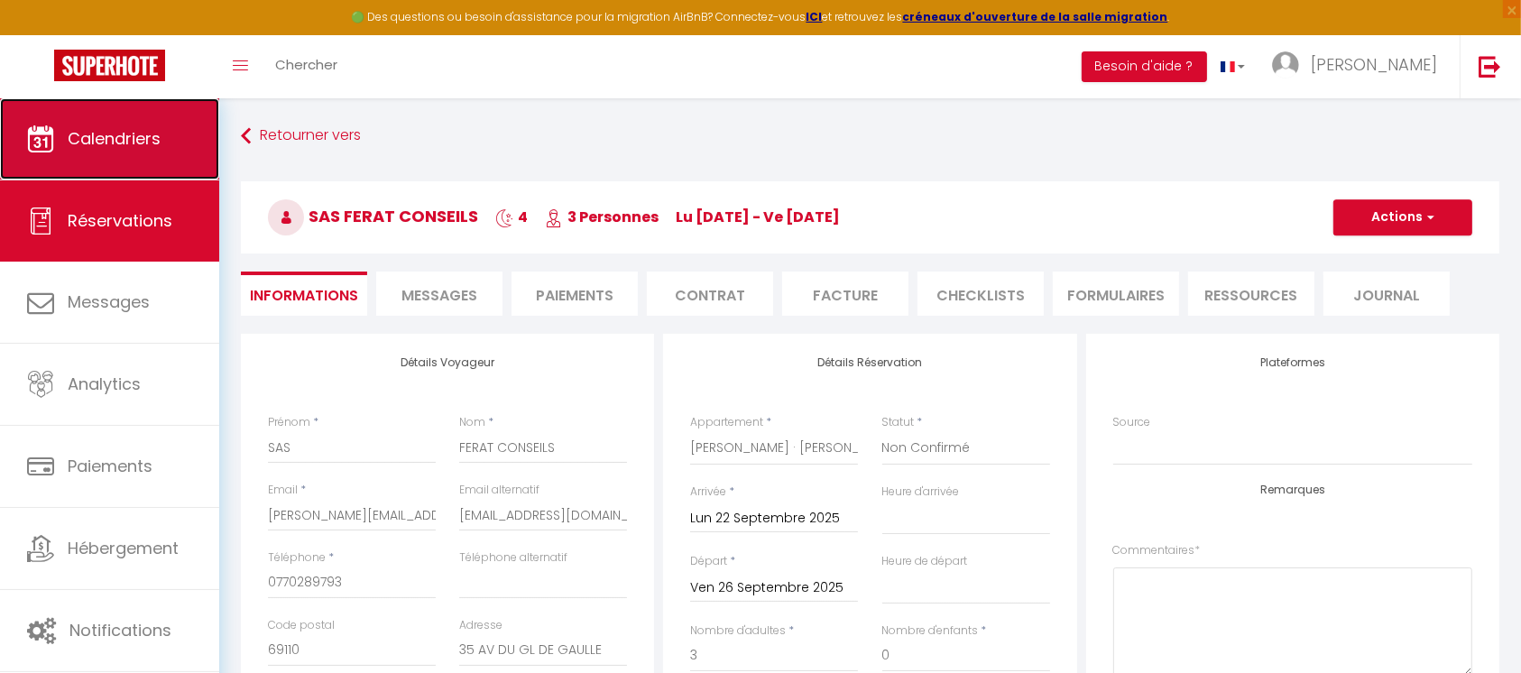
click at [139, 121] on link "Calendriers" at bounding box center [109, 138] width 219 height 81
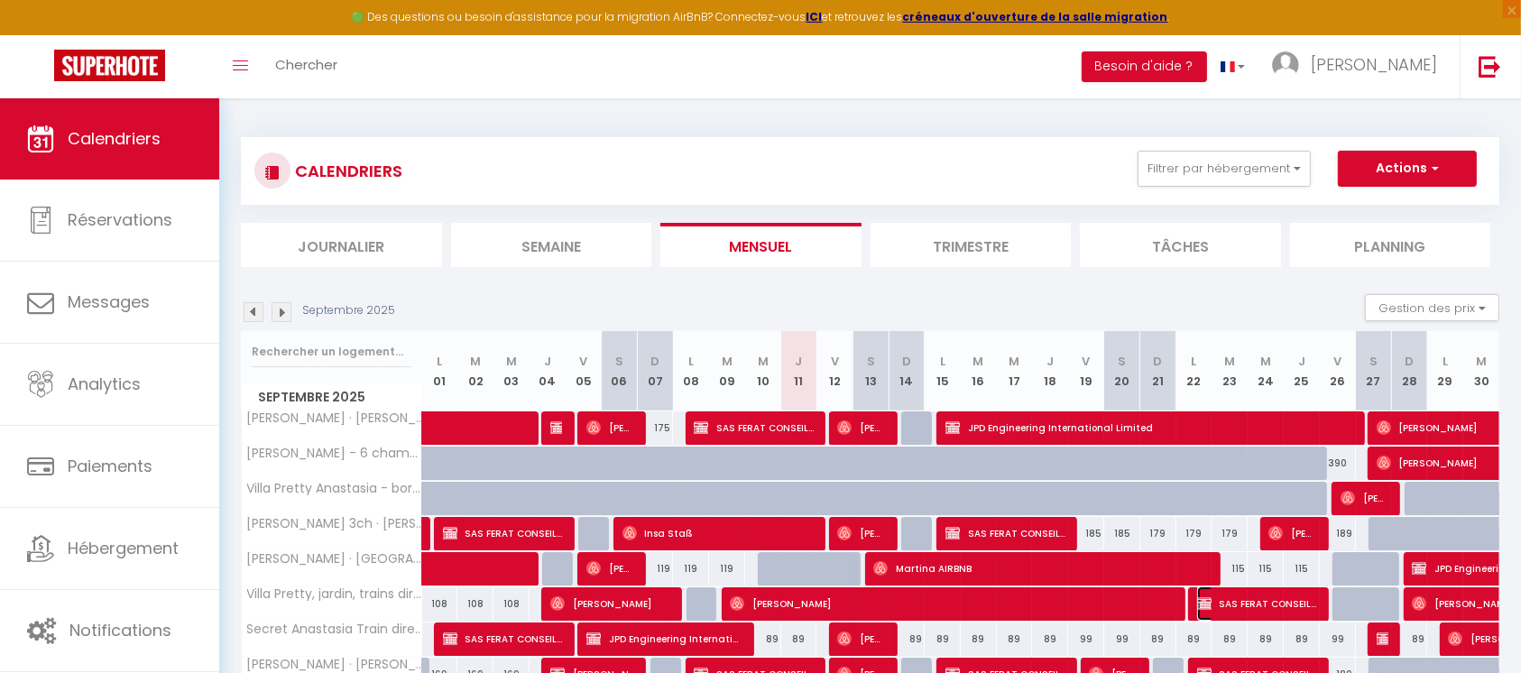
click at [1227, 603] on span "SAS FERAT CONSEILS" at bounding box center [1257, 603] width 120 height 34
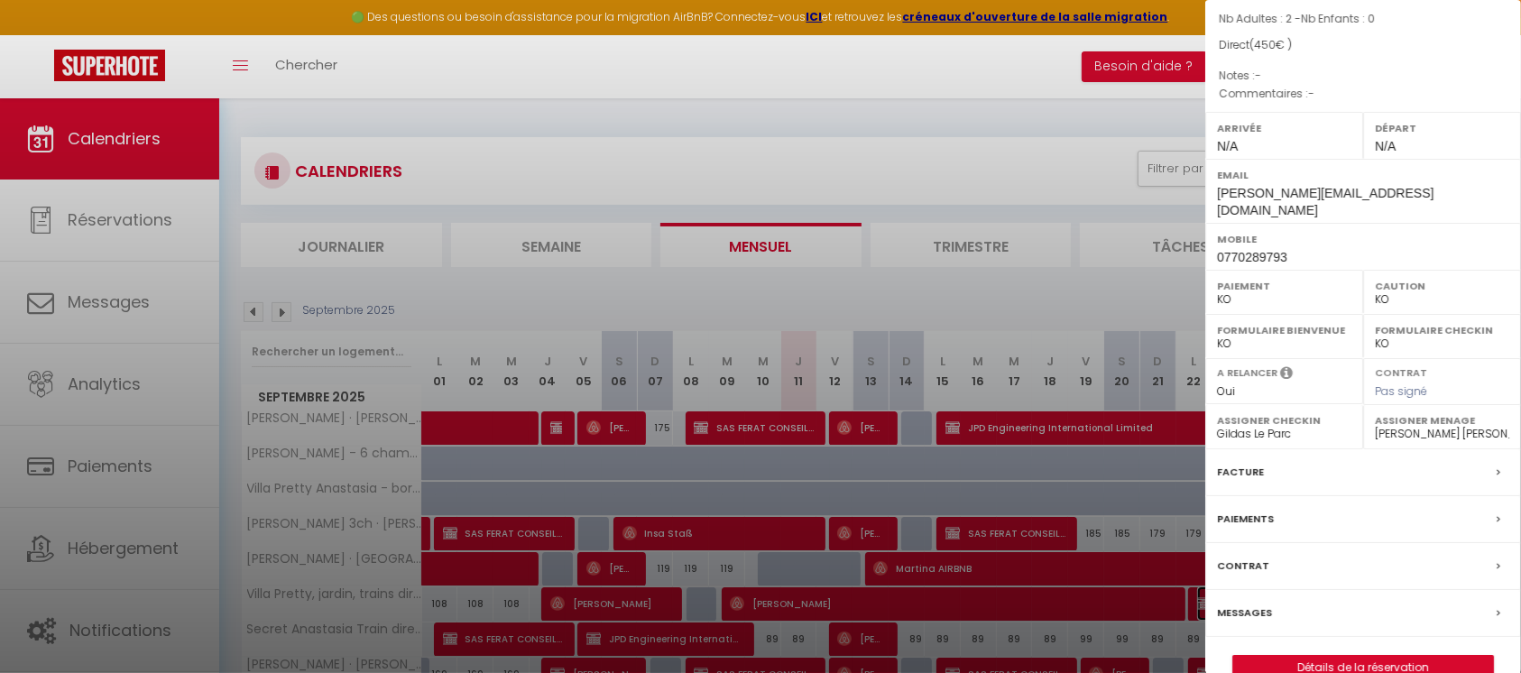
scroll to position [213, 0]
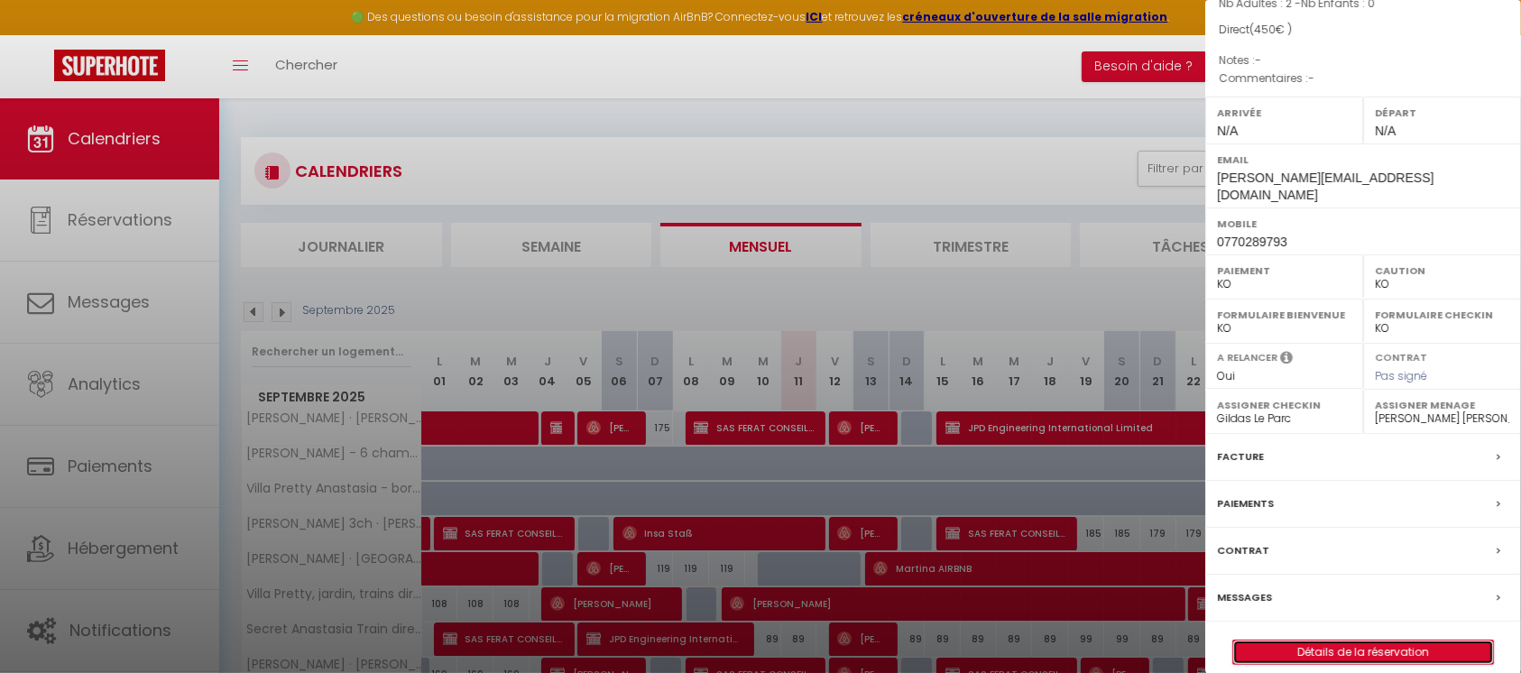
click at [1376, 641] on link "Détails de la réservation" at bounding box center [1363, 652] width 260 height 23
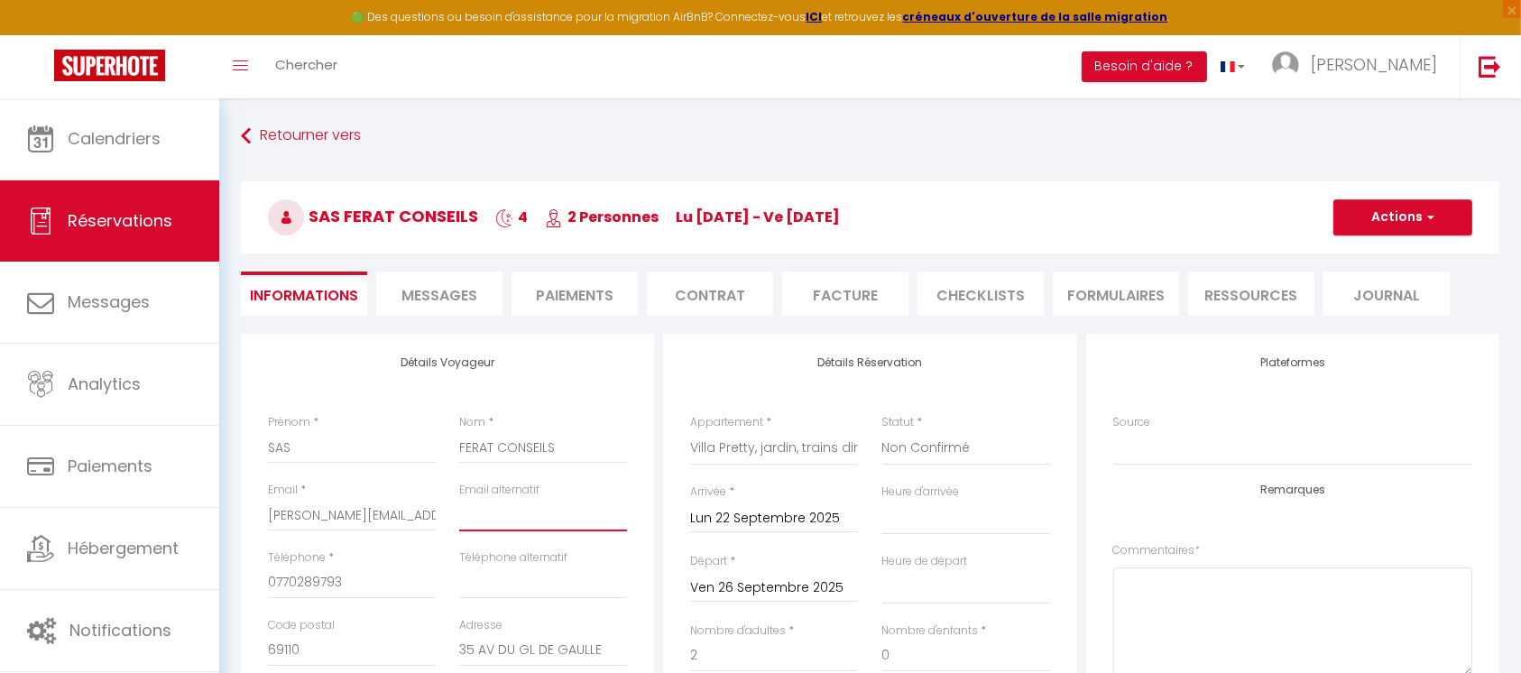
click at [524, 514] on input "email" at bounding box center [543, 515] width 168 height 32
paste input "[EMAIL_ADDRESS][DOMAIN_NAME]"
click at [1406, 217] on button "Actions" at bounding box center [1403, 217] width 139 height 36
click at [1362, 263] on link "Enregistrer" at bounding box center [1385, 256] width 143 height 23
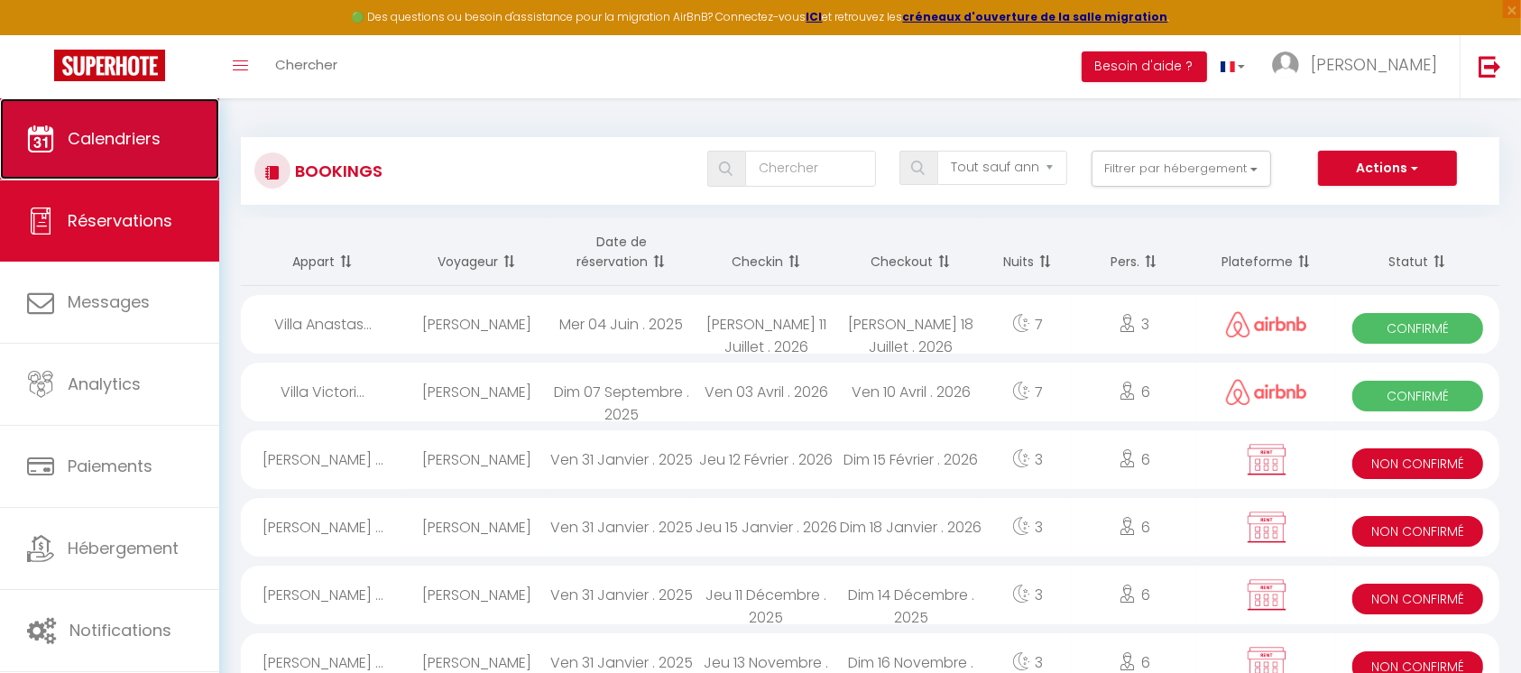
click at [139, 137] on span "Calendriers" at bounding box center [114, 138] width 93 height 23
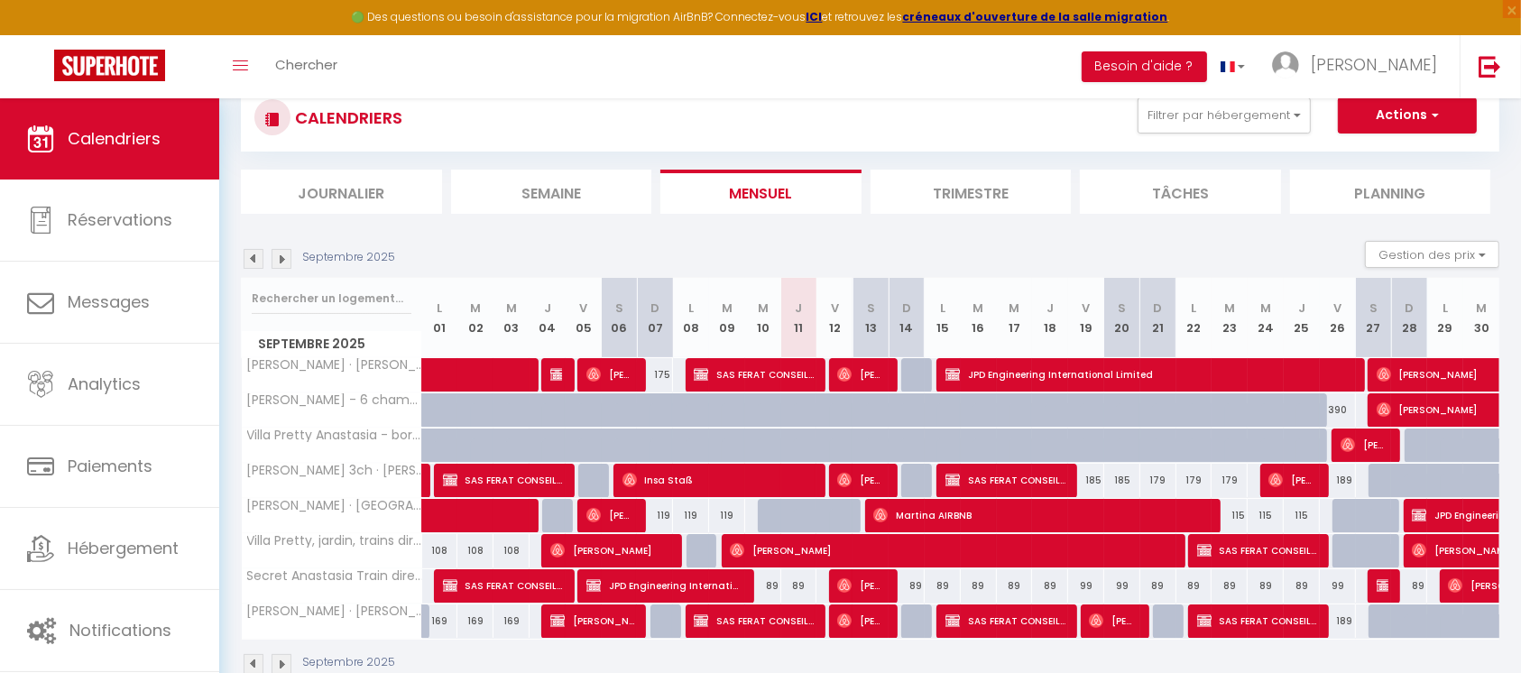
scroll to position [98, 0]
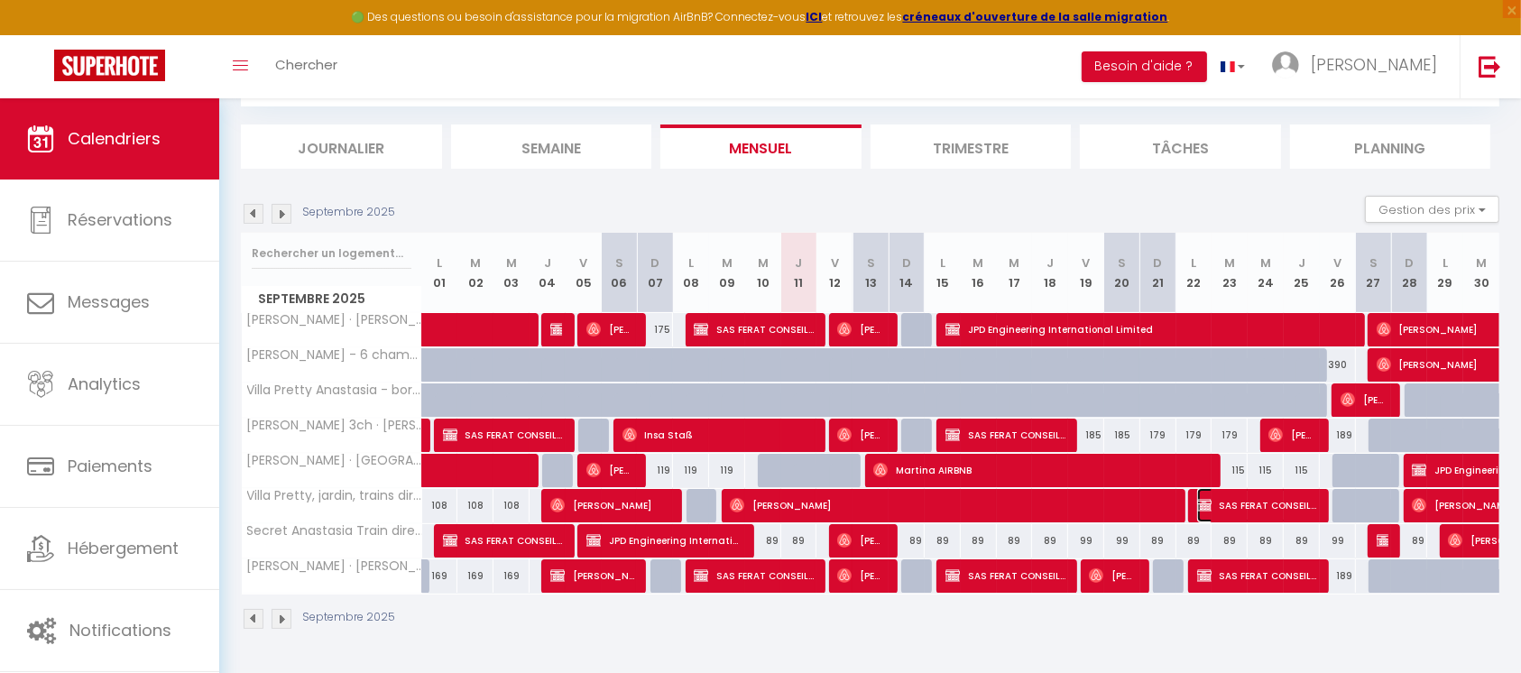
click at [1254, 508] on span "SAS FERAT CONSEILS" at bounding box center [1257, 505] width 120 height 34
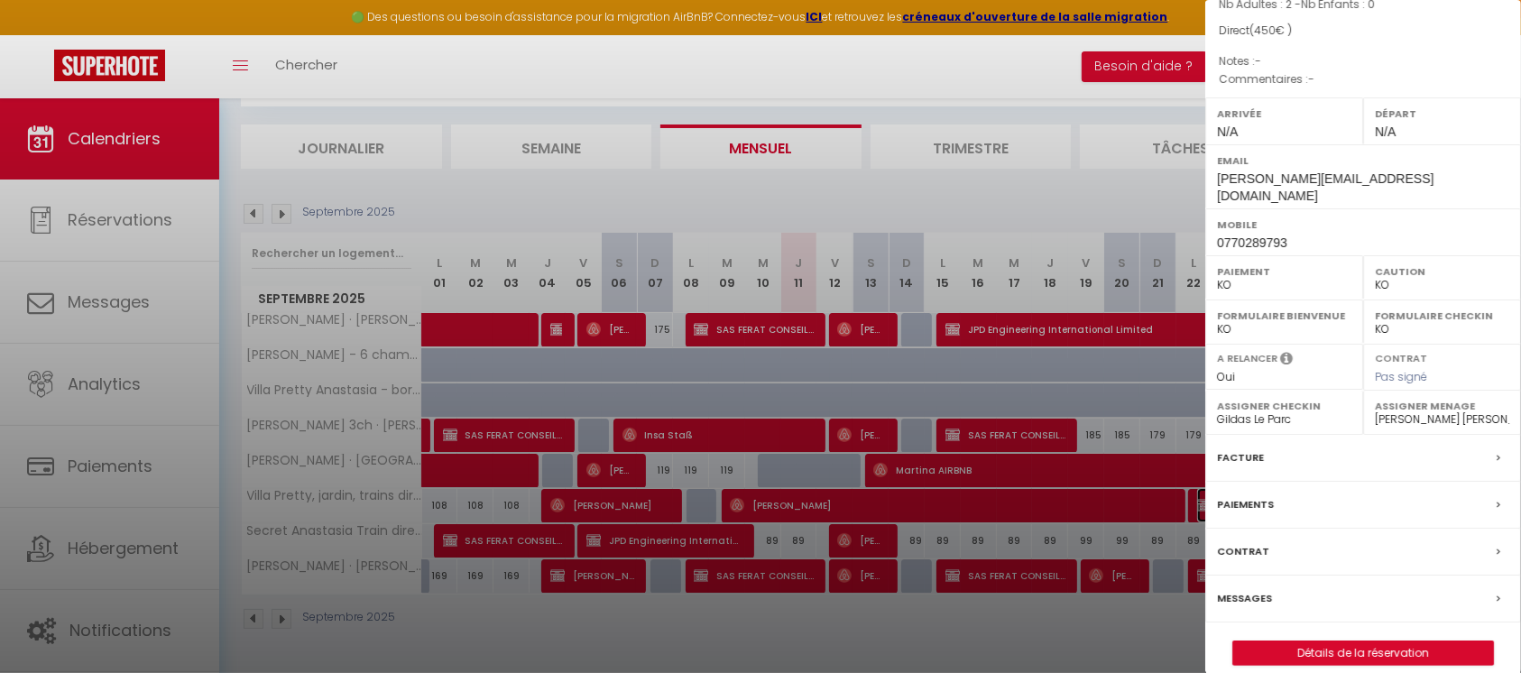
scroll to position [213, 0]
click at [1371, 641] on link "Détails de la réservation" at bounding box center [1363, 652] width 260 height 23
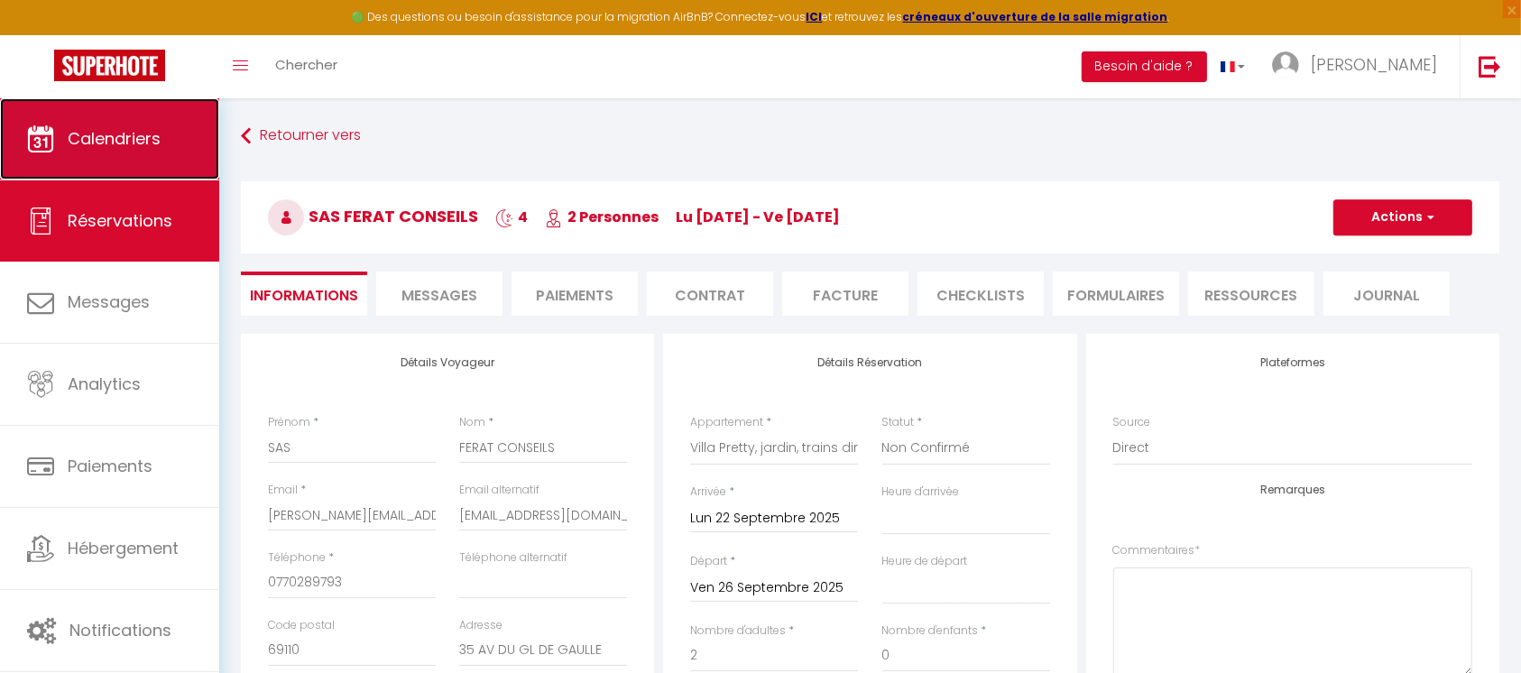
click at [130, 143] on span "Calendriers" at bounding box center [114, 138] width 93 height 23
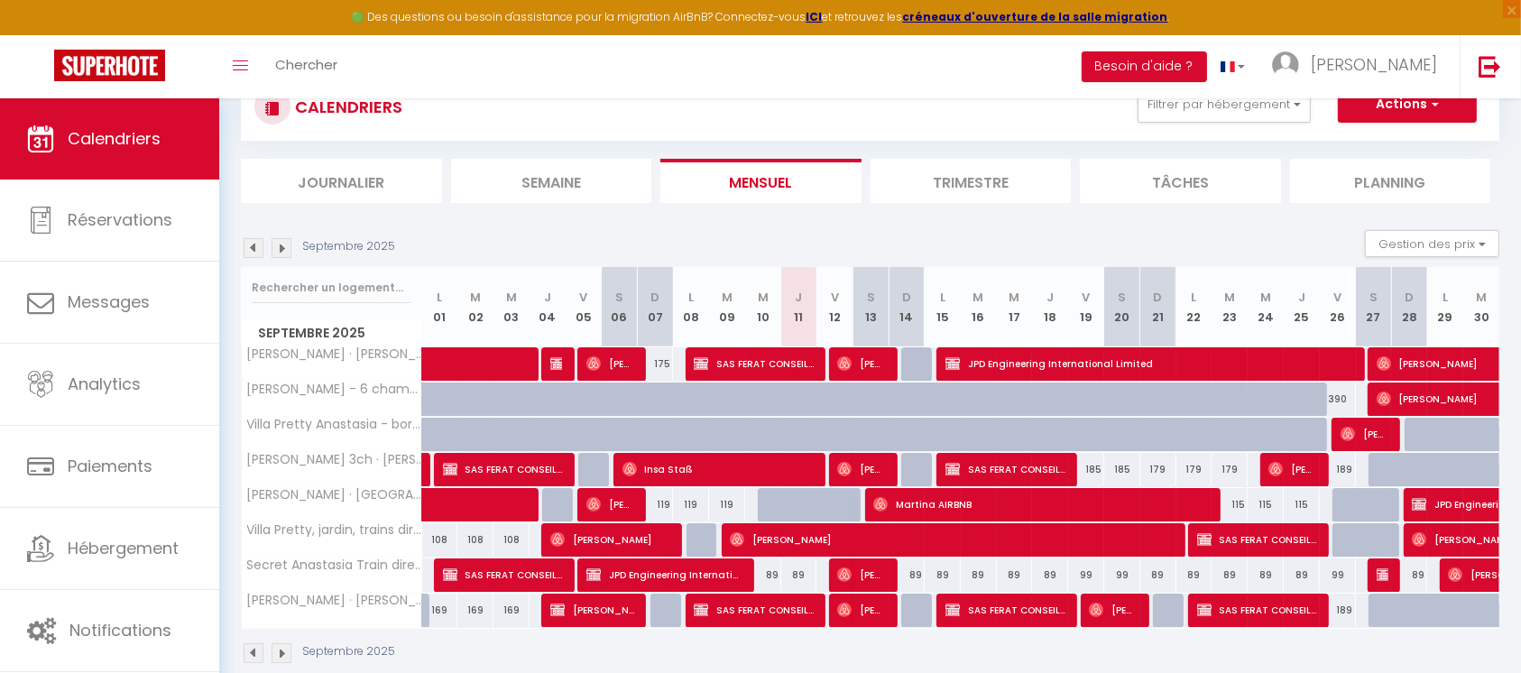
scroll to position [98, 0]
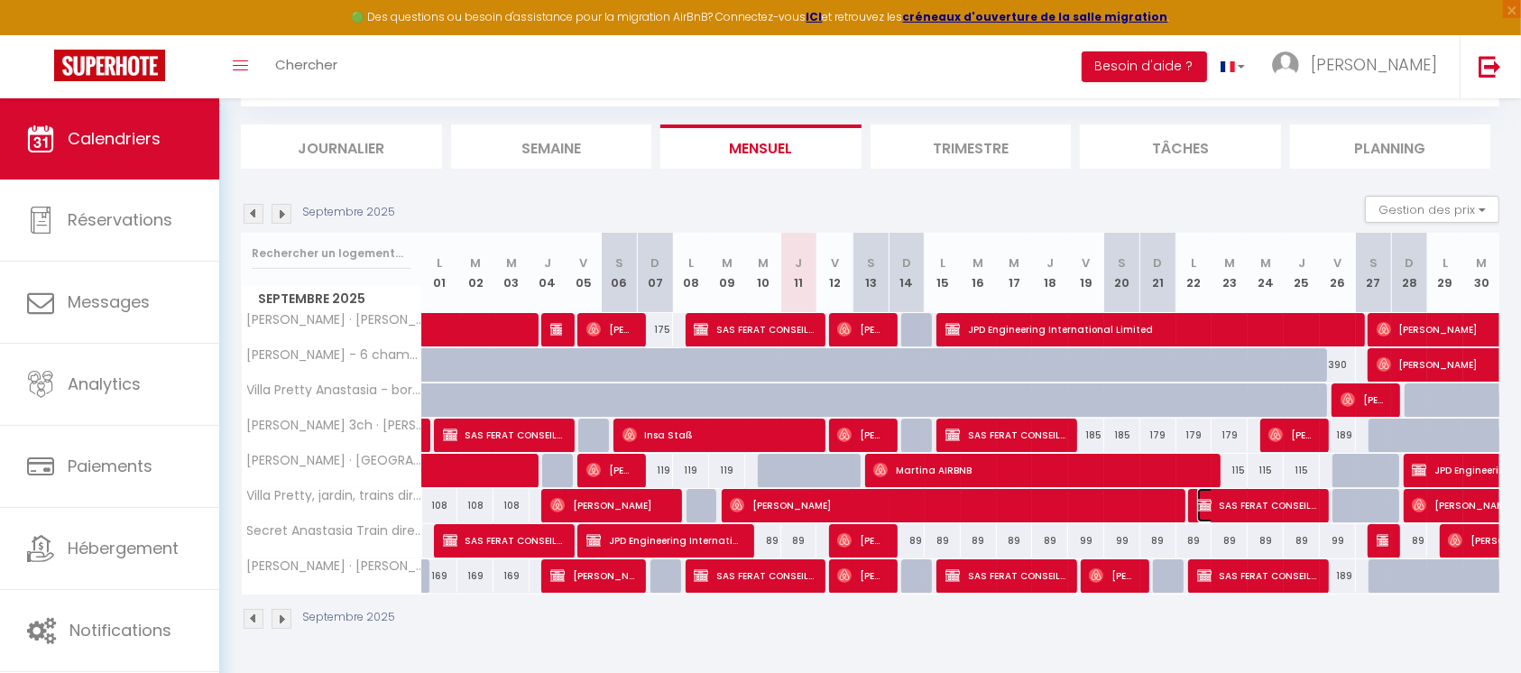
click at [1242, 502] on span "SAS FERAT CONSEILS" at bounding box center [1257, 505] width 120 height 34
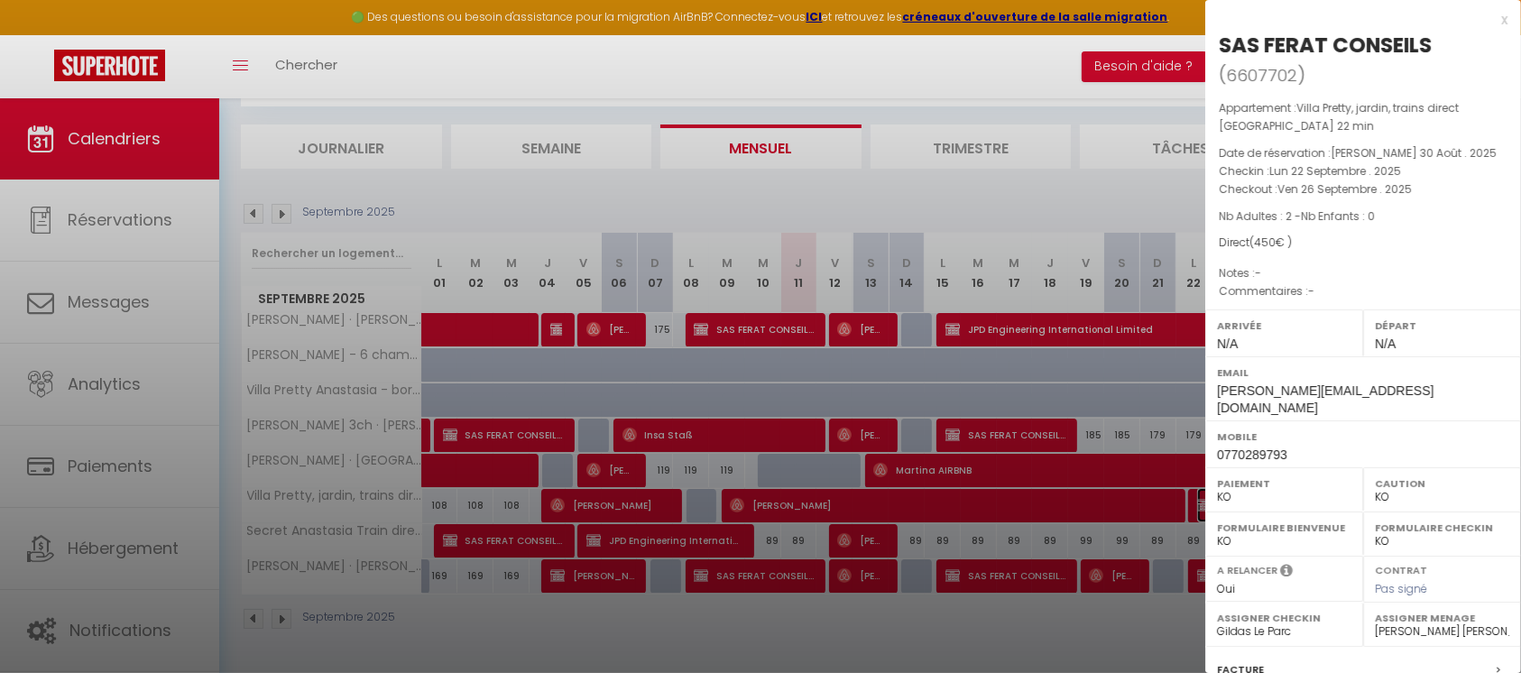
scroll to position [213, 0]
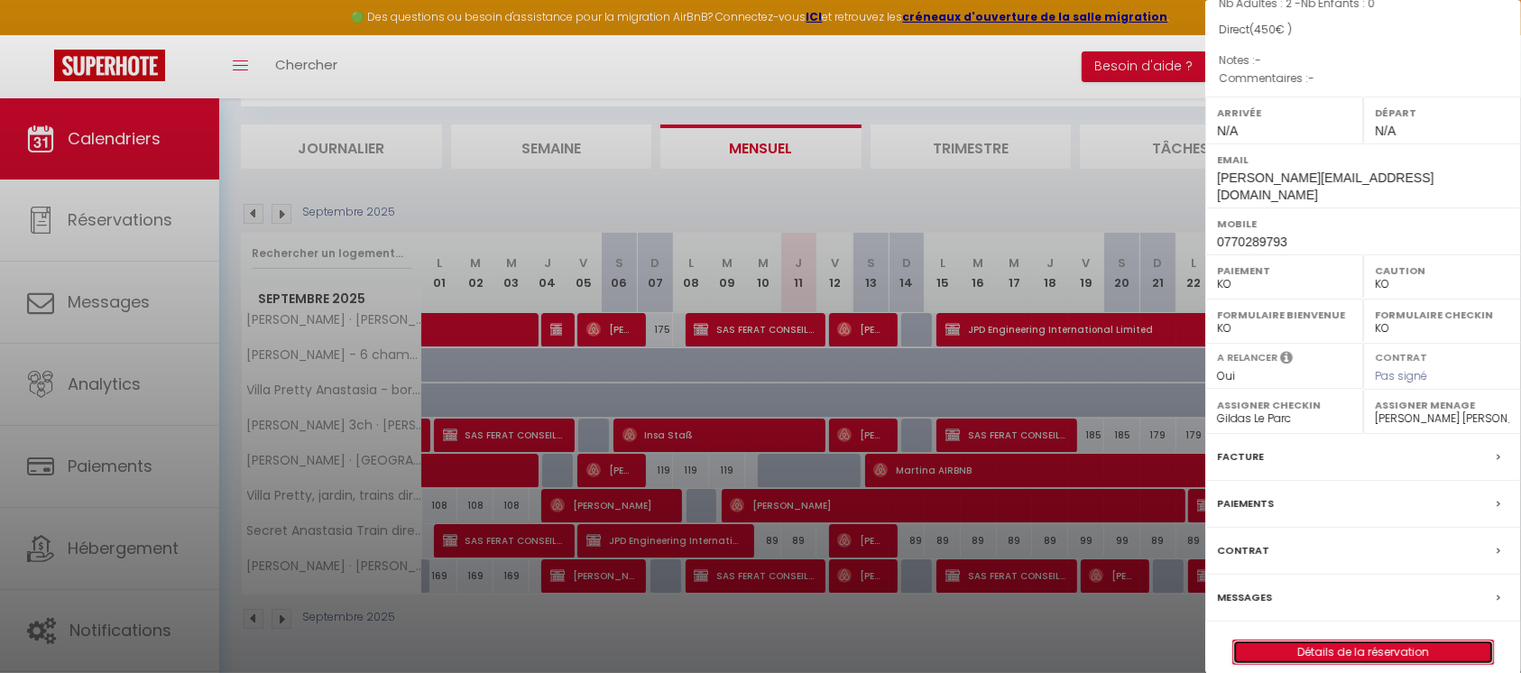
click at [1350, 641] on link "Détails de la réservation" at bounding box center [1363, 652] width 260 height 23
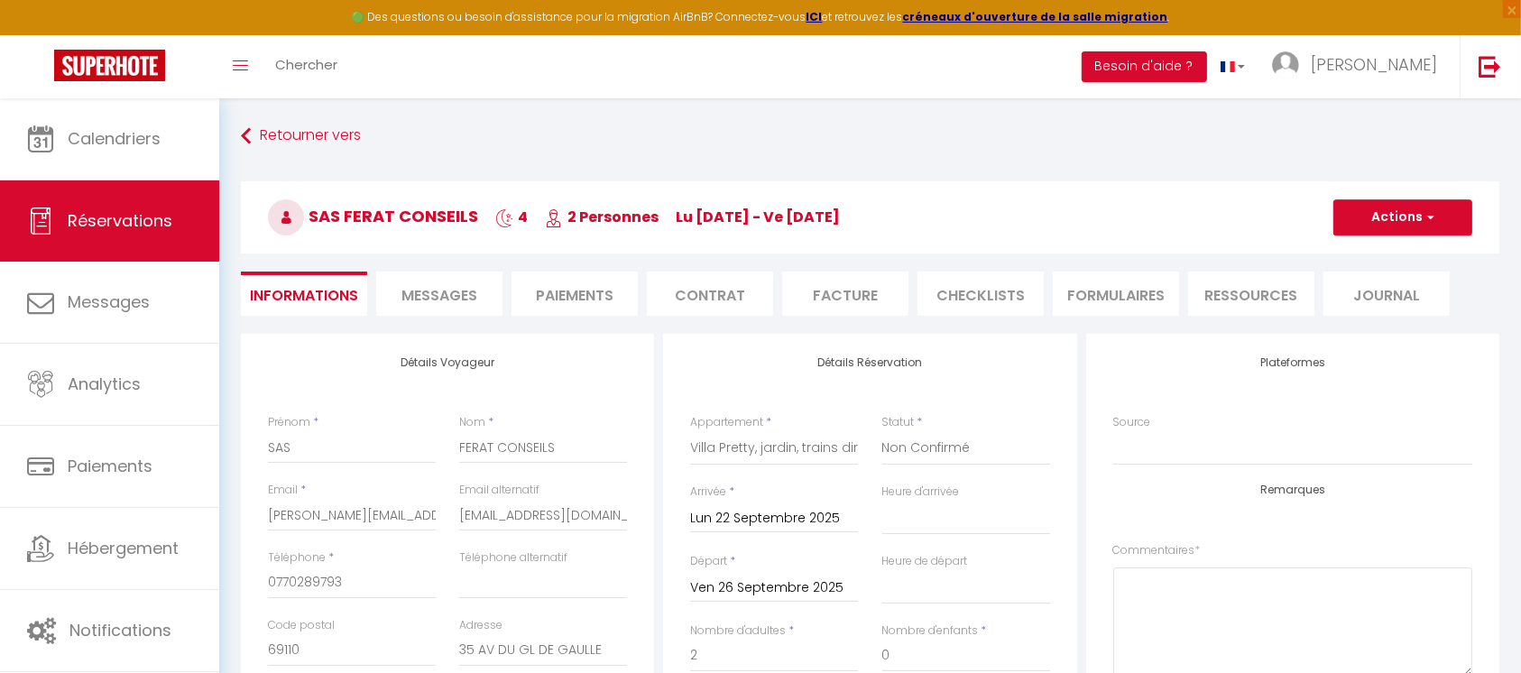
click at [715, 289] on li "Contrat" at bounding box center [710, 294] width 126 height 44
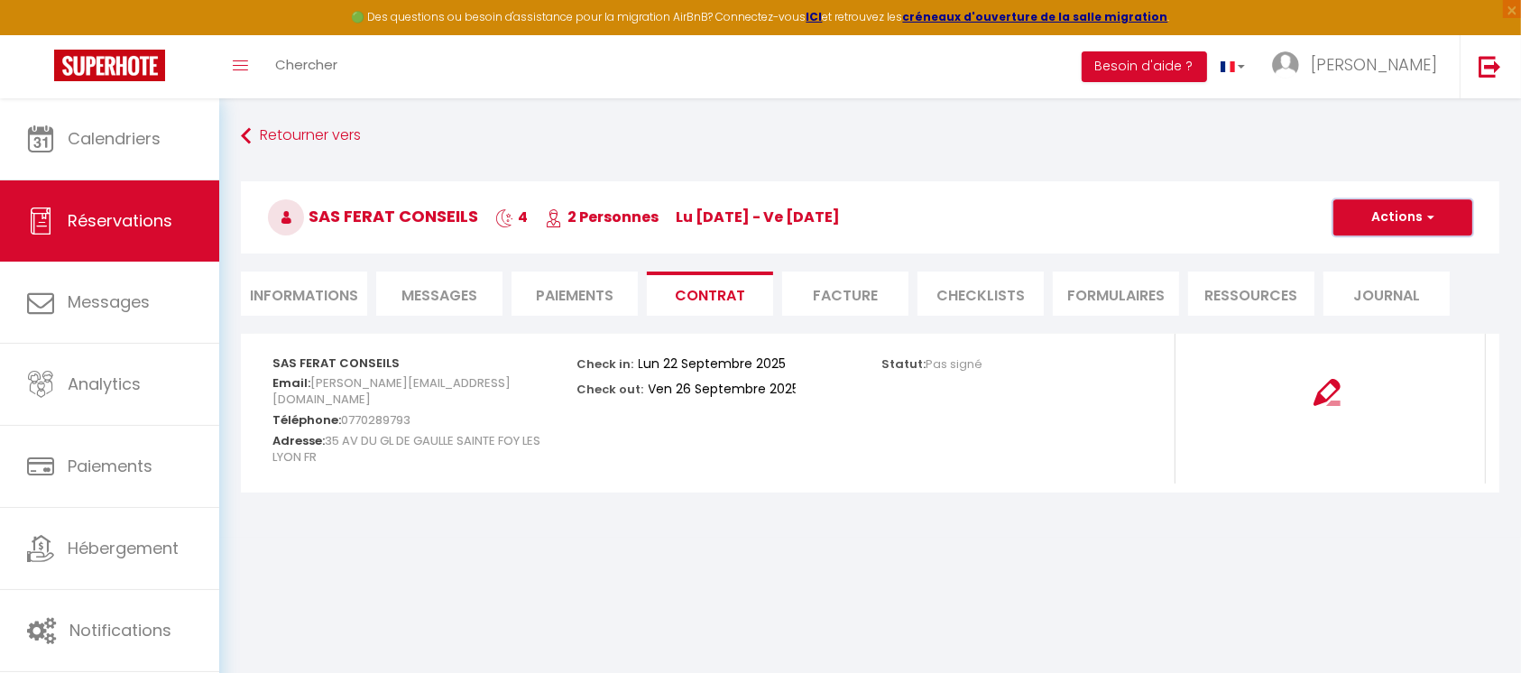
click at [1404, 214] on button "Actions" at bounding box center [1403, 217] width 139 height 36
click at [1404, 278] on link "Envoyer le contrat" at bounding box center [1390, 280] width 152 height 23
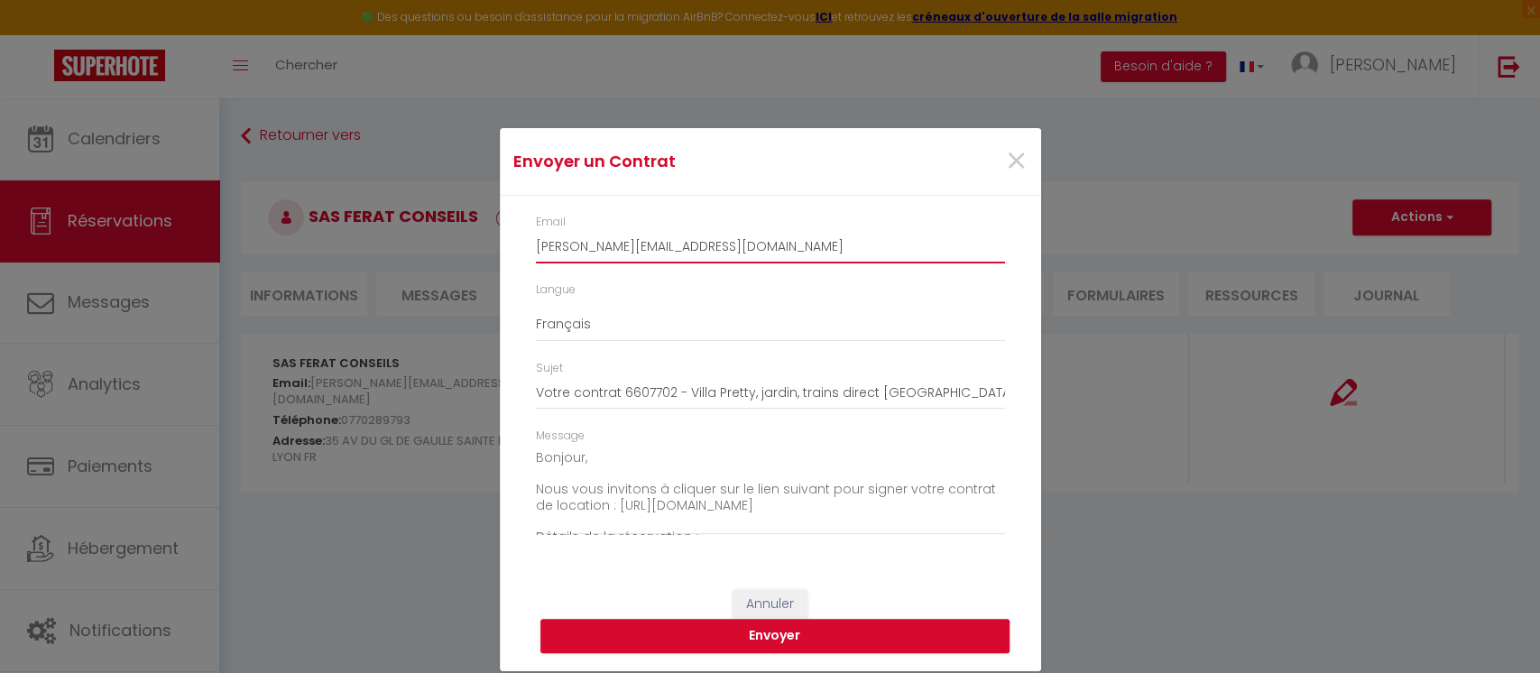
click at [791, 247] on input "[PERSON_NAME][EMAIL_ADDRESS][DOMAIN_NAME]" at bounding box center [770, 247] width 469 height 32
drag, startPoint x: 791, startPoint y: 247, endPoint x: 522, endPoint y: 251, distance: 269.8
click at [522, 251] on div "Email [PERSON_NAME][EMAIL_ADDRESS][DOMAIN_NAME] Langue Anglais Français Espagno…" at bounding box center [770, 383] width 541 height 375
paste input "[EMAIL_ADDRESS][DOMAIN_NAME]"
click at [824, 639] on button "Envoyer" at bounding box center [774, 636] width 469 height 34
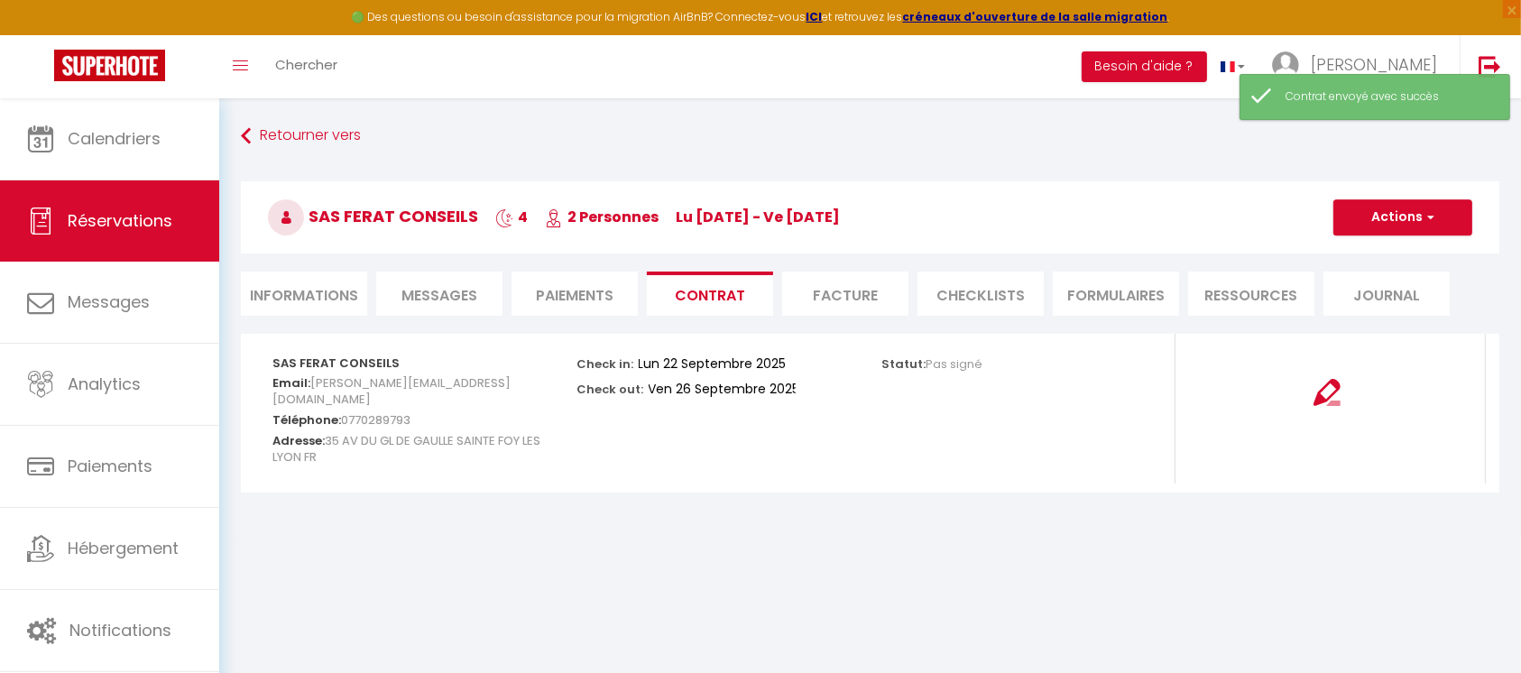
click at [854, 292] on li "Facture" at bounding box center [845, 294] width 126 height 44
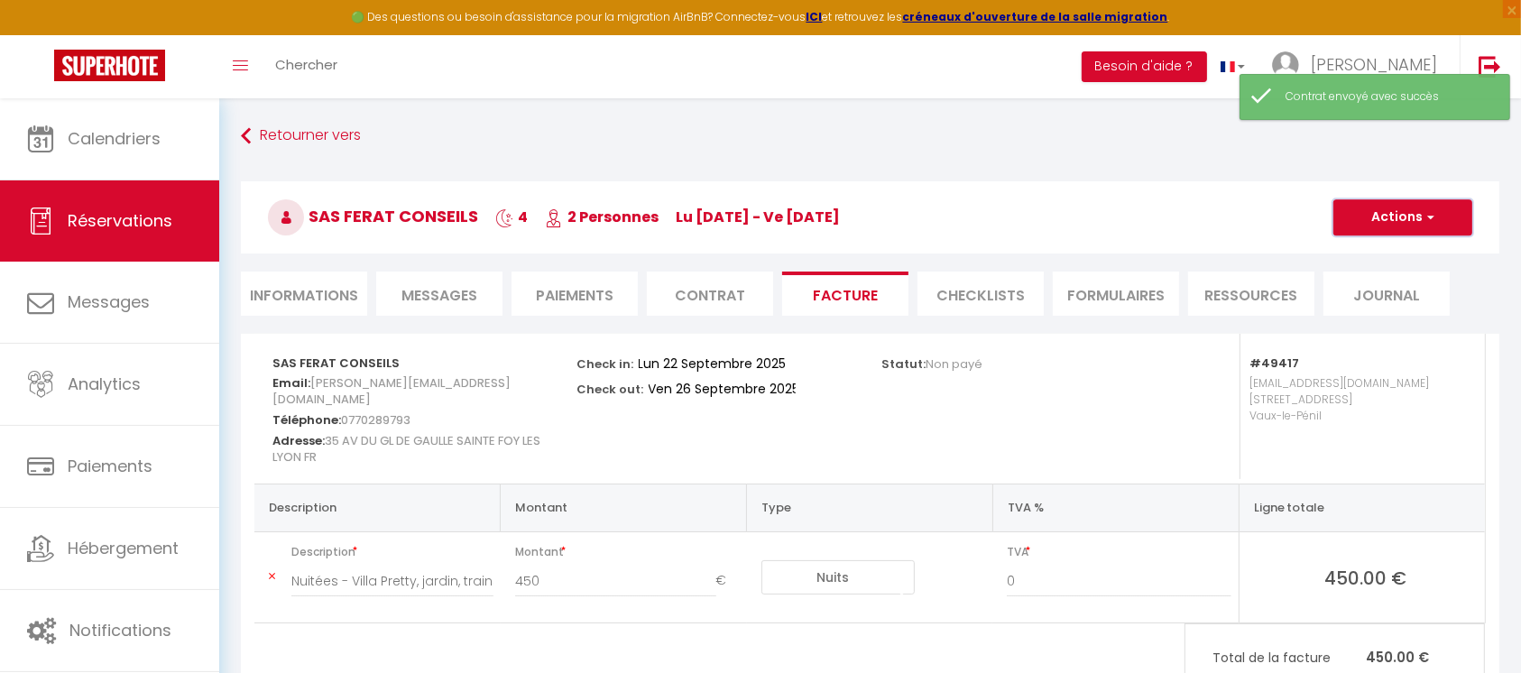
click at [1393, 219] on button "Actions" at bounding box center [1403, 217] width 139 height 36
click at [1380, 296] on link "Envoyer la facture" at bounding box center [1390, 303] width 152 height 23
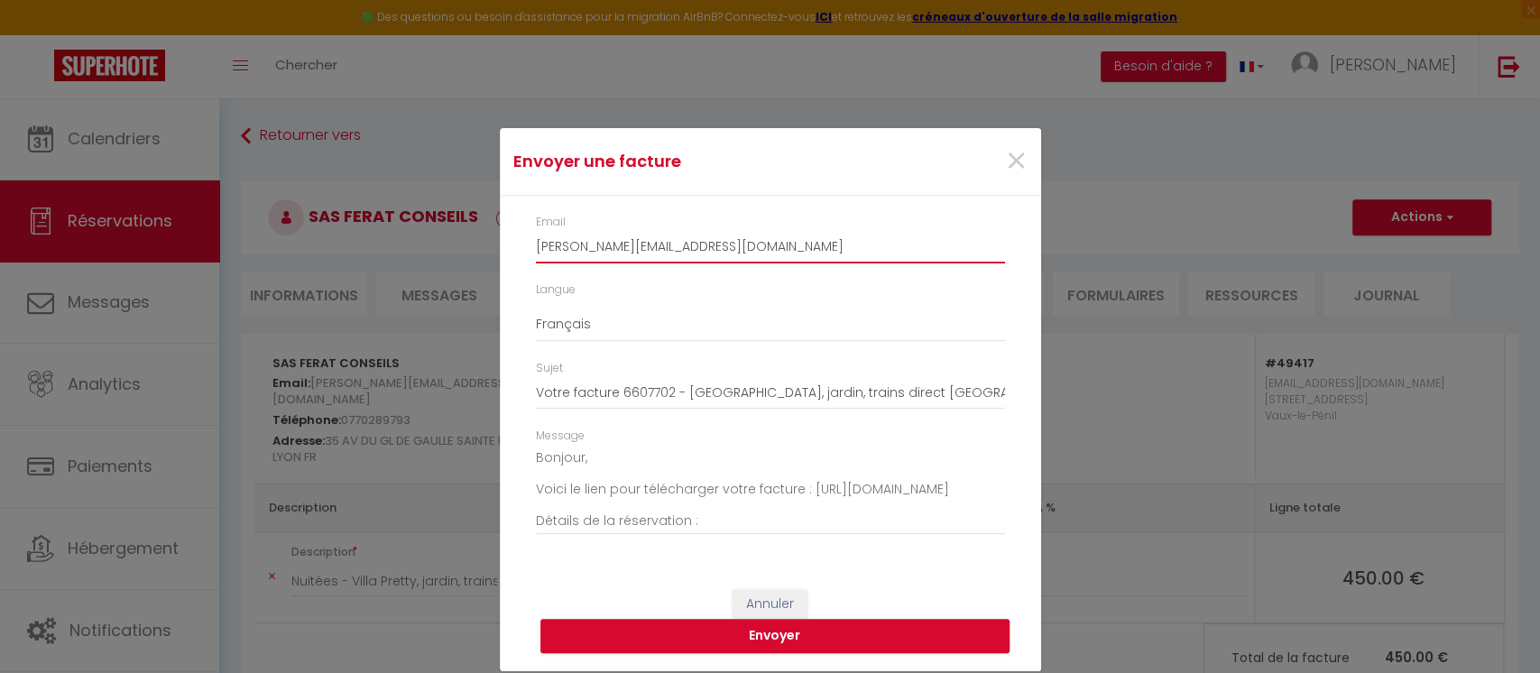
drag, startPoint x: 741, startPoint y: 245, endPoint x: 492, endPoint y: 246, distance: 249.0
click at [492, 246] on div "Envoyer une facture × Email [PERSON_NAME][EMAIL_ADDRESS][DOMAIN_NAME] Langue An…" at bounding box center [770, 336] width 1540 height 673
paste input "[EMAIL_ADDRESS][DOMAIN_NAME]"
click at [784, 632] on button "Envoyer" at bounding box center [774, 636] width 469 height 34
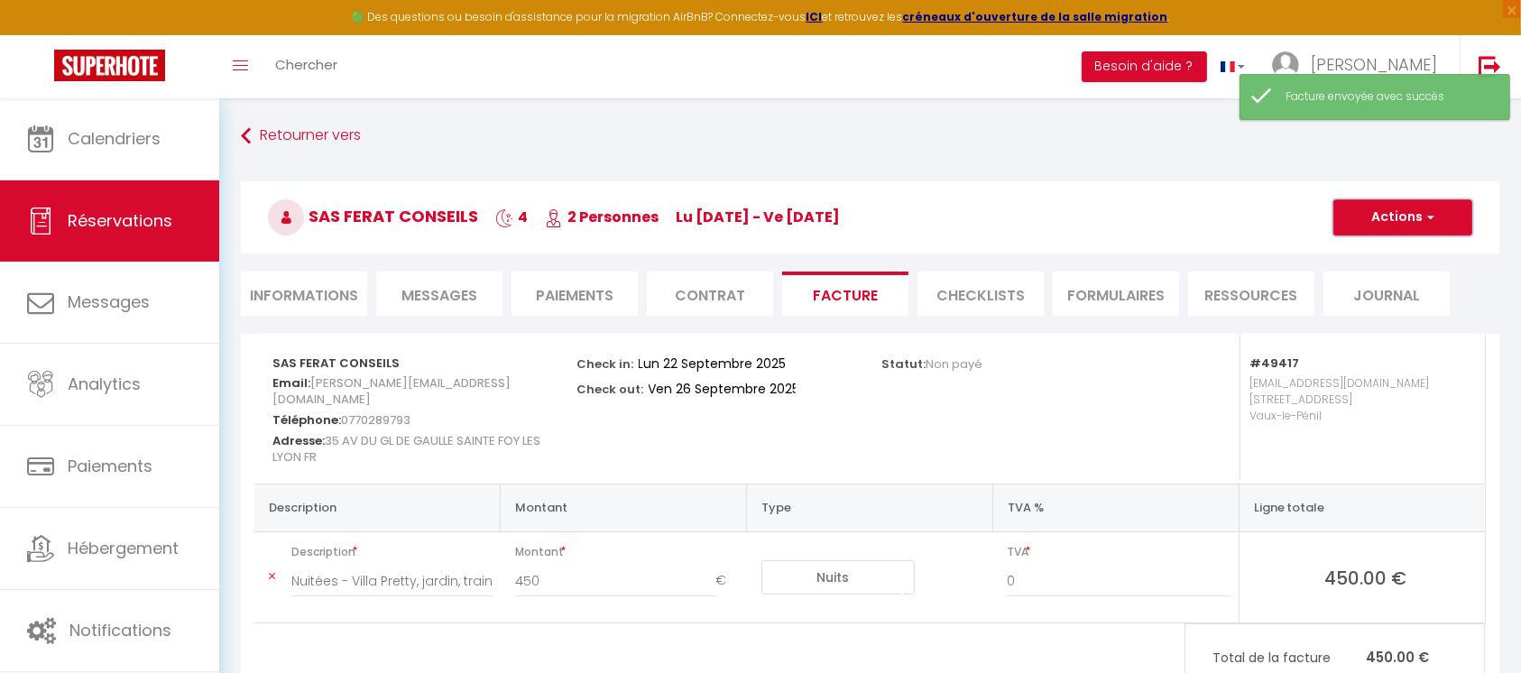
click at [1411, 217] on button "Actions" at bounding box center [1403, 217] width 139 height 36
click at [1388, 306] on link "Envoyer la facture" at bounding box center [1390, 303] width 152 height 23
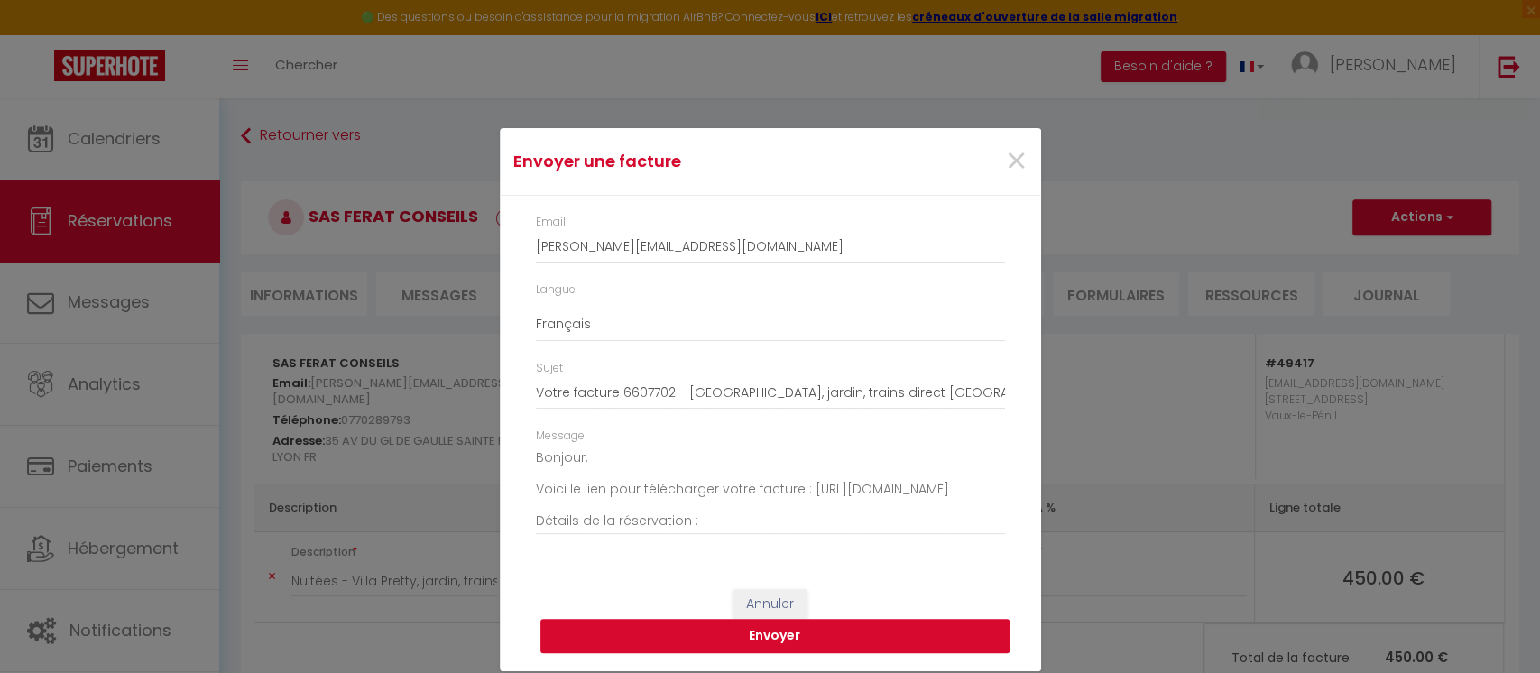
click at [873, 632] on button "Envoyer" at bounding box center [774, 636] width 469 height 34
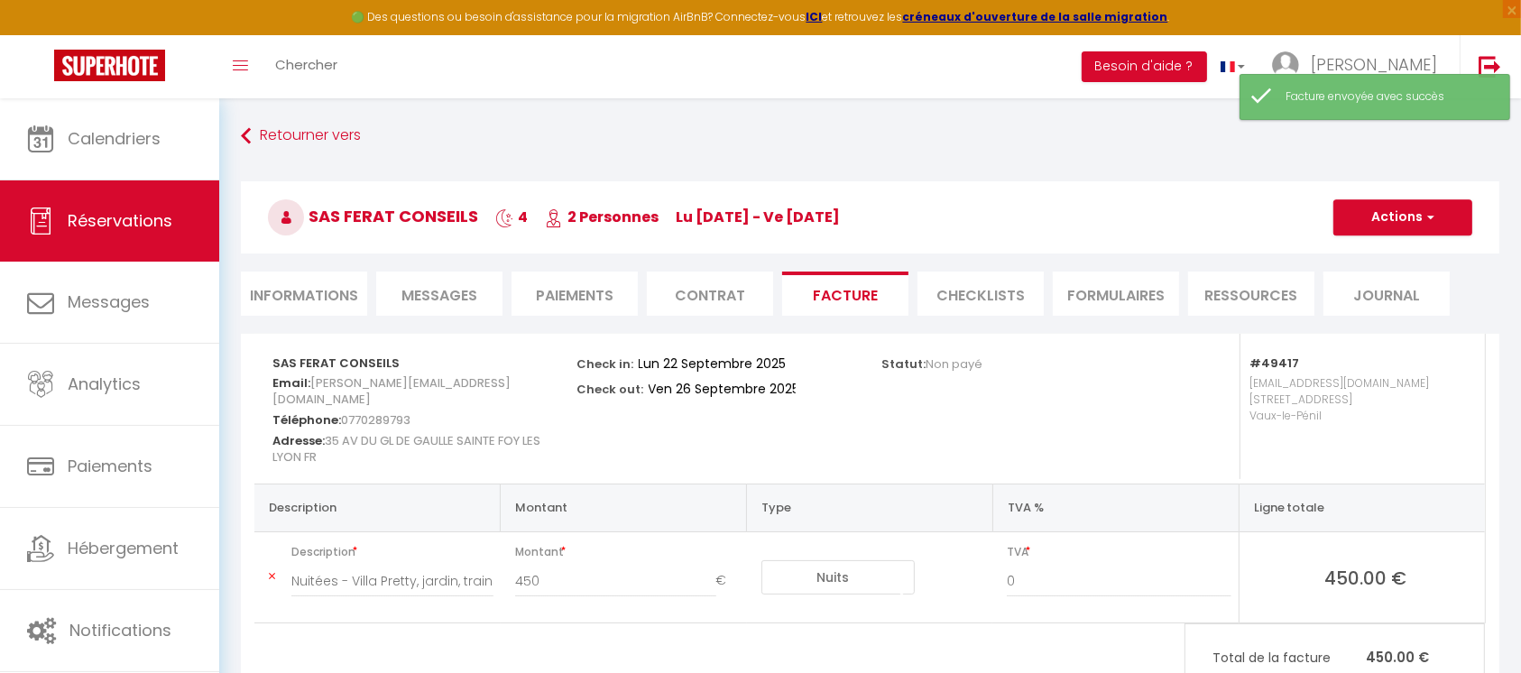
click at [708, 296] on li "Contrat" at bounding box center [710, 294] width 126 height 44
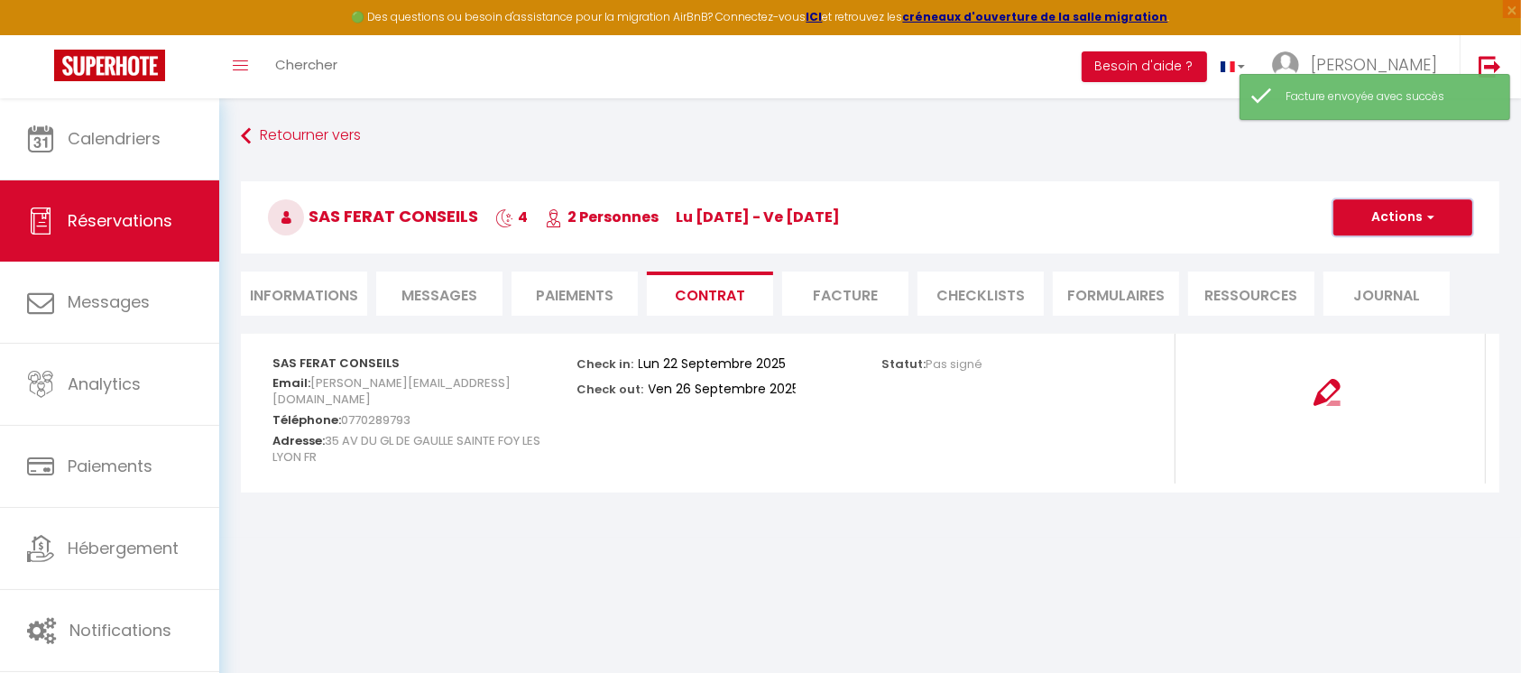
click at [1352, 217] on button "Actions" at bounding box center [1403, 217] width 139 height 36
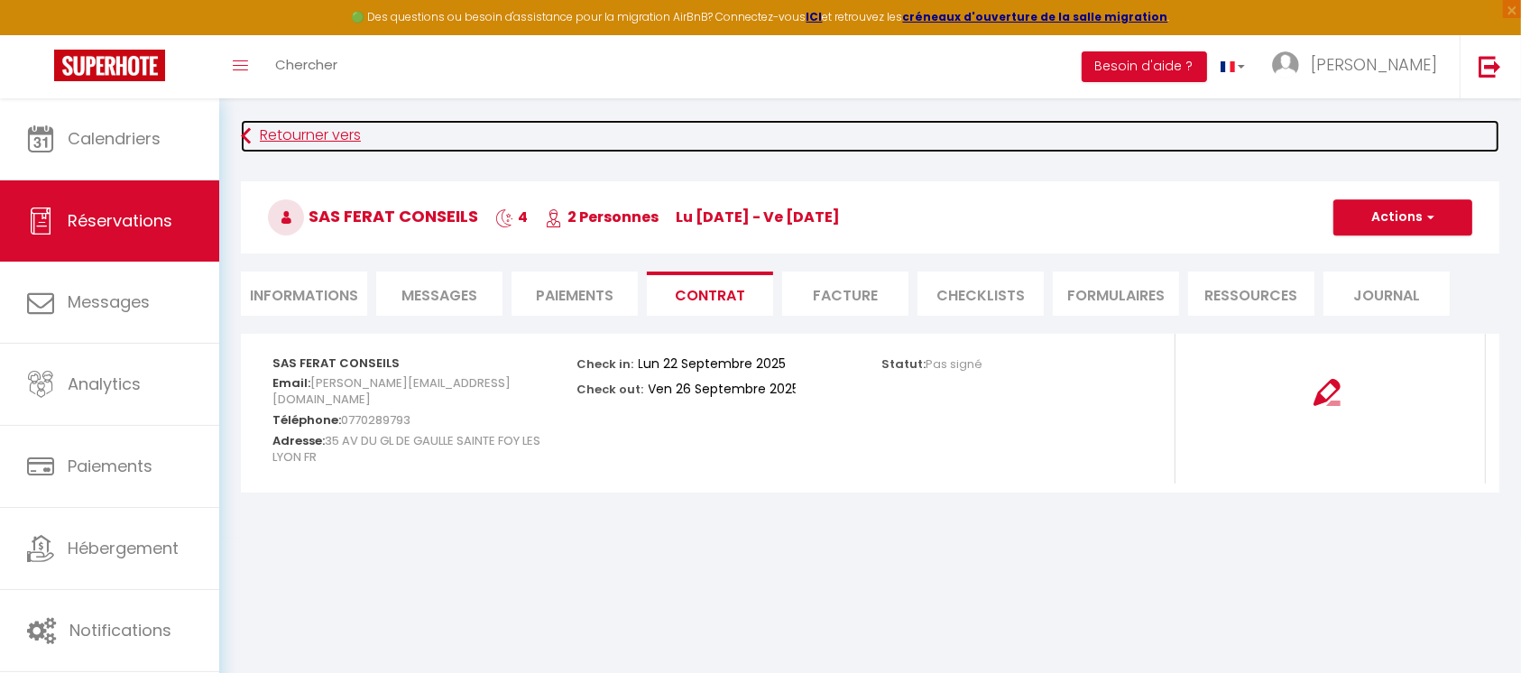
click at [259, 125] on link "Retourner vers" at bounding box center [870, 136] width 1259 height 32
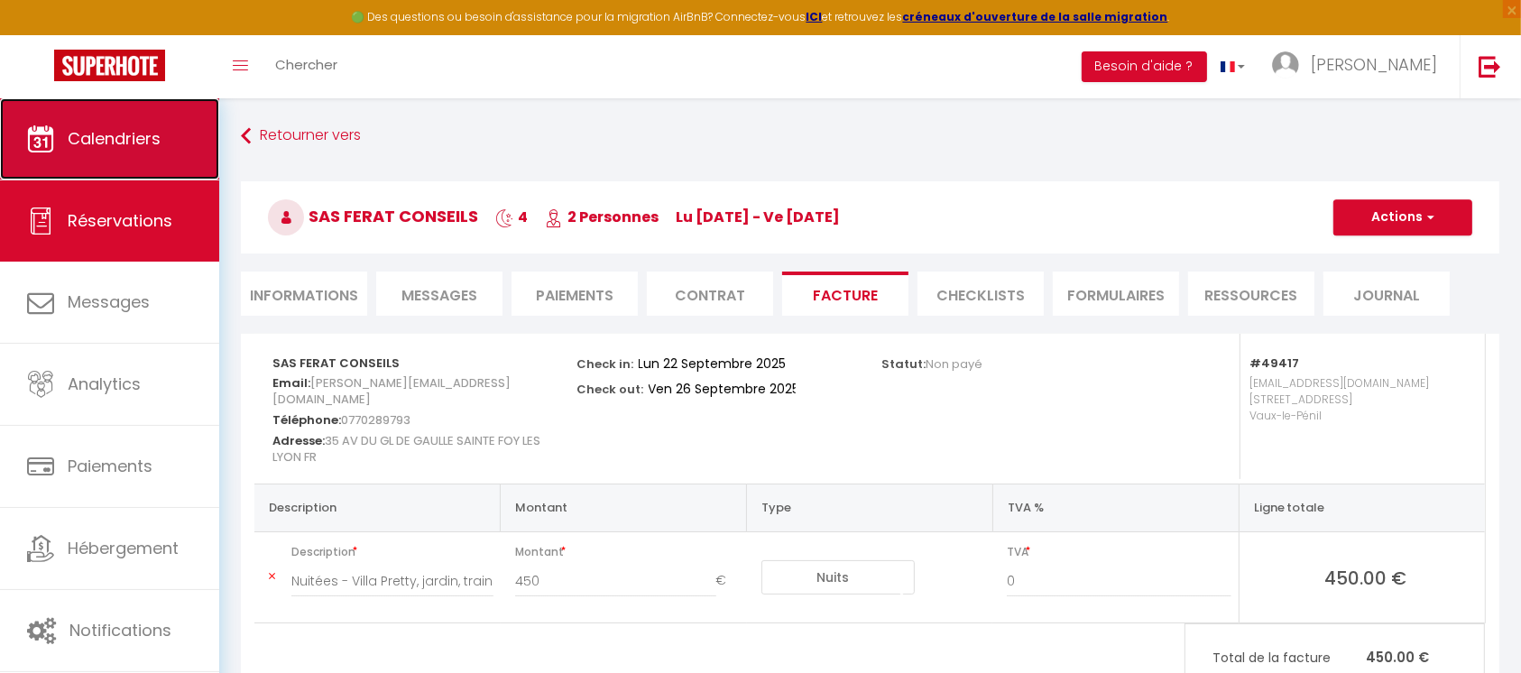
click at [177, 141] on link "Calendriers" at bounding box center [109, 138] width 219 height 81
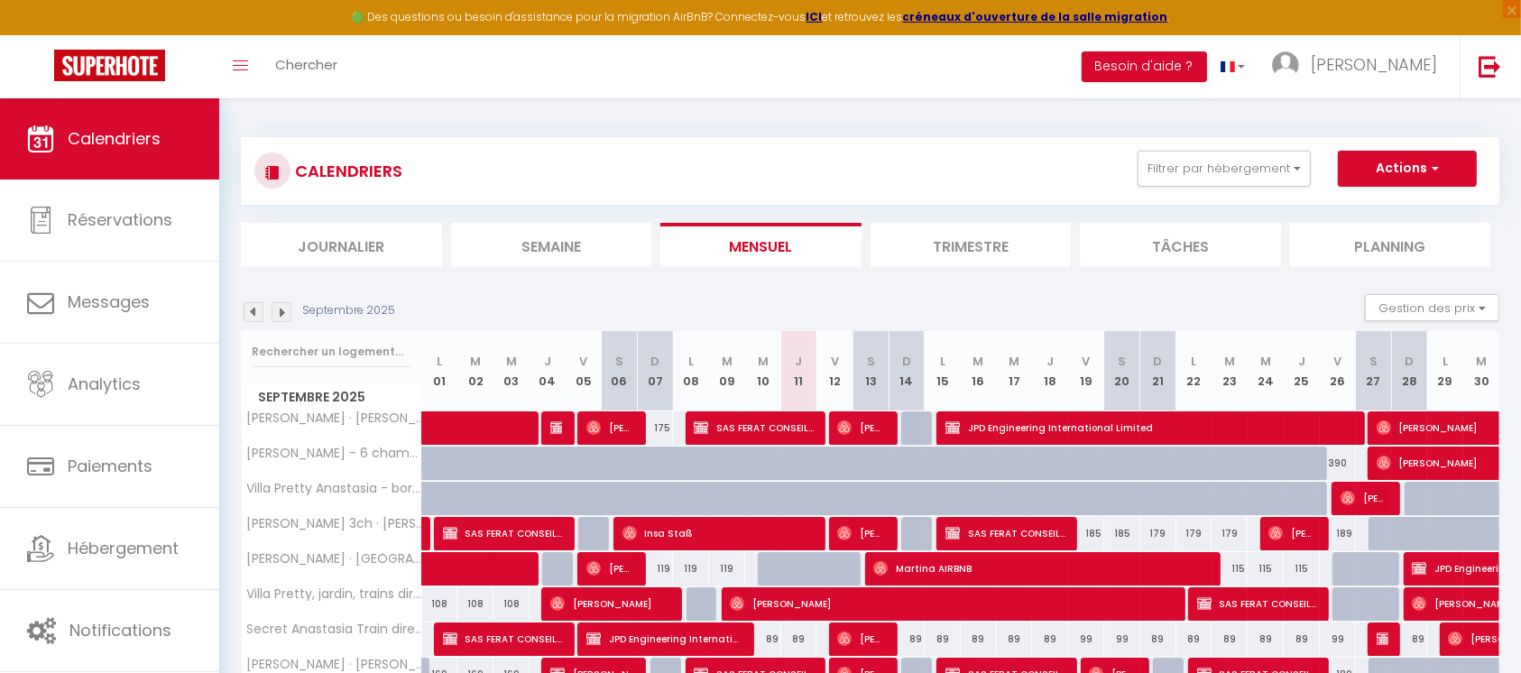
scroll to position [98, 0]
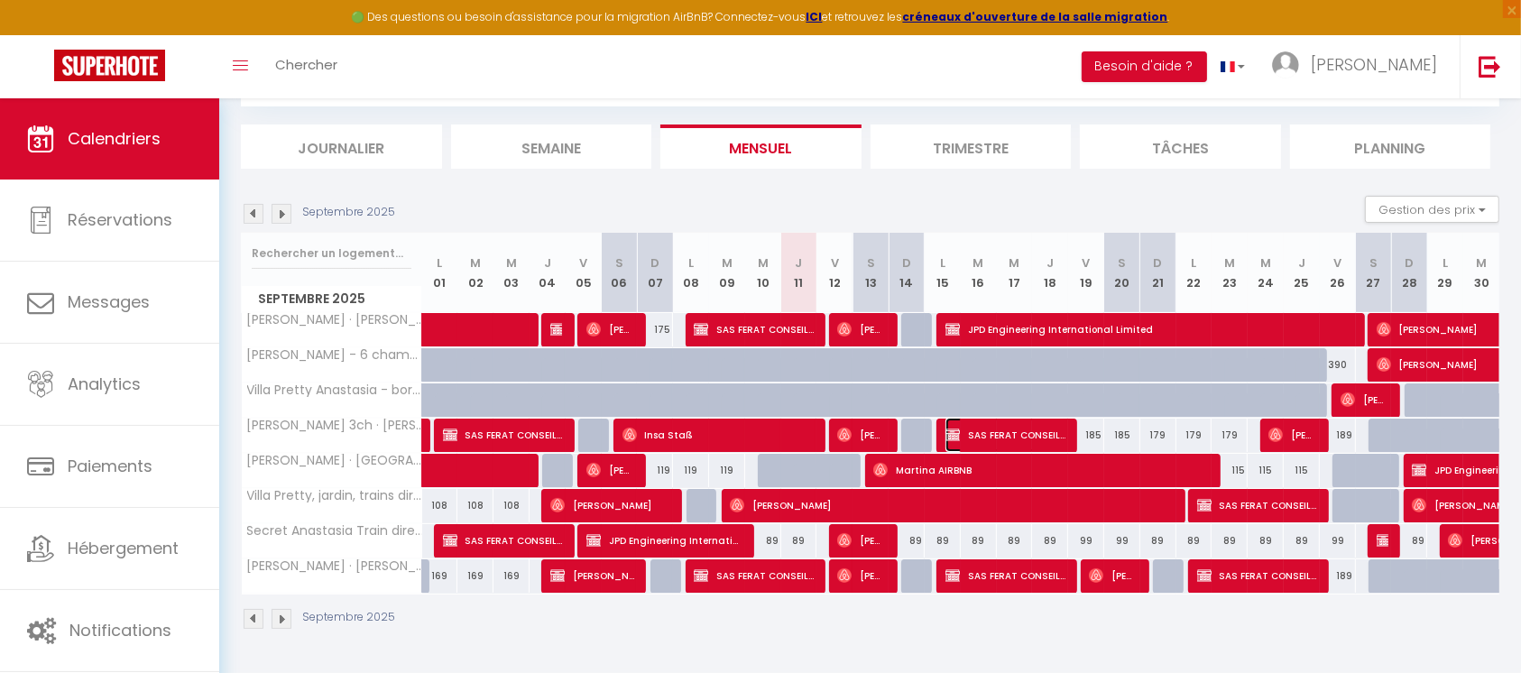
click at [967, 435] on span "SAS FERAT CONSEILS" at bounding box center [1006, 435] width 120 height 34
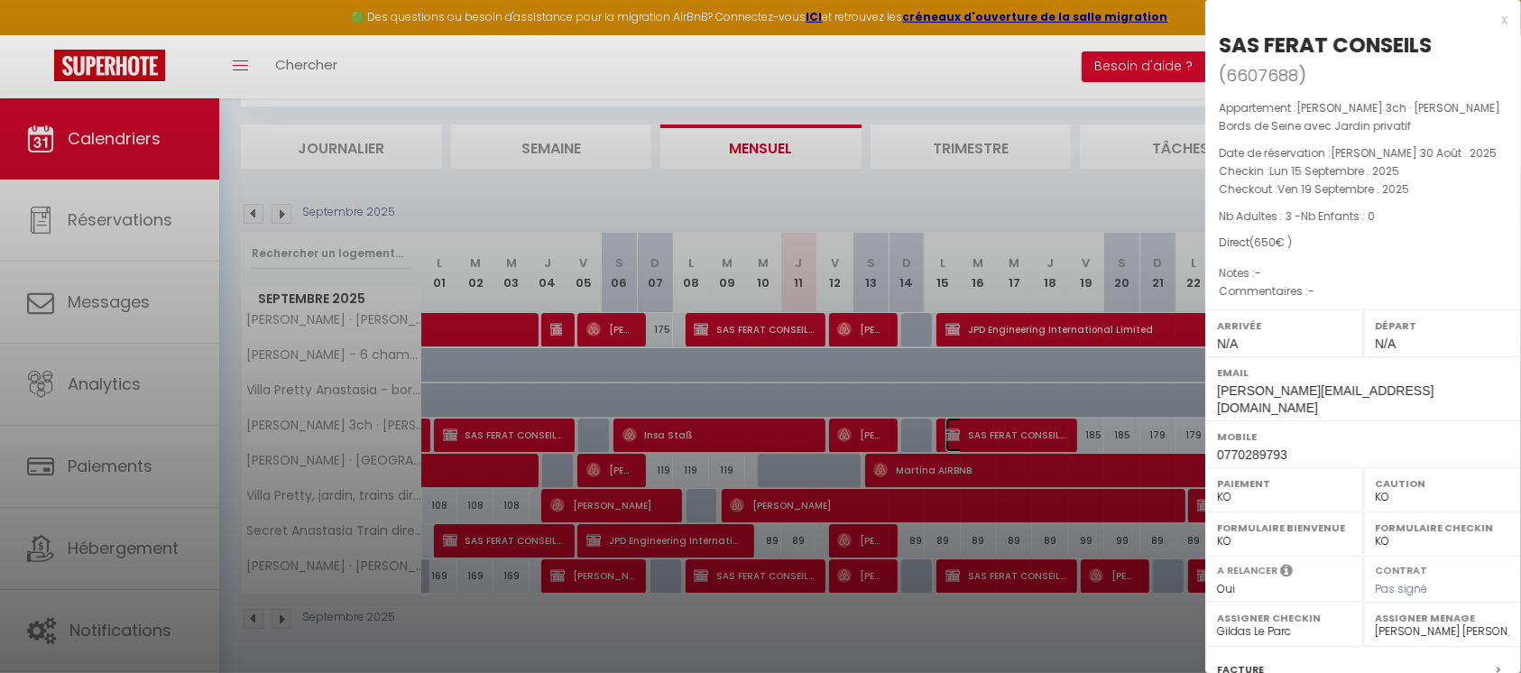
scroll to position [213, 0]
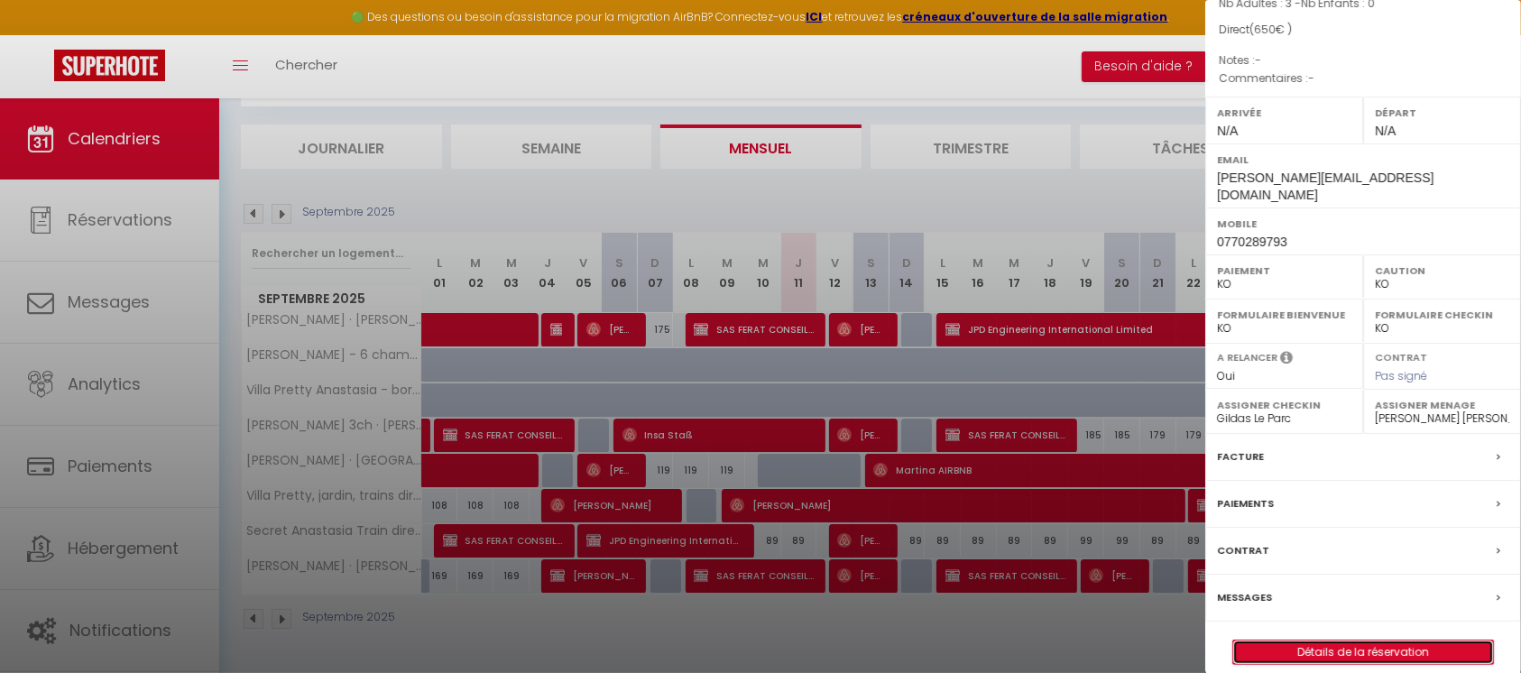
click at [1309, 641] on link "Détails de la réservation" at bounding box center [1363, 652] width 260 height 23
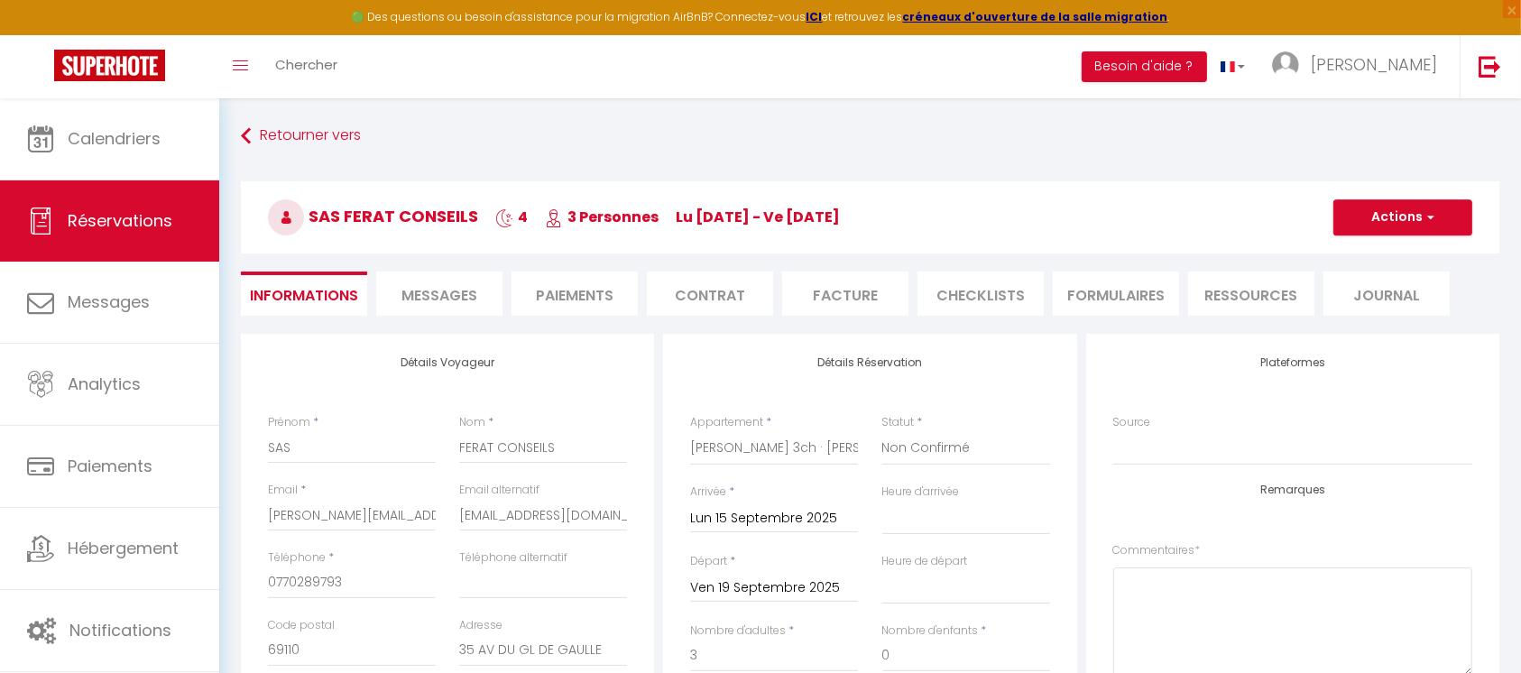
click at [727, 291] on li "Contrat" at bounding box center [710, 294] width 126 height 44
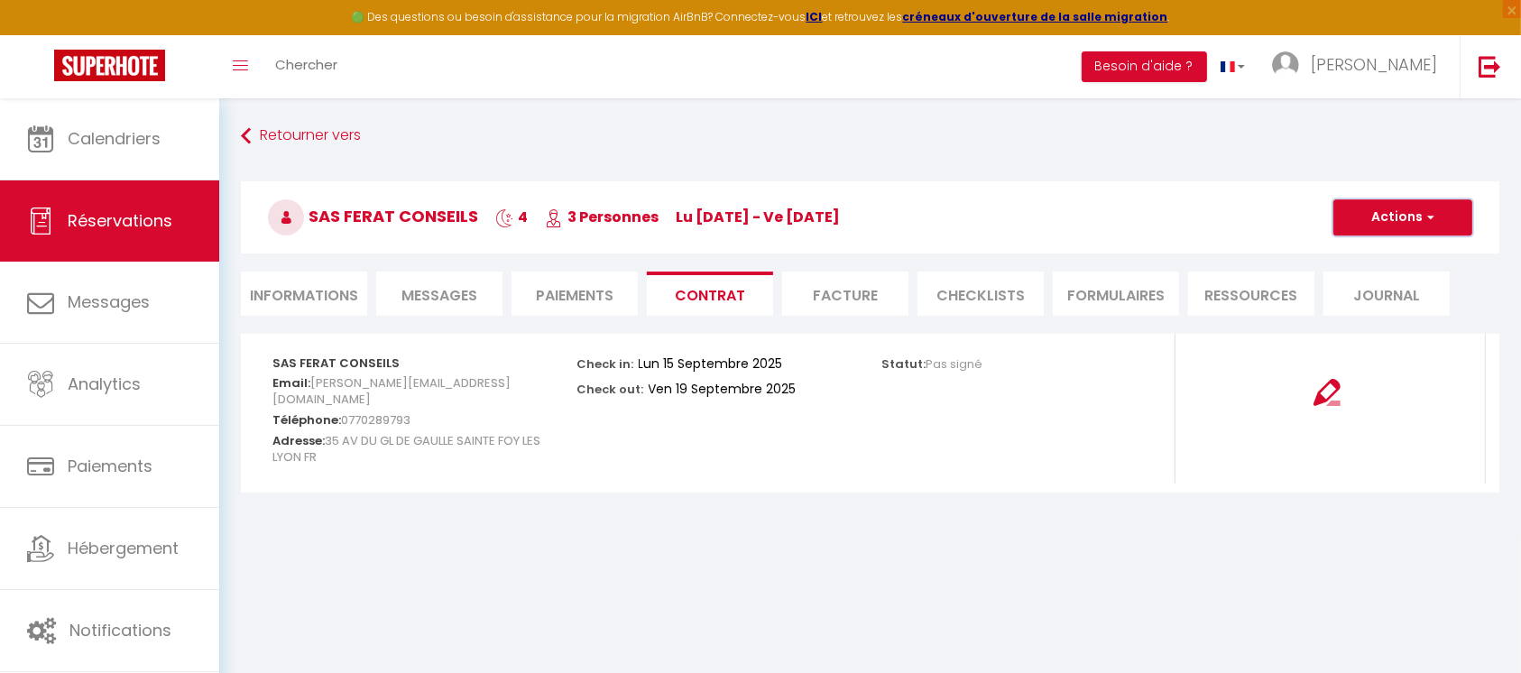
click at [1415, 217] on button "Actions" at bounding box center [1403, 217] width 139 height 36
click at [1382, 277] on link "Envoyer le contrat" at bounding box center [1390, 280] width 152 height 23
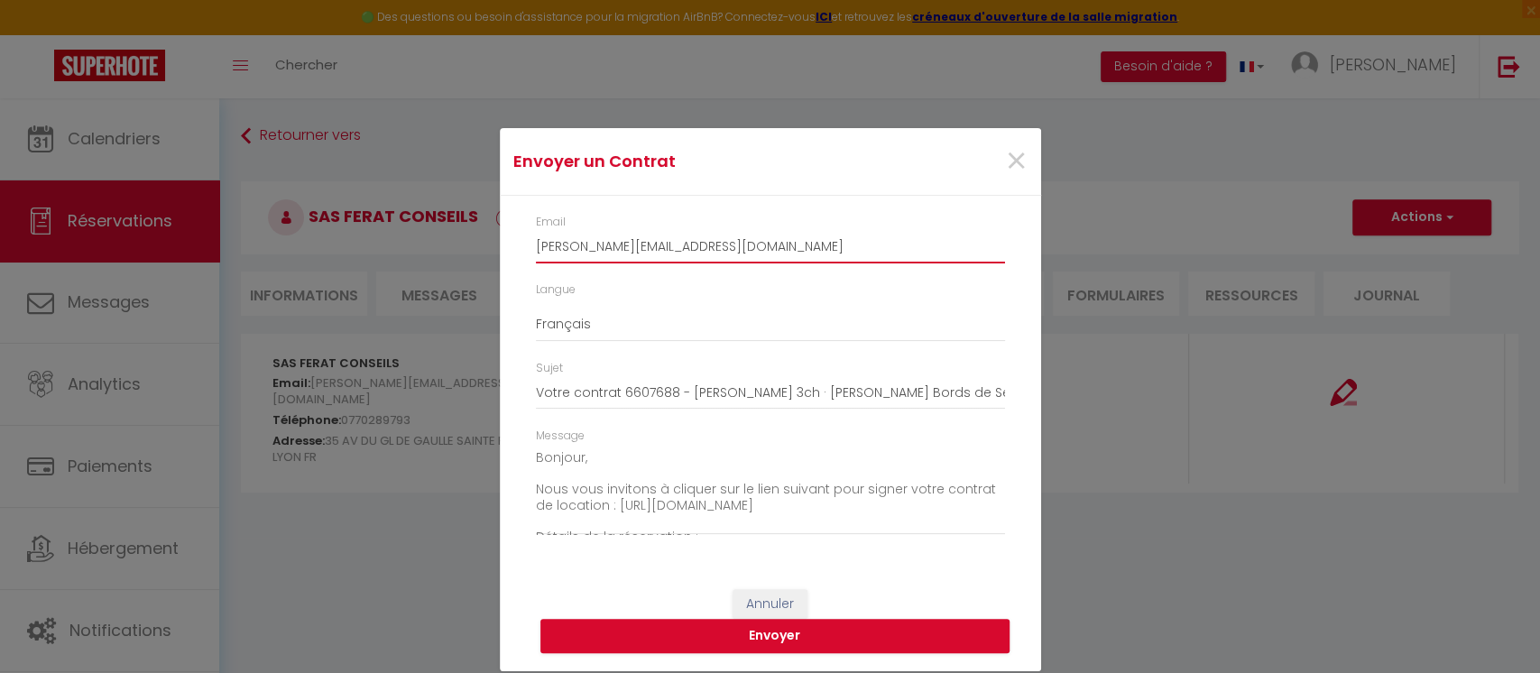
click at [766, 236] on input "[PERSON_NAME][EMAIL_ADDRESS][DOMAIN_NAME]" at bounding box center [770, 247] width 469 height 32
paste input "[EMAIL_ADDRESS][DOMAIN_NAME]"
click at [1013, 156] on span "×" at bounding box center [1016, 161] width 23 height 54
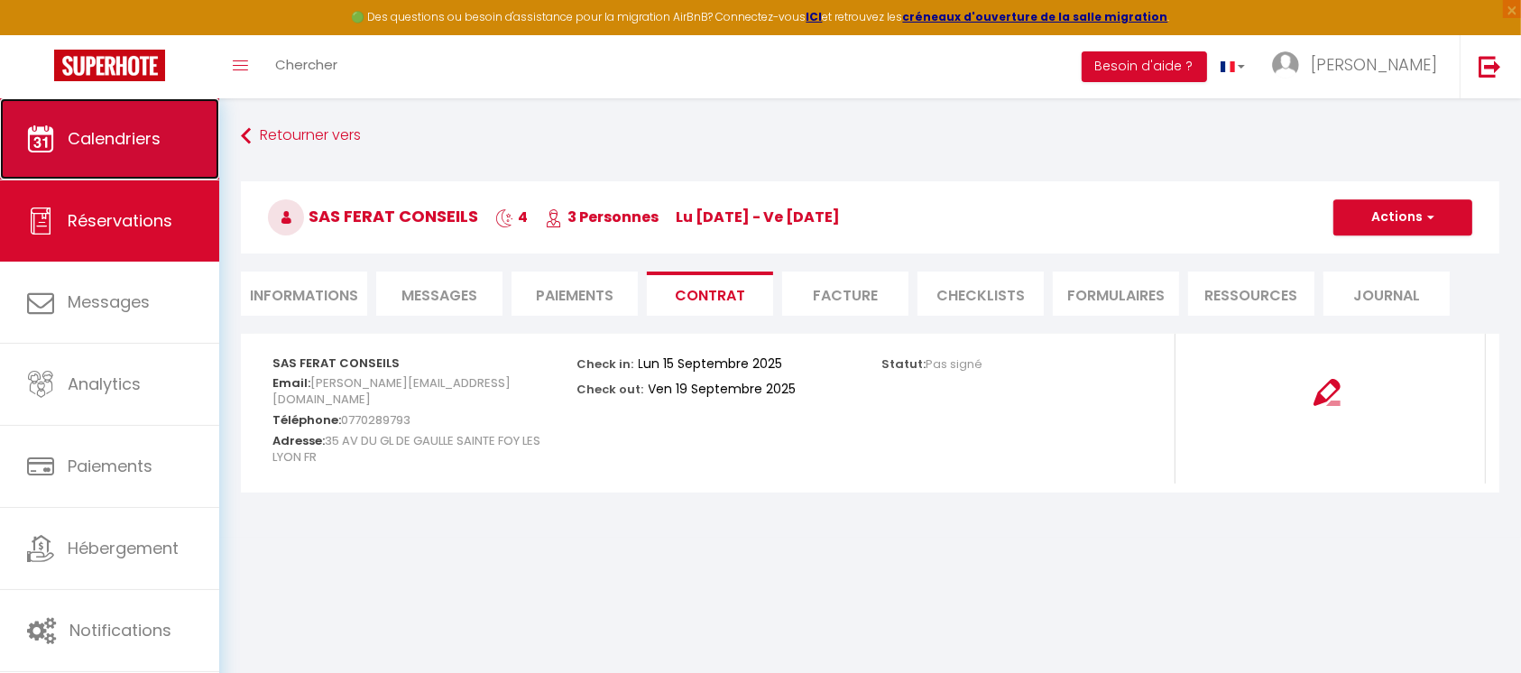
click at [180, 130] on link "Calendriers" at bounding box center [109, 138] width 219 height 81
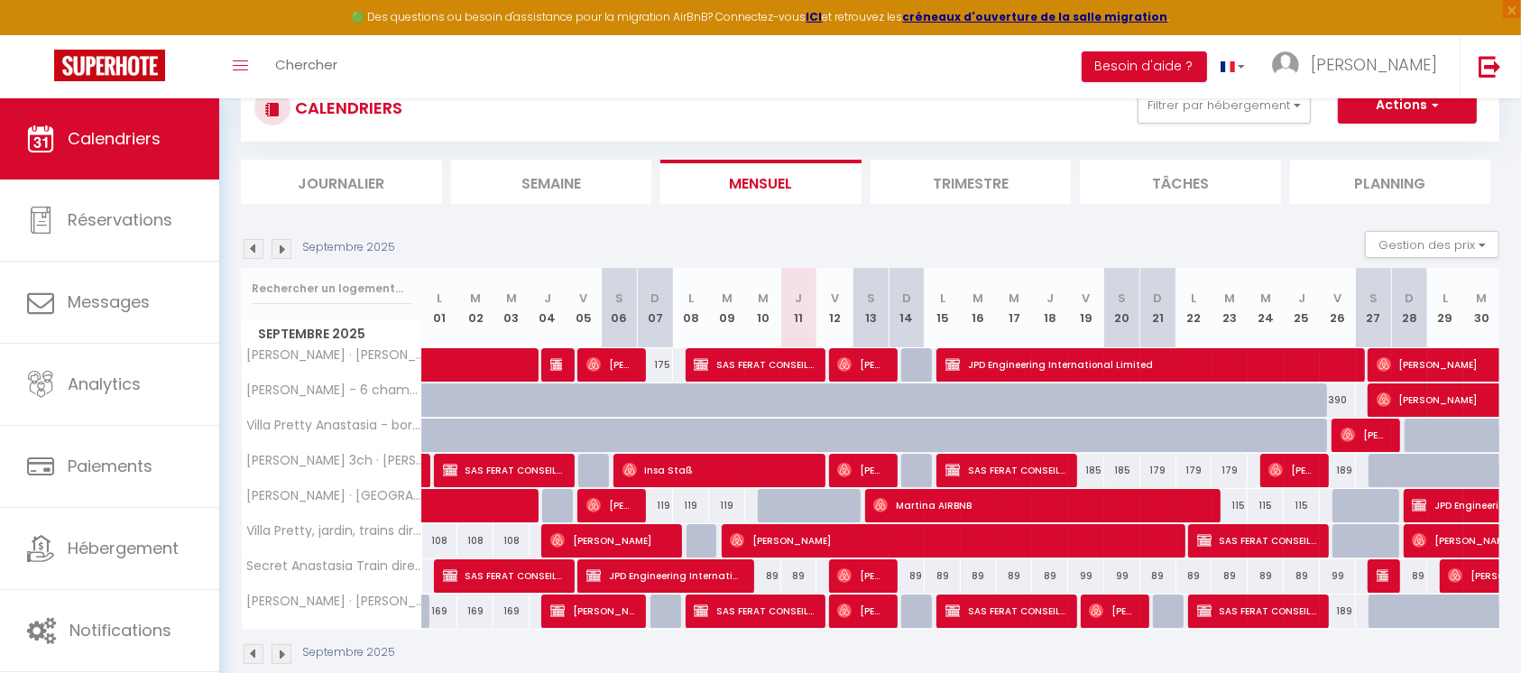
scroll to position [98, 0]
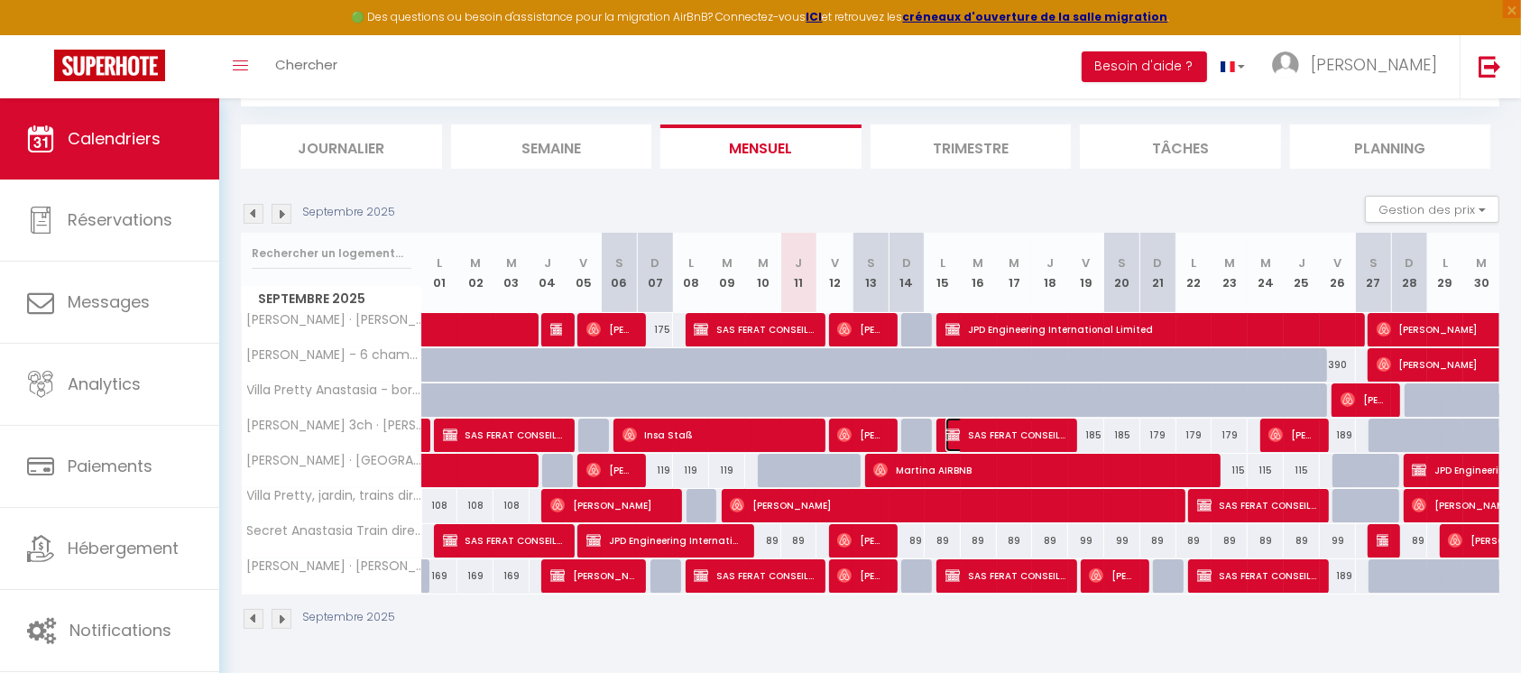
click at [985, 429] on span "SAS FERAT CONSEILS" at bounding box center [1006, 435] width 120 height 34
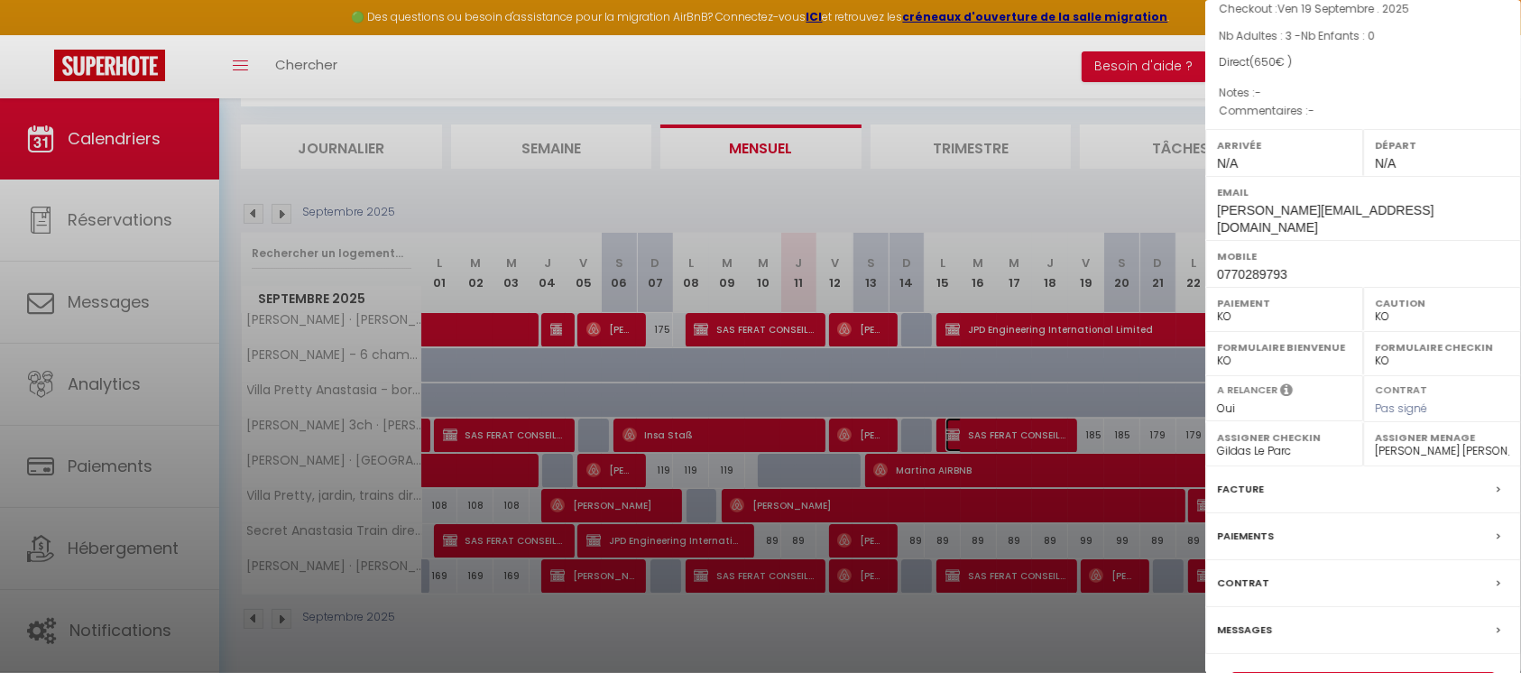
scroll to position [213, 0]
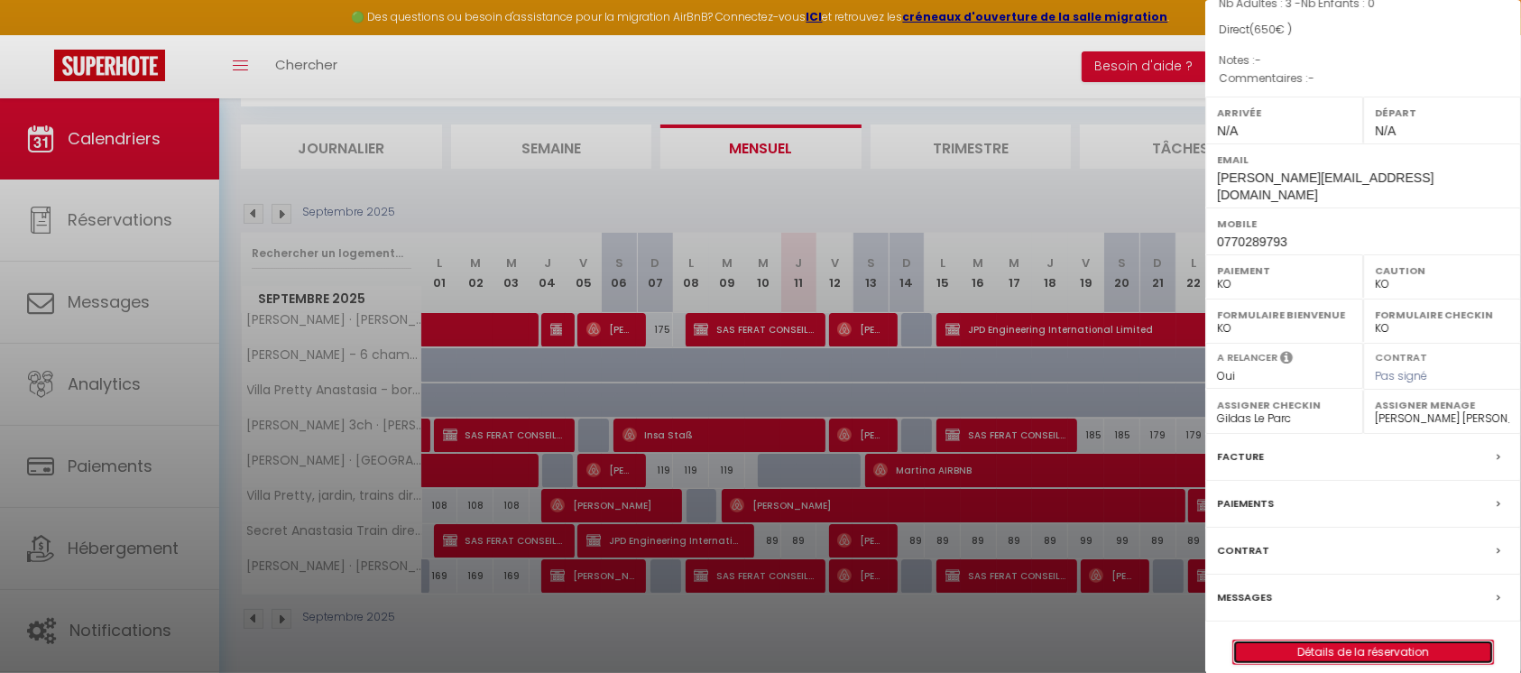
click at [1375, 641] on link "Détails de la réservation" at bounding box center [1363, 652] width 260 height 23
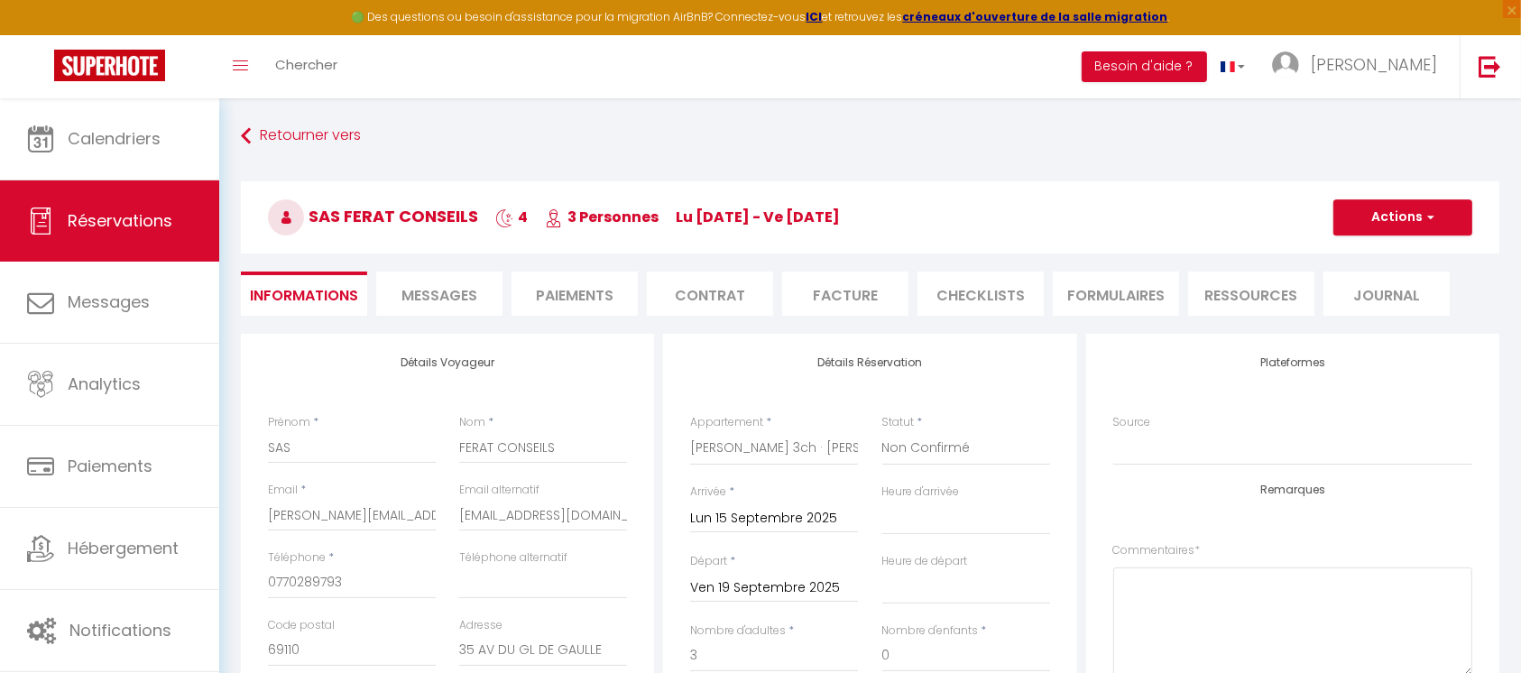
click at [721, 289] on li "Contrat" at bounding box center [710, 294] width 126 height 44
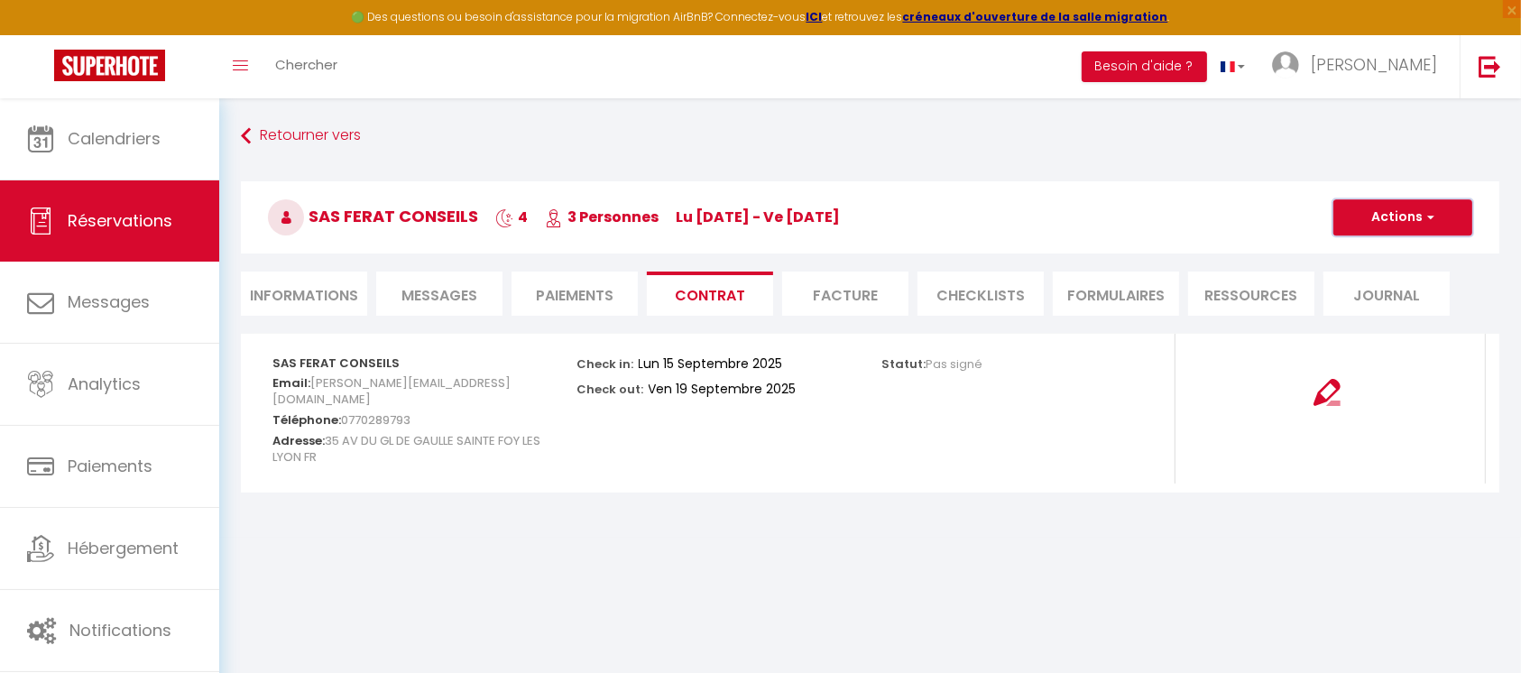
click at [1395, 218] on button "Actions" at bounding box center [1403, 217] width 139 height 36
click at [1393, 272] on link "Envoyer le contrat" at bounding box center [1390, 280] width 152 height 23
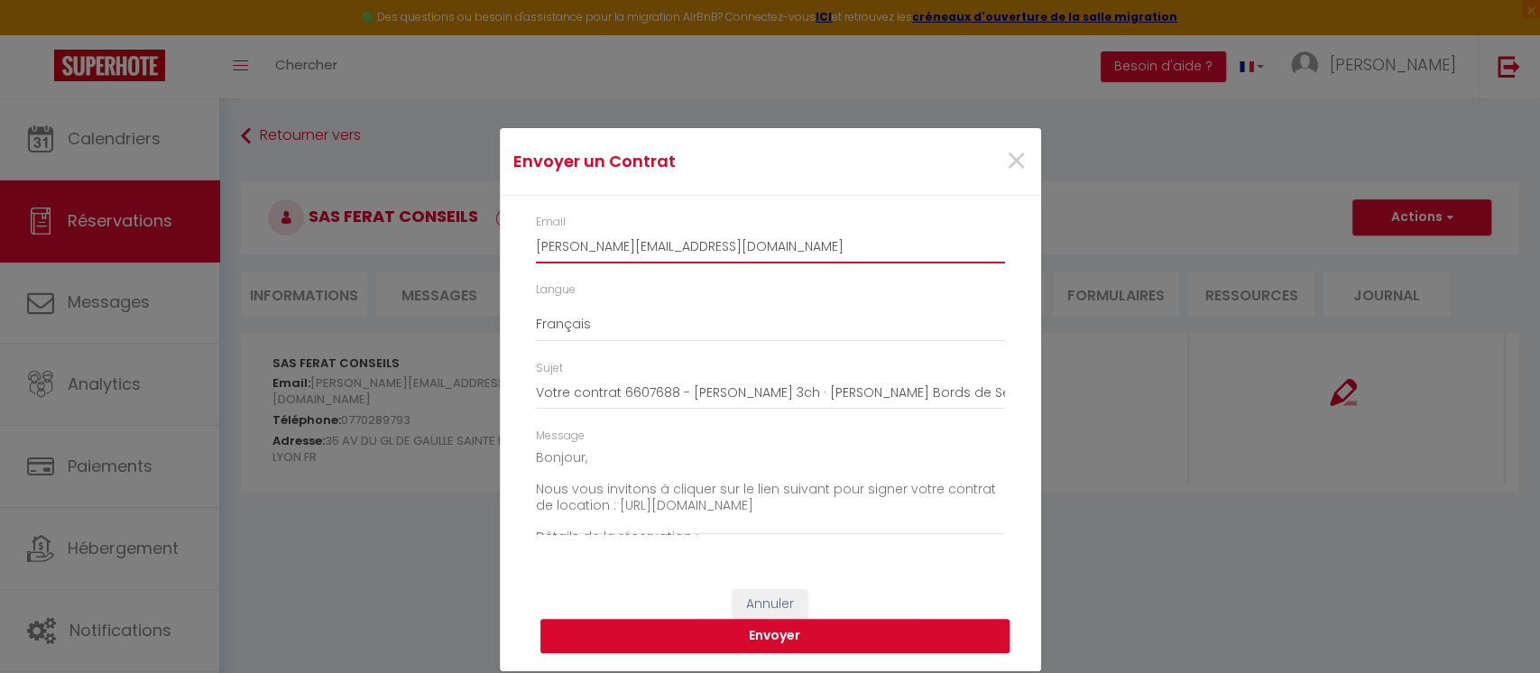
click at [736, 247] on input "[PERSON_NAME][EMAIL_ADDRESS][DOMAIN_NAME]" at bounding box center [770, 247] width 469 height 32
paste input "[EMAIL_ADDRESS][DOMAIN_NAME]"
click at [839, 637] on button "Envoyer" at bounding box center [774, 636] width 469 height 34
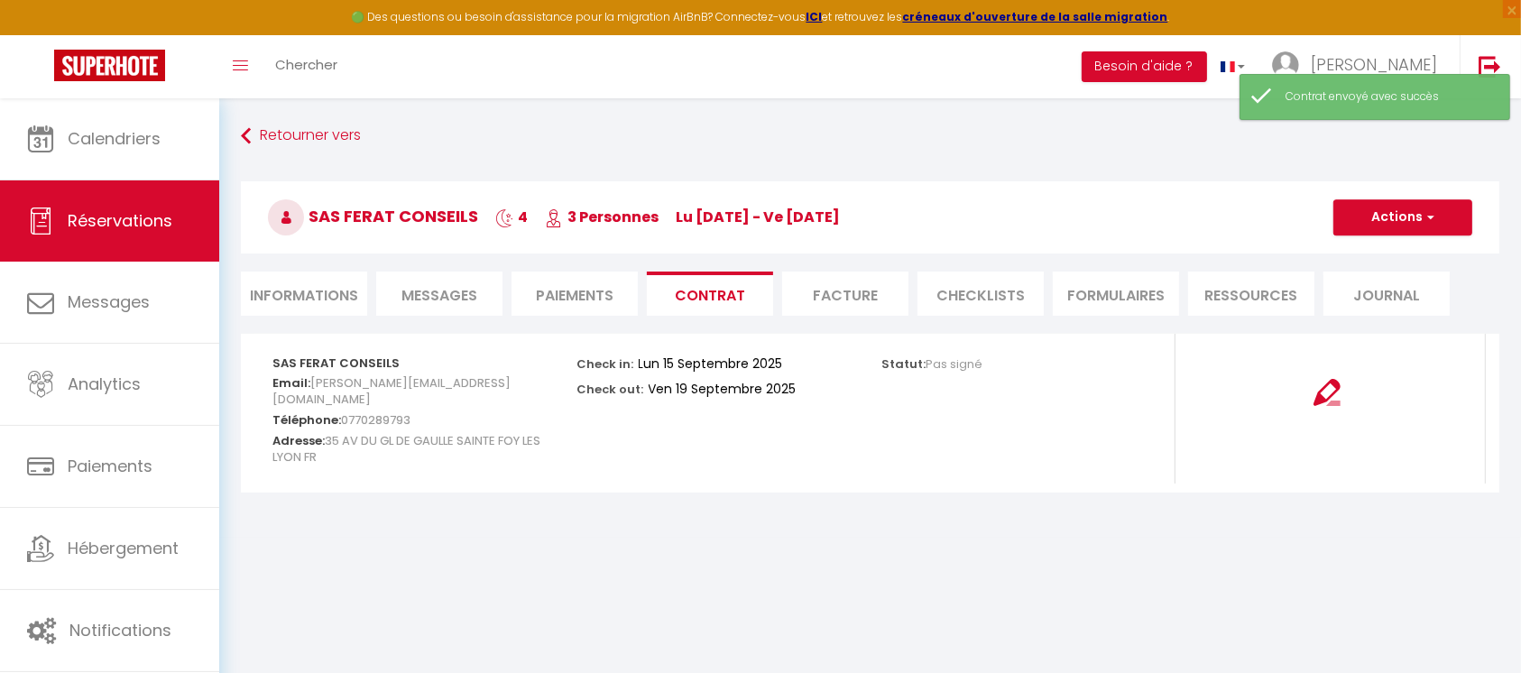
click at [866, 298] on li "Facture" at bounding box center [845, 294] width 126 height 44
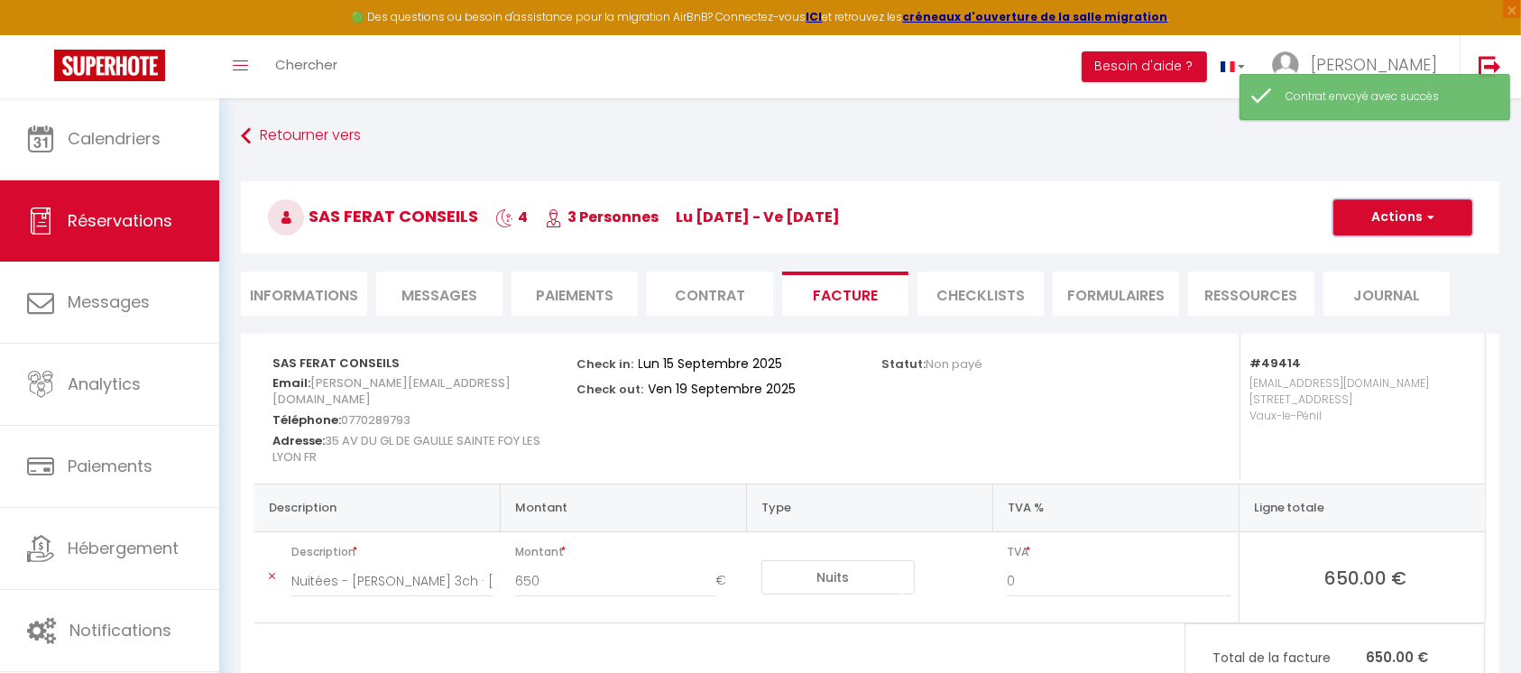
click at [1425, 214] on span "button" at bounding box center [1428, 217] width 11 height 16
click at [1400, 301] on link "Envoyer la facture" at bounding box center [1390, 303] width 152 height 23
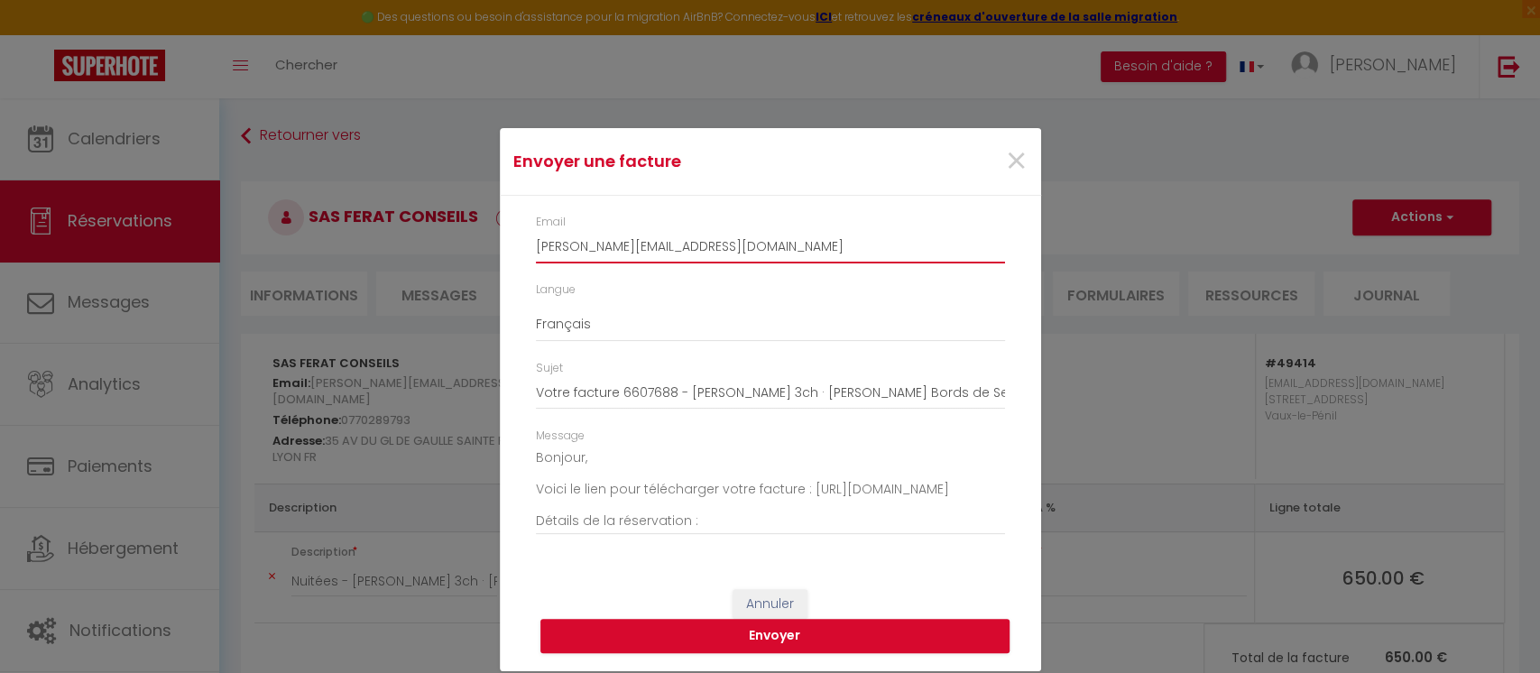
drag, startPoint x: 730, startPoint y: 244, endPoint x: 462, endPoint y: 259, distance: 268.4
click at [461, 256] on div "Envoyer une facture × Email [PERSON_NAME][EMAIL_ADDRESS][DOMAIN_NAME] Langue An…" at bounding box center [770, 336] width 1540 height 673
paste input "[EMAIL_ADDRESS][DOMAIN_NAME]"
click at [707, 631] on button "Envoyer" at bounding box center [774, 636] width 469 height 34
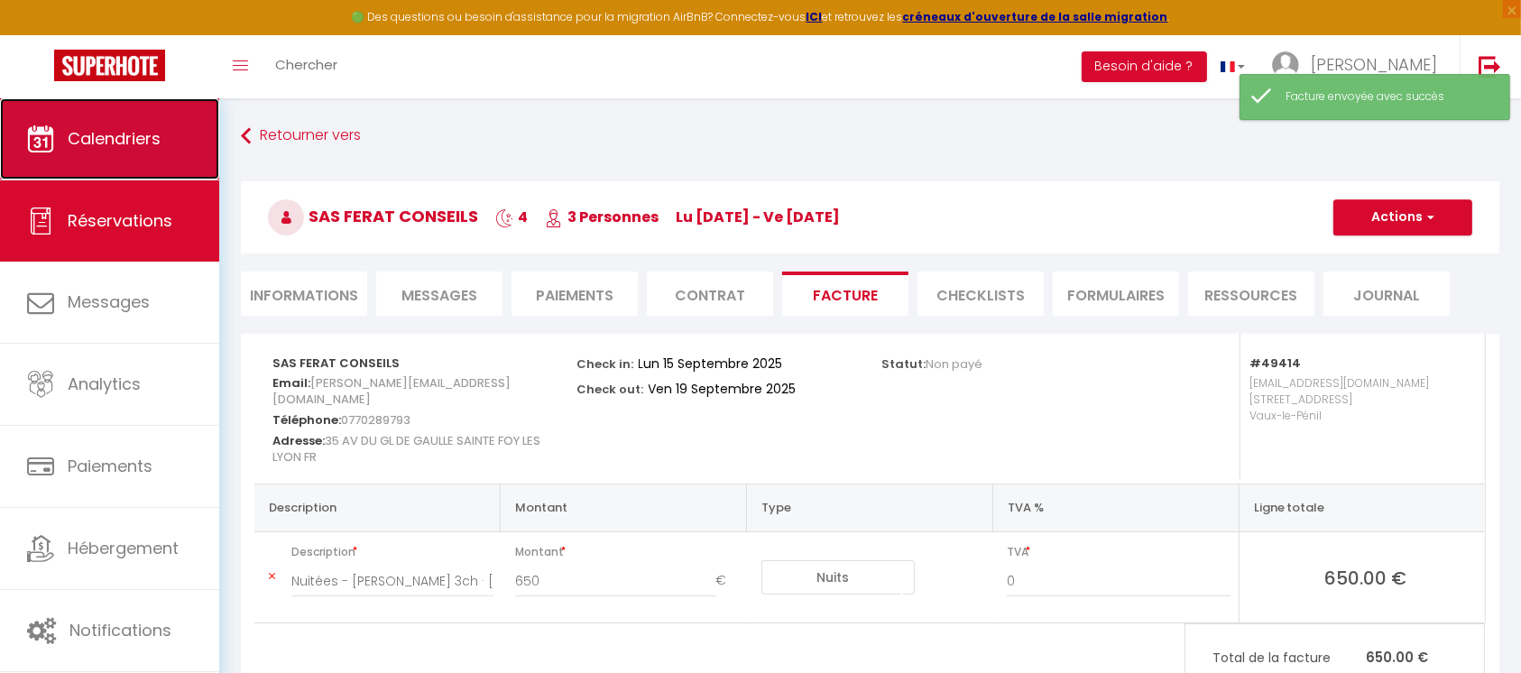
click at [134, 131] on span "Calendriers" at bounding box center [114, 138] width 93 height 23
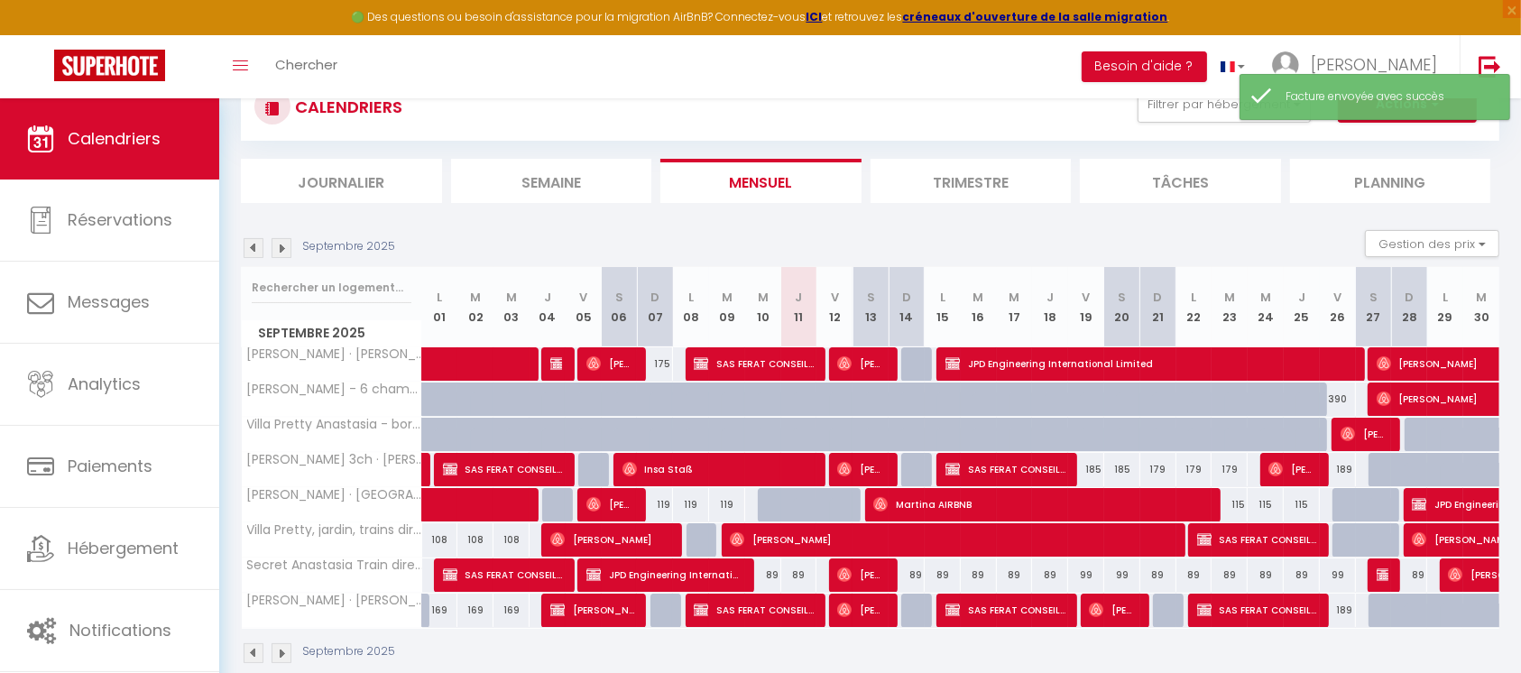
scroll to position [98, 0]
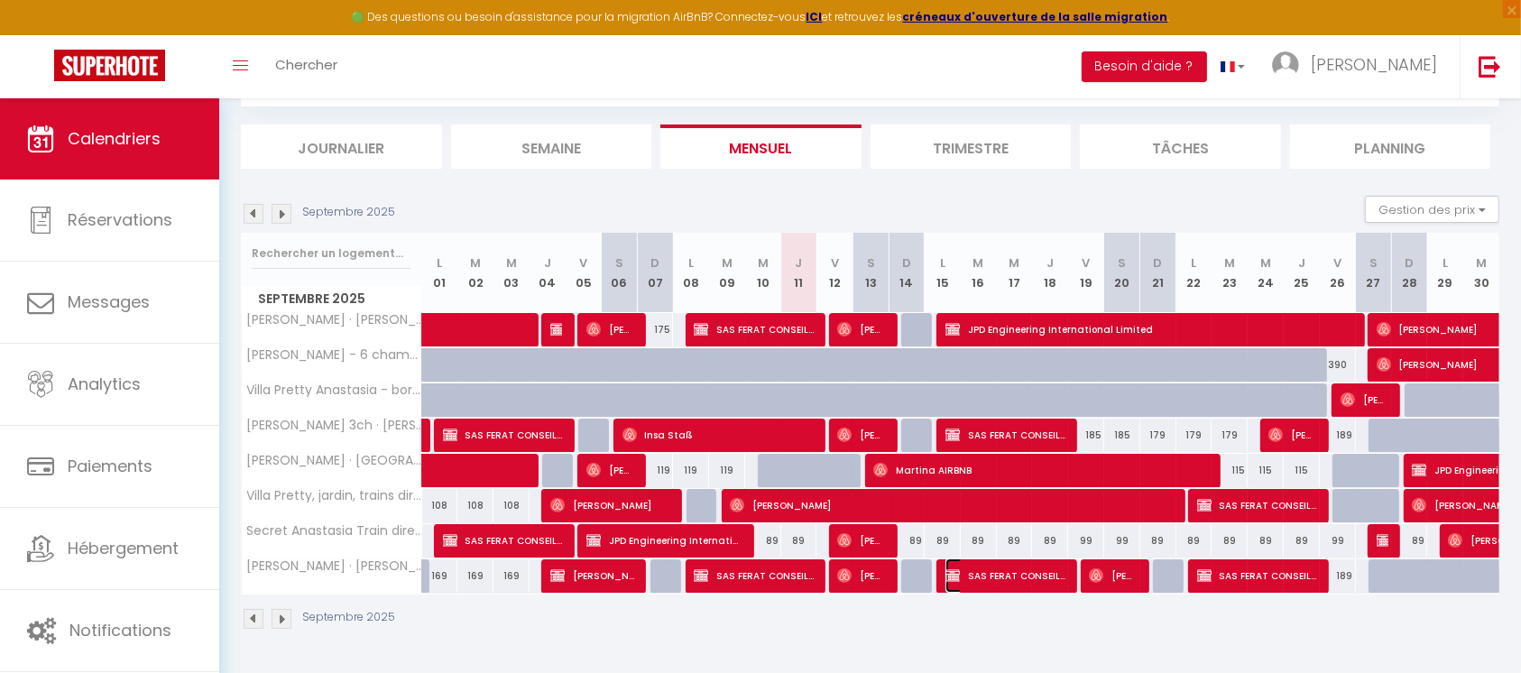
click at [1008, 572] on span "SAS FERAT CONSEILS" at bounding box center [1006, 576] width 120 height 34
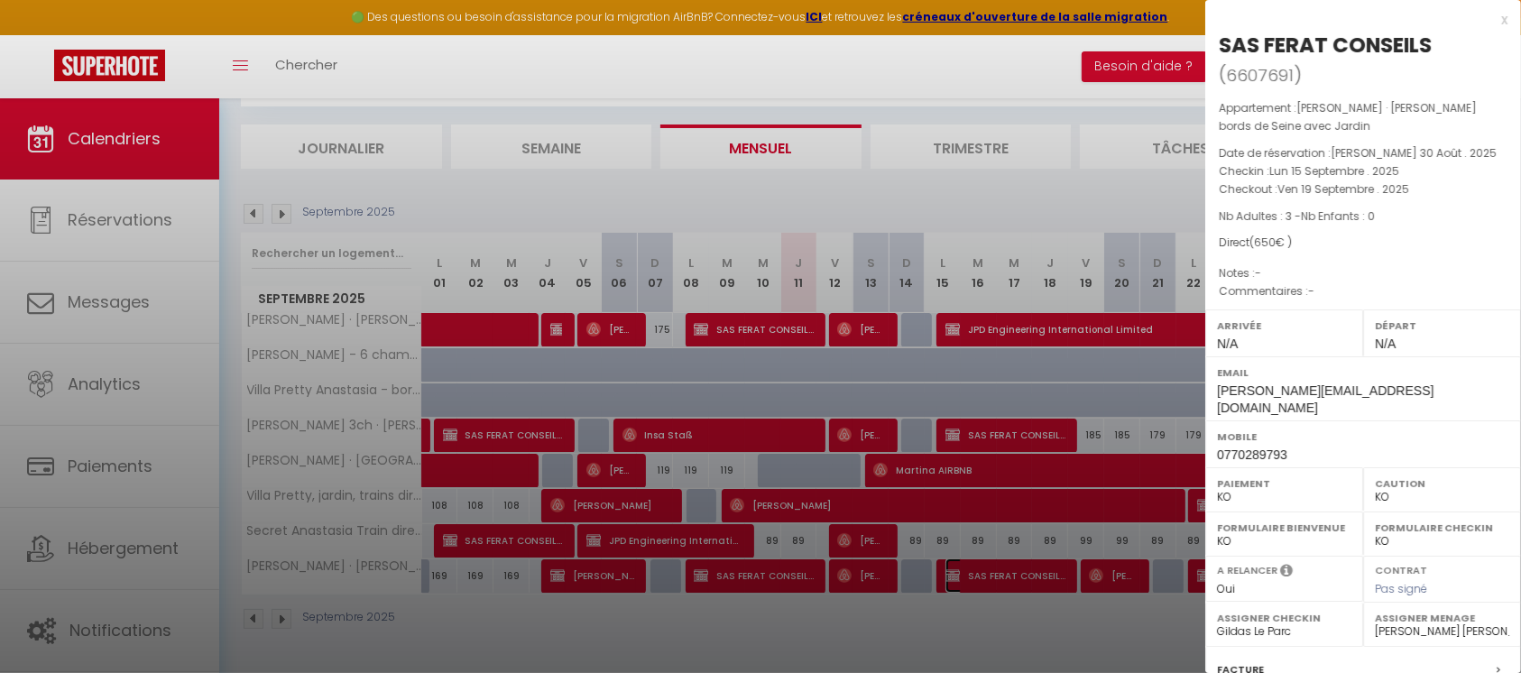
scroll to position [213, 0]
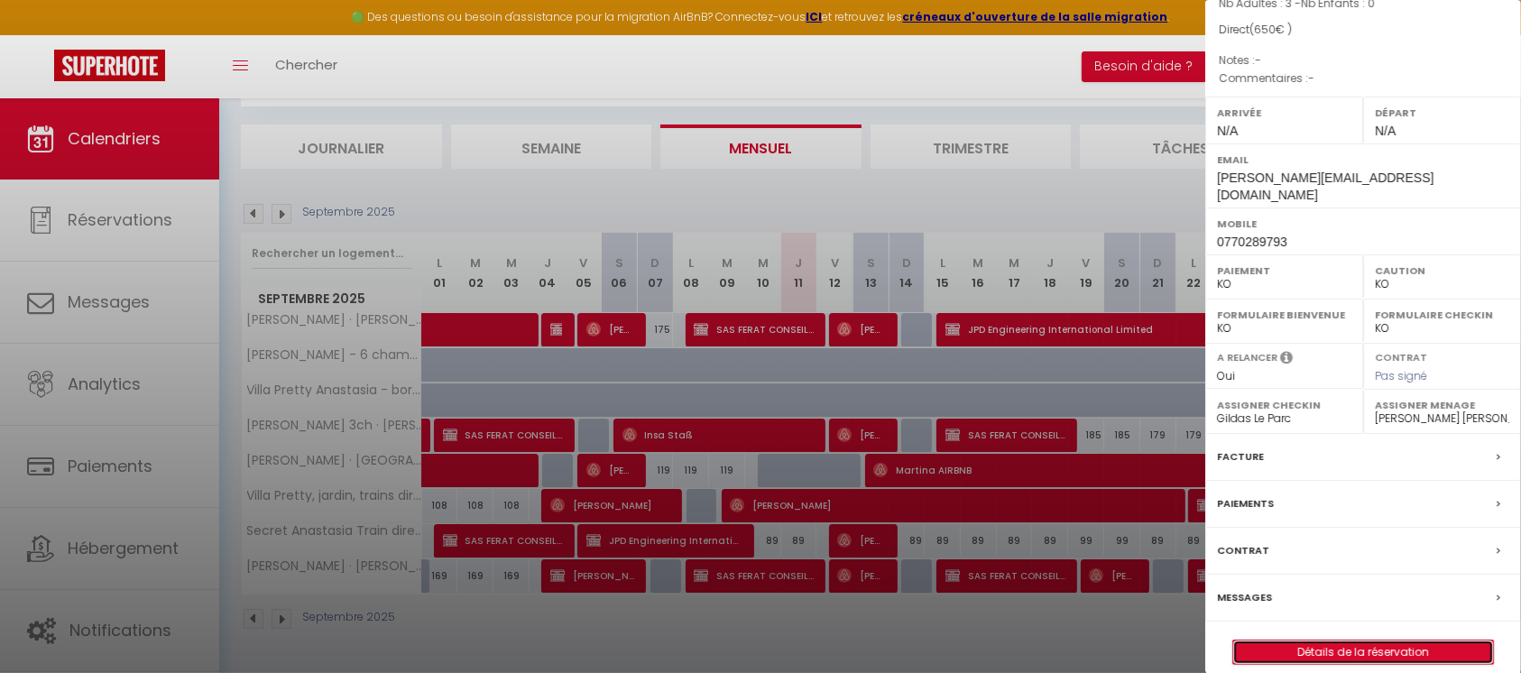
click at [1362, 641] on link "Détails de la réservation" at bounding box center [1363, 652] width 260 height 23
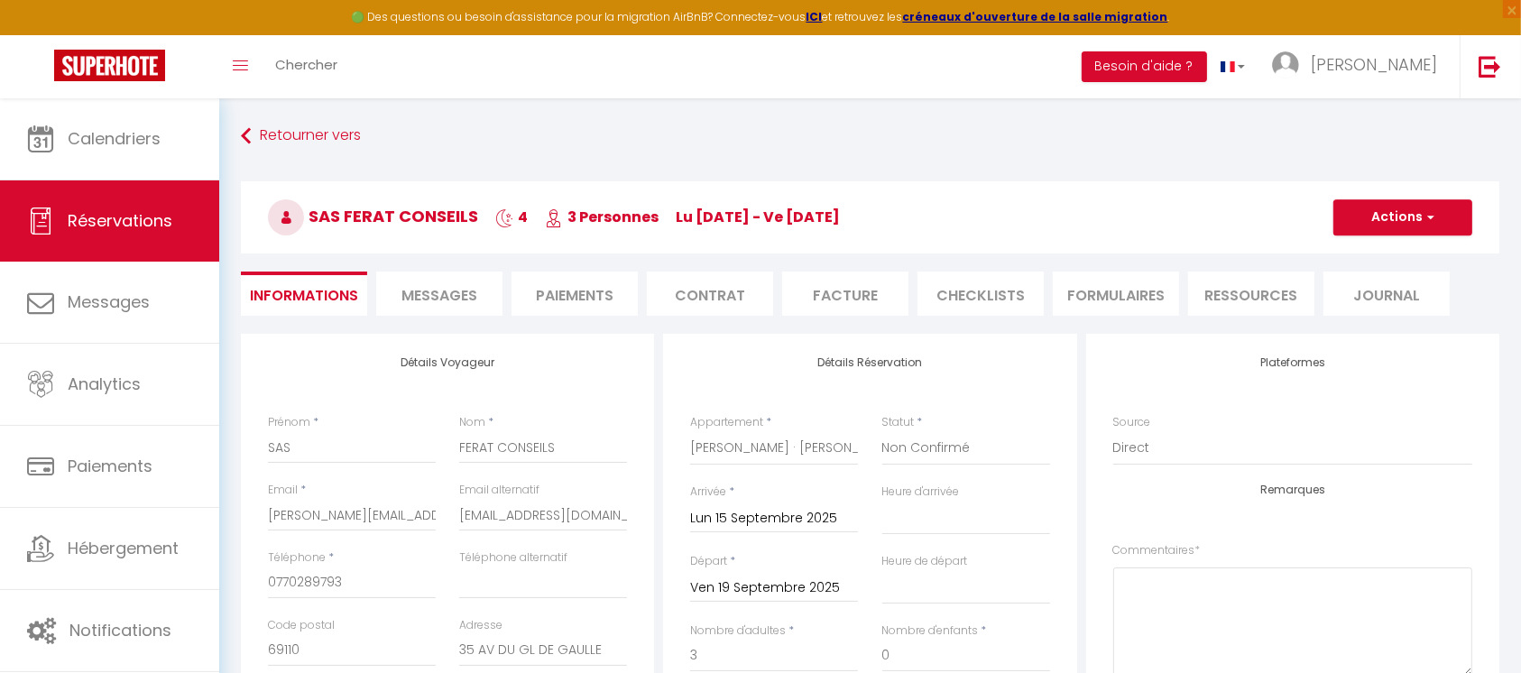
click at [712, 294] on li "Contrat" at bounding box center [710, 294] width 126 height 44
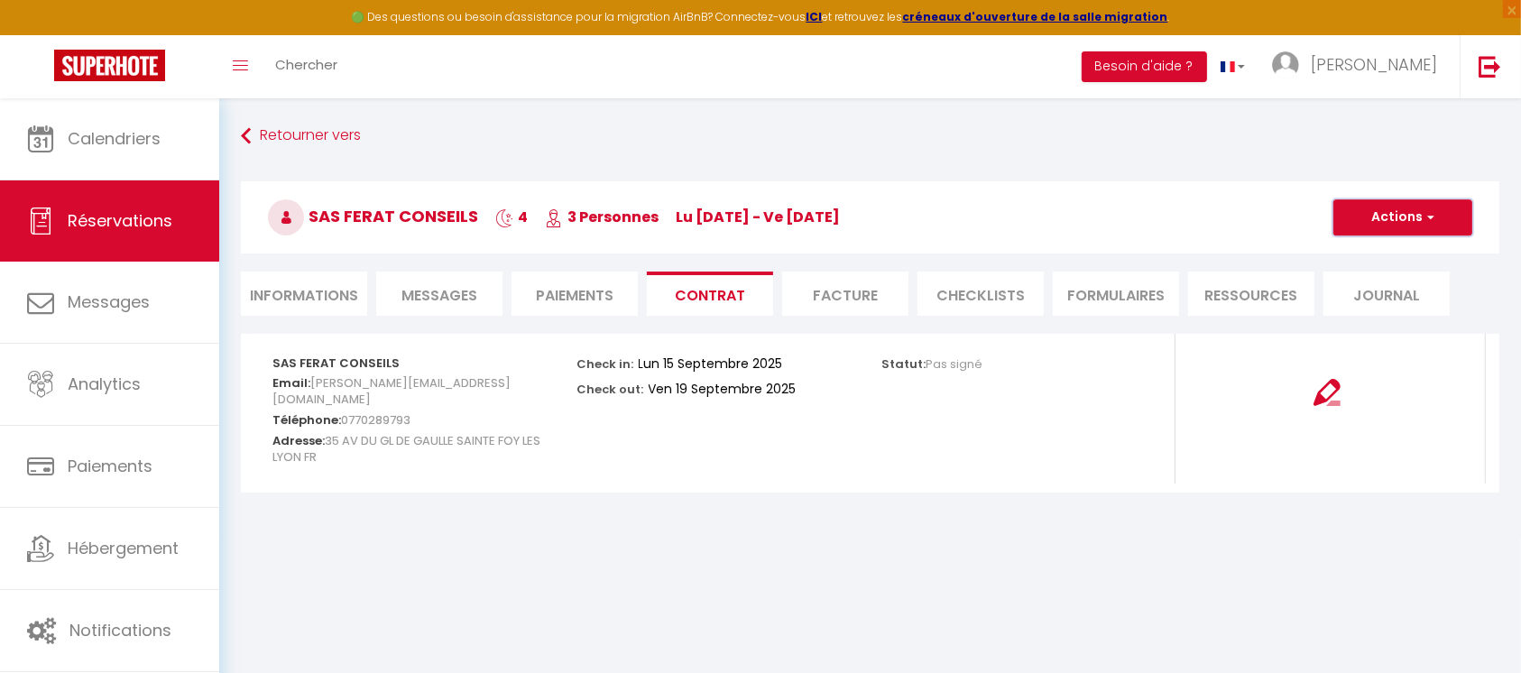
click at [1364, 223] on button "Actions" at bounding box center [1403, 217] width 139 height 36
click at [1371, 275] on link "Envoyer le contrat" at bounding box center [1390, 280] width 152 height 23
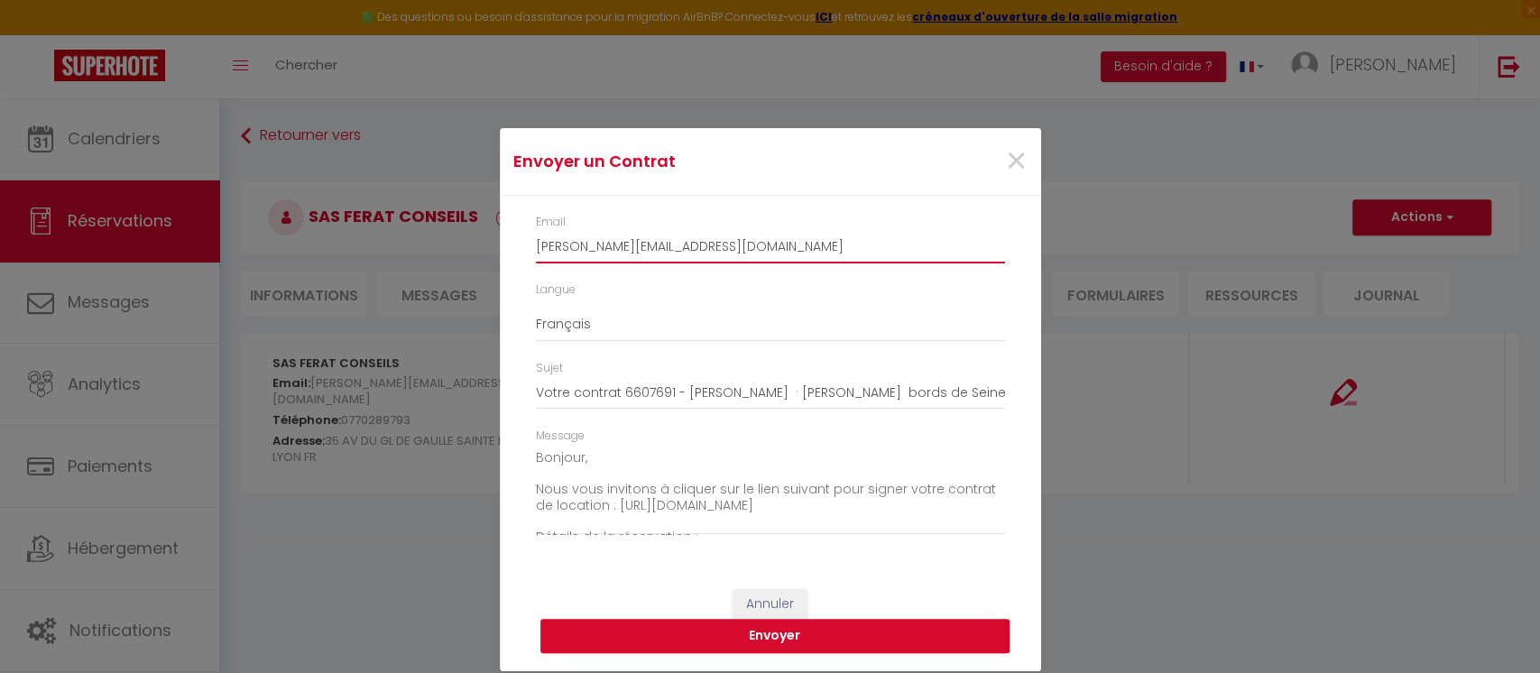
drag, startPoint x: 789, startPoint y: 249, endPoint x: 536, endPoint y: 249, distance: 252.6
click at [537, 249] on input "[PERSON_NAME][EMAIL_ADDRESS][DOMAIN_NAME]" at bounding box center [770, 247] width 469 height 32
paste input "[EMAIL_ADDRESS][DOMAIN_NAME]"
click at [686, 632] on button "Envoyer" at bounding box center [774, 636] width 469 height 34
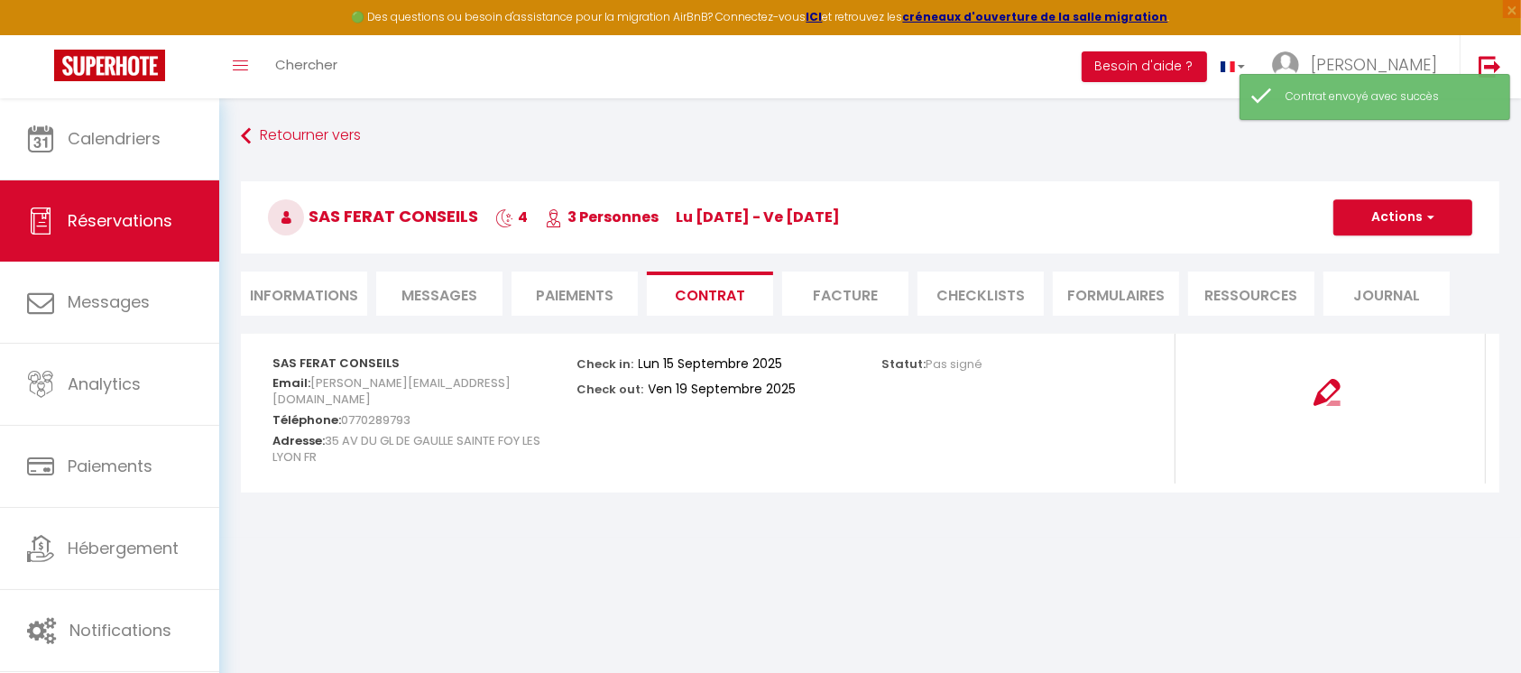
click at [843, 299] on li "Facture" at bounding box center [845, 294] width 126 height 44
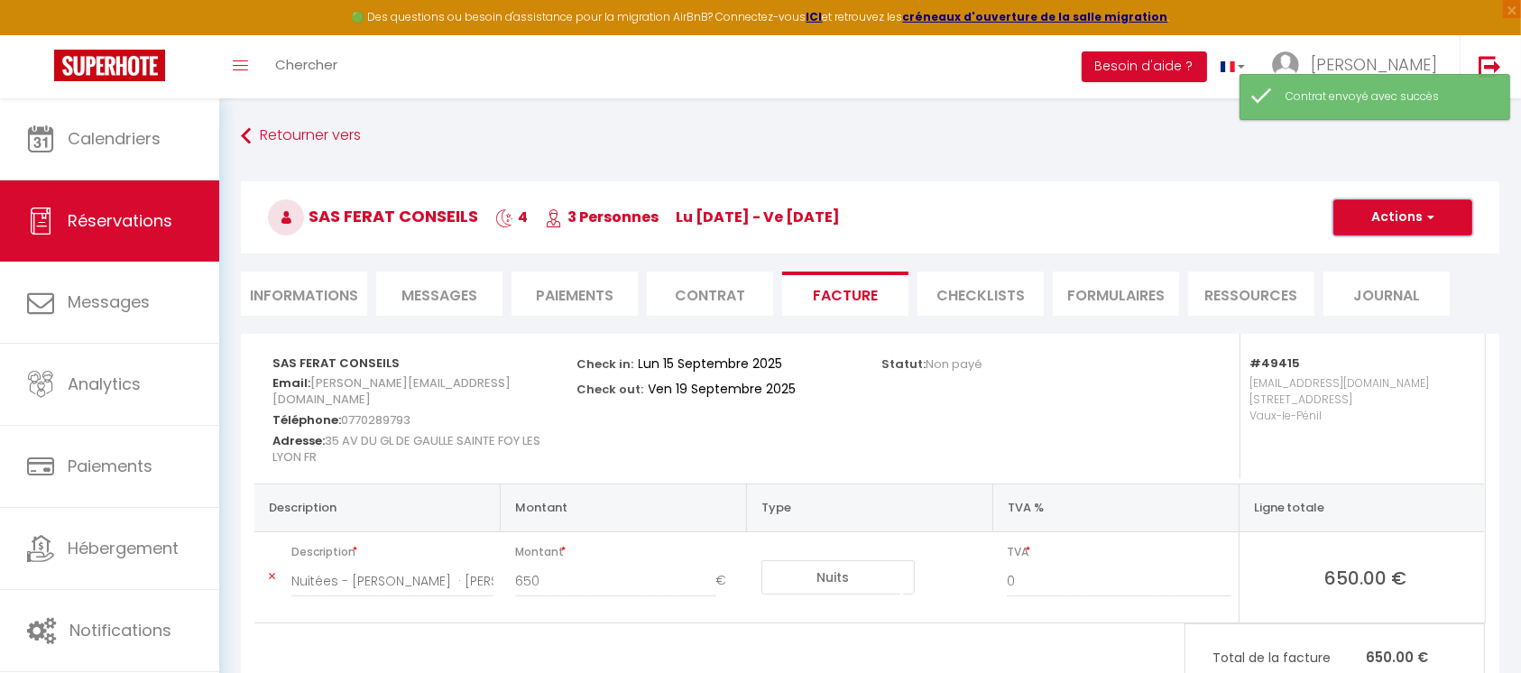
click at [1438, 210] on button "Actions" at bounding box center [1403, 217] width 139 height 36
click at [1396, 302] on link "Envoyer la facture" at bounding box center [1390, 303] width 152 height 23
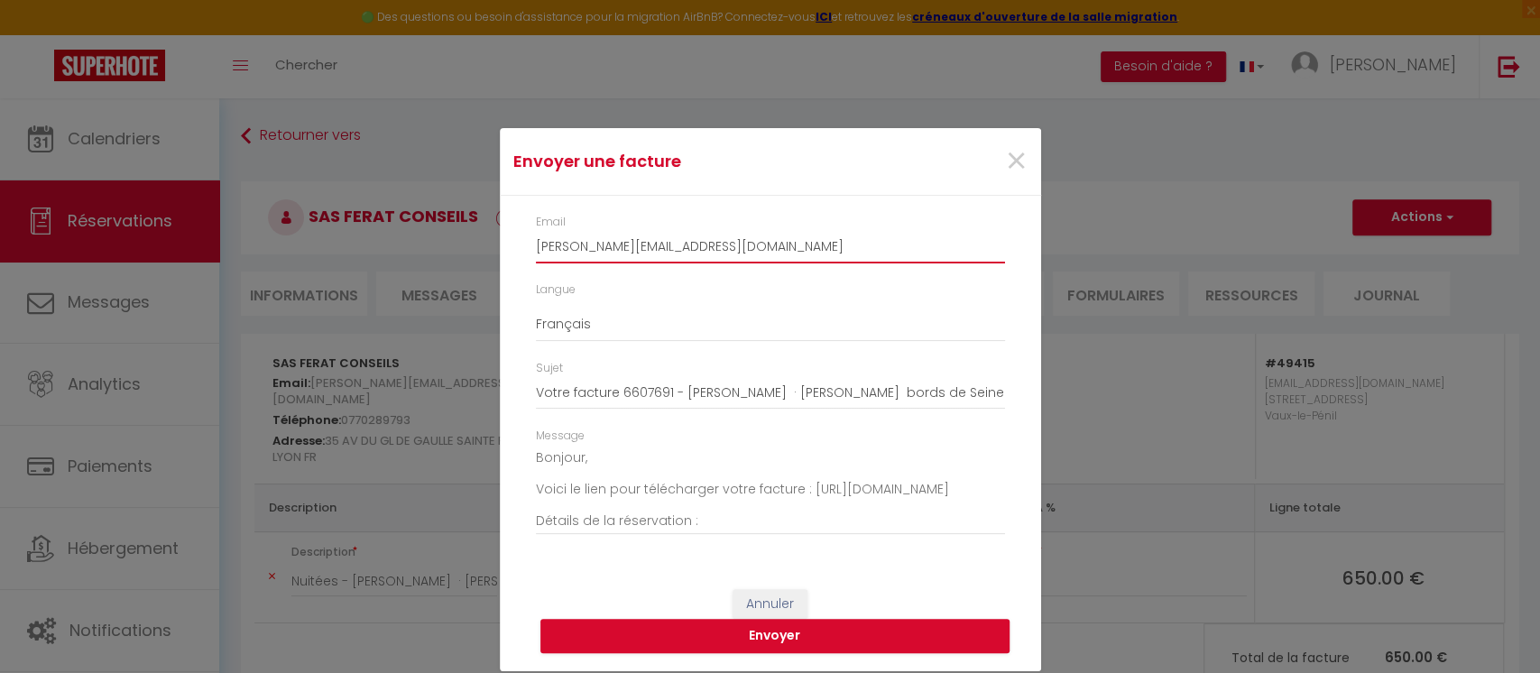
drag, startPoint x: 733, startPoint y: 243, endPoint x: 466, endPoint y: 235, distance: 266.3
click at [463, 235] on div "Envoyer une facture × Email [PERSON_NAME][EMAIL_ADDRESS][DOMAIN_NAME] Langue An…" at bounding box center [770, 336] width 1540 height 673
paste input "[EMAIL_ADDRESS][DOMAIN_NAME]"
click at [845, 635] on button "Envoyer" at bounding box center [774, 636] width 469 height 34
